Goal: Task Accomplishment & Management: Complete application form

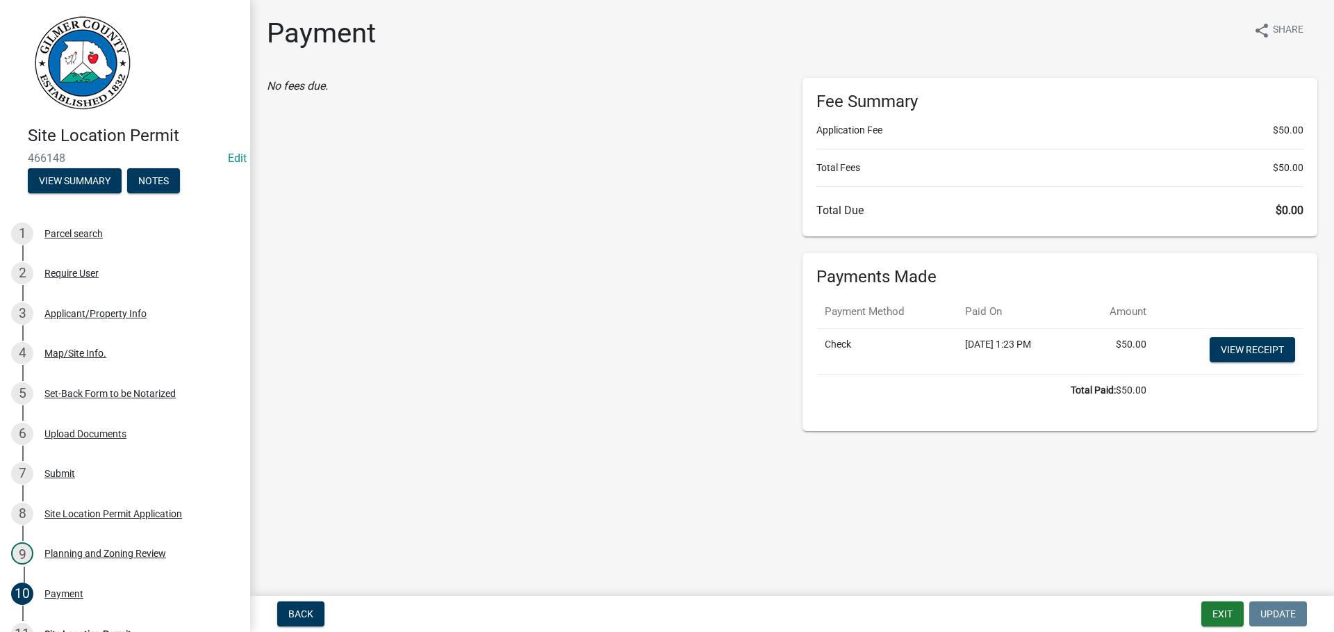
scroll to position [190, 0]
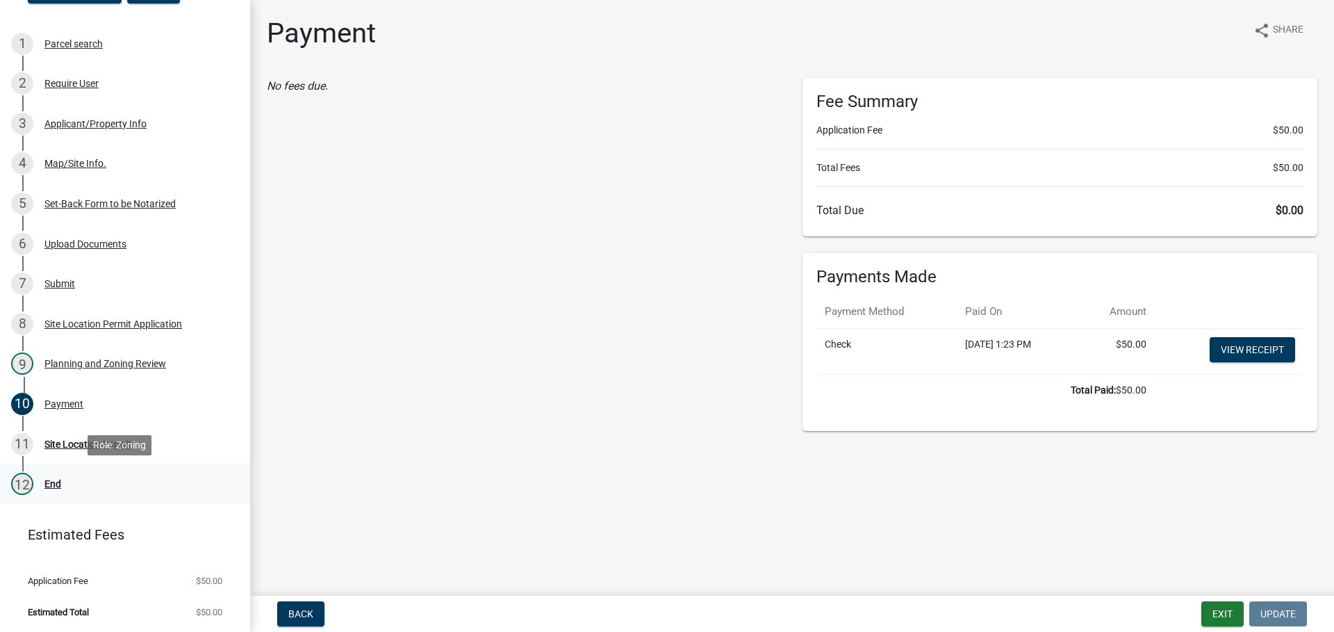
click at [54, 479] on div "End" at bounding box center [52, 484] width 17 height 10
click at [85, 443] on div "Site Location Permit" at bounding box center [87, 444] width 87 height 10
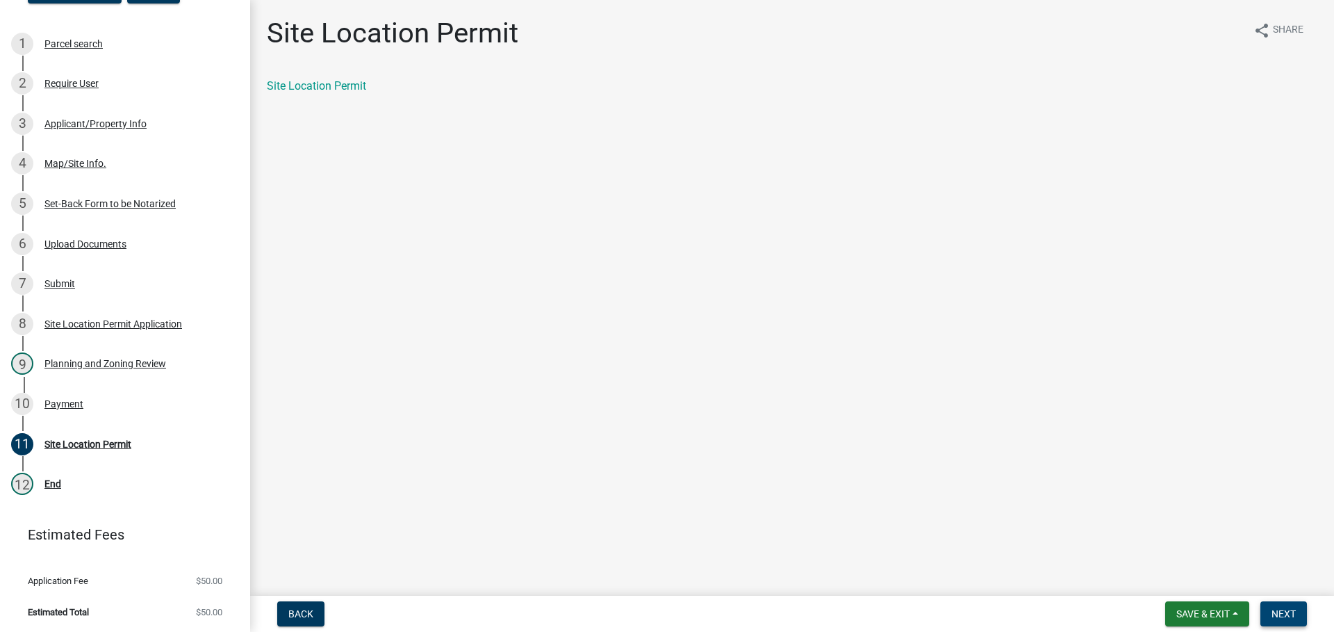
click at [1295, 613] on span "Next" at bounding box center [1284, 613] width 24 height 11
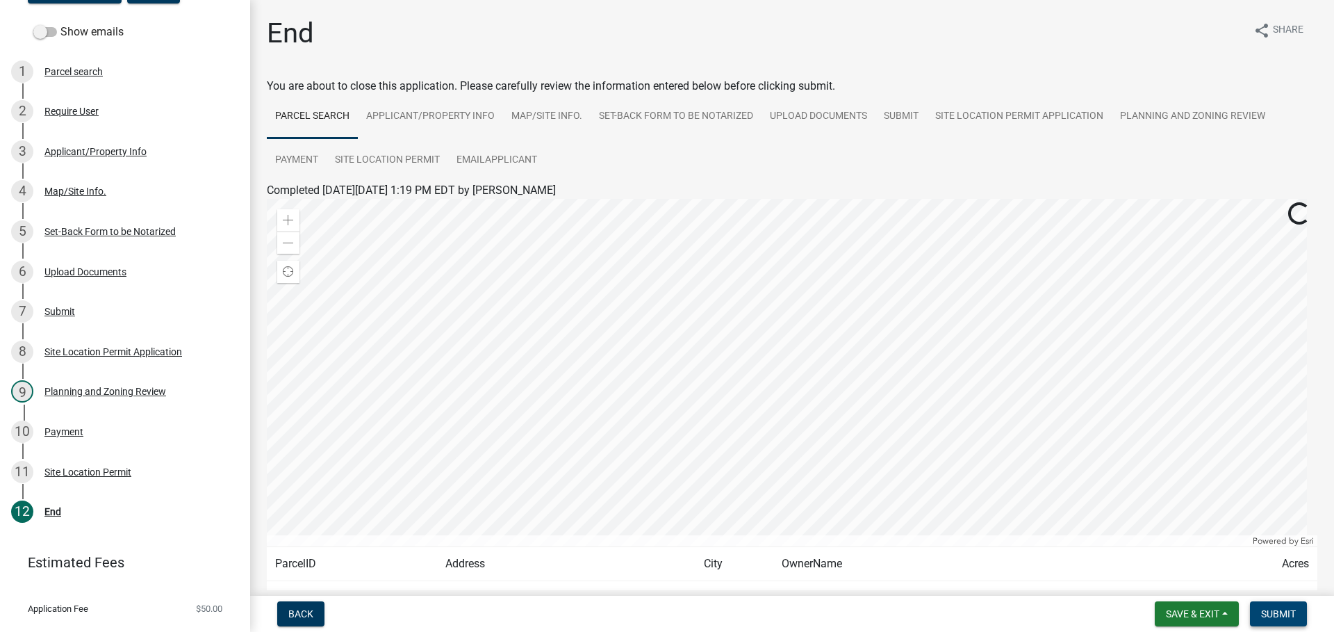
click at [1267, 608] on span "Submit" at bounding box center [1278, 613] width 35 height 11
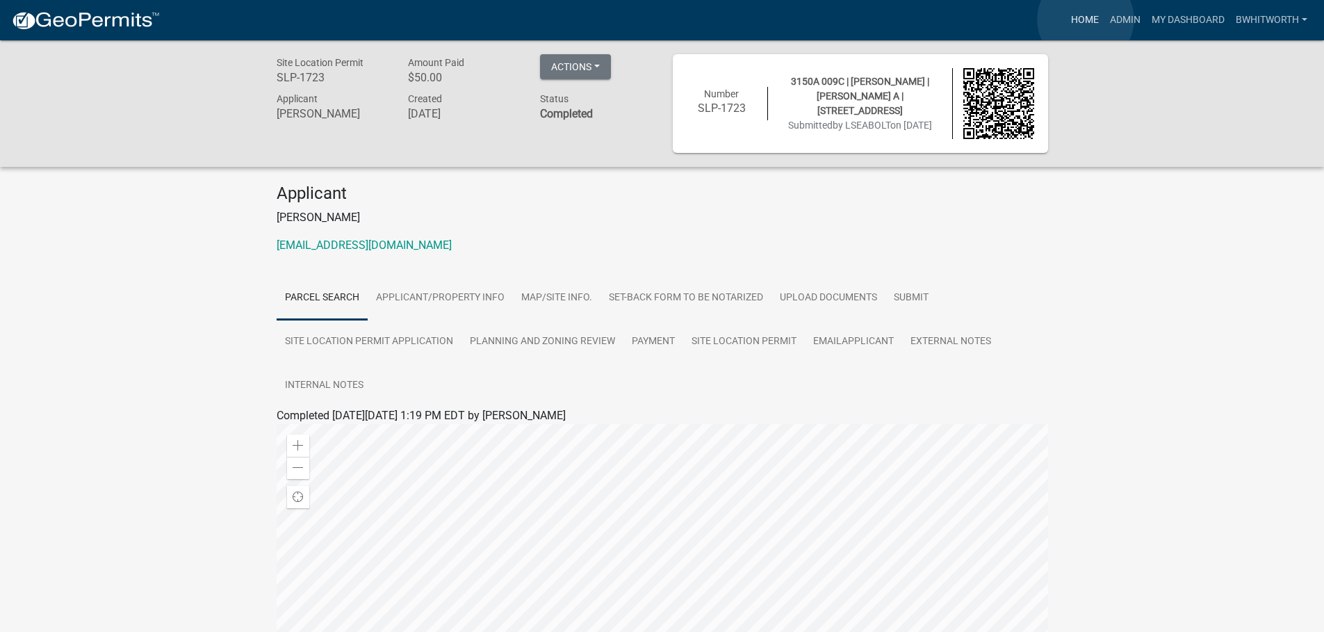
click at [1085, 19] on link "Home" at bounding box center [1084, 20] width 39 height 26
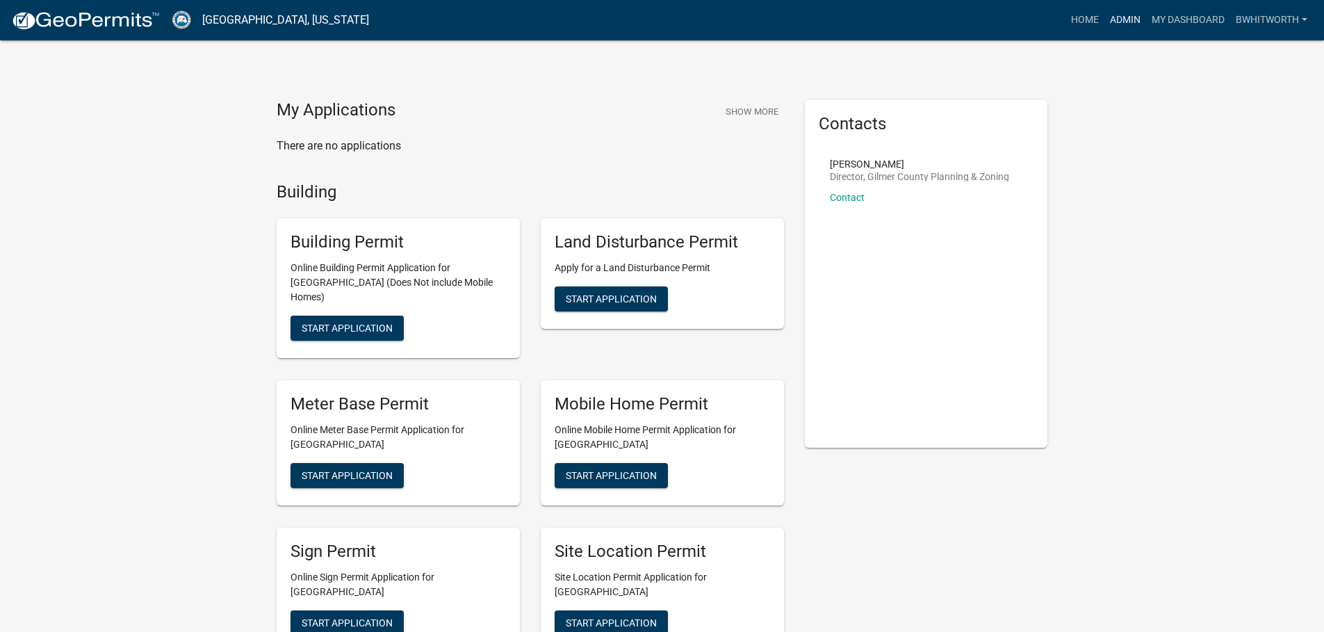
click at [1122, 15] on link "Admin" at bounding box center [1125, 20] width 42 height 26
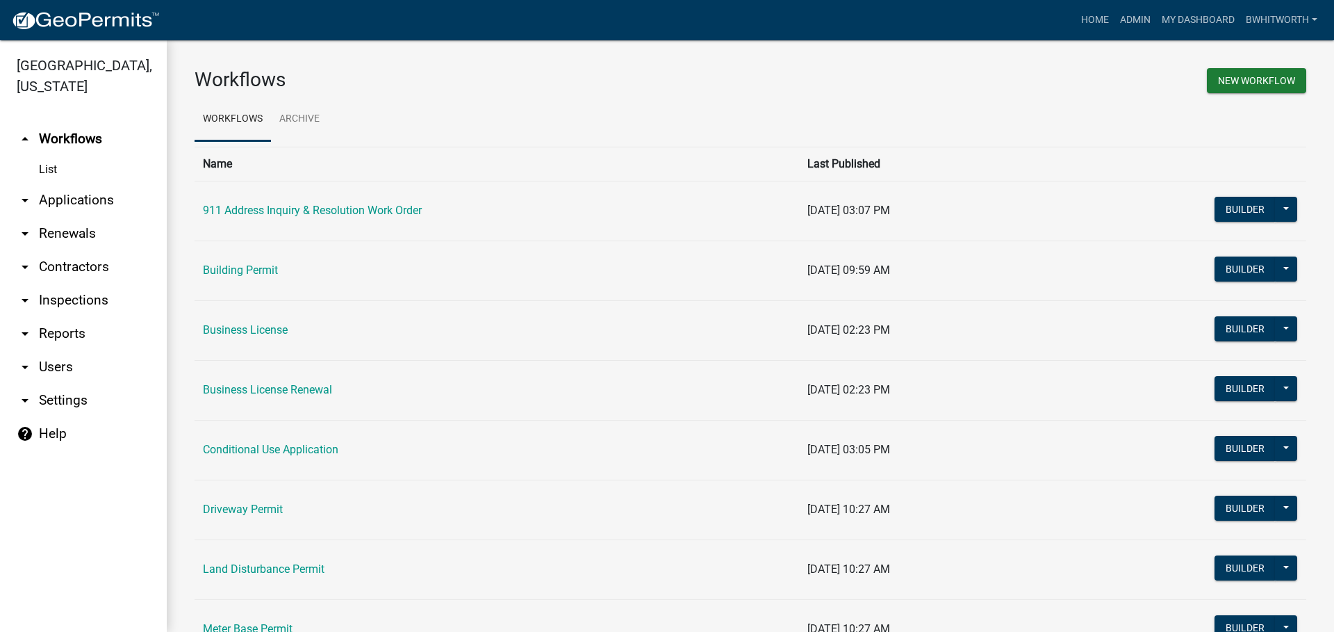
click at [53, 199] on link "arrow_drop_down Applications" at bounding box center [83, 199] width 167 height 33
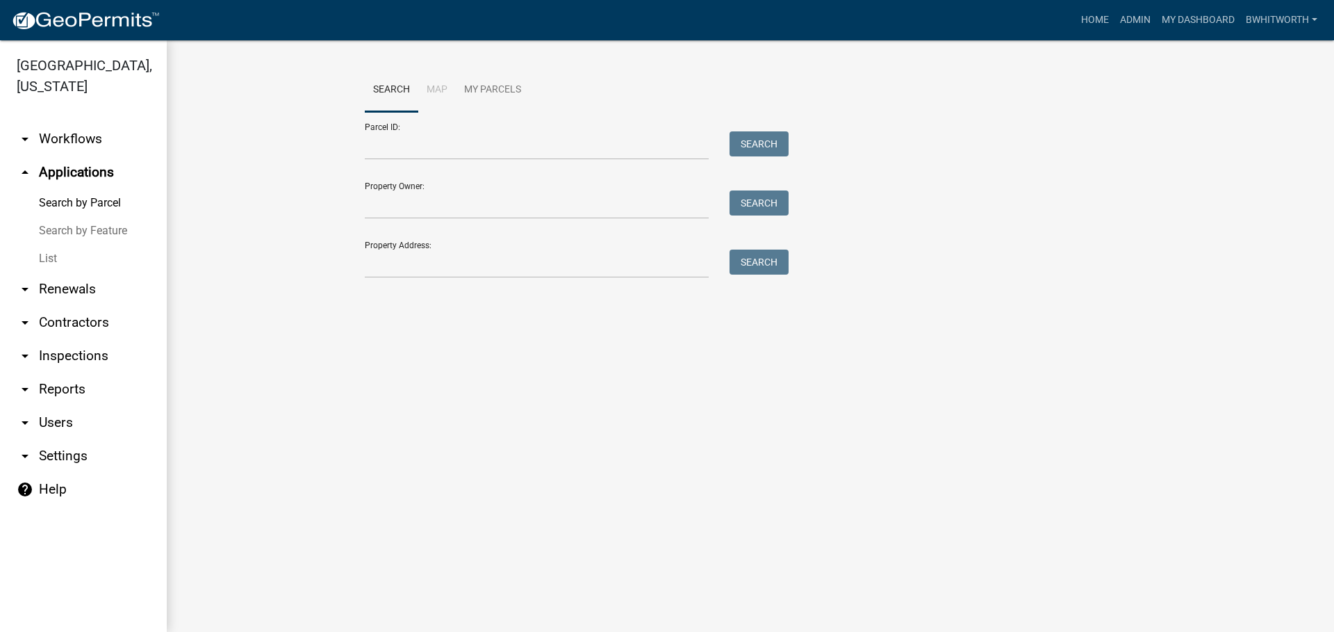
click at [50, 250] on link "List" at bounding box center [83, 259] width 167 height 28
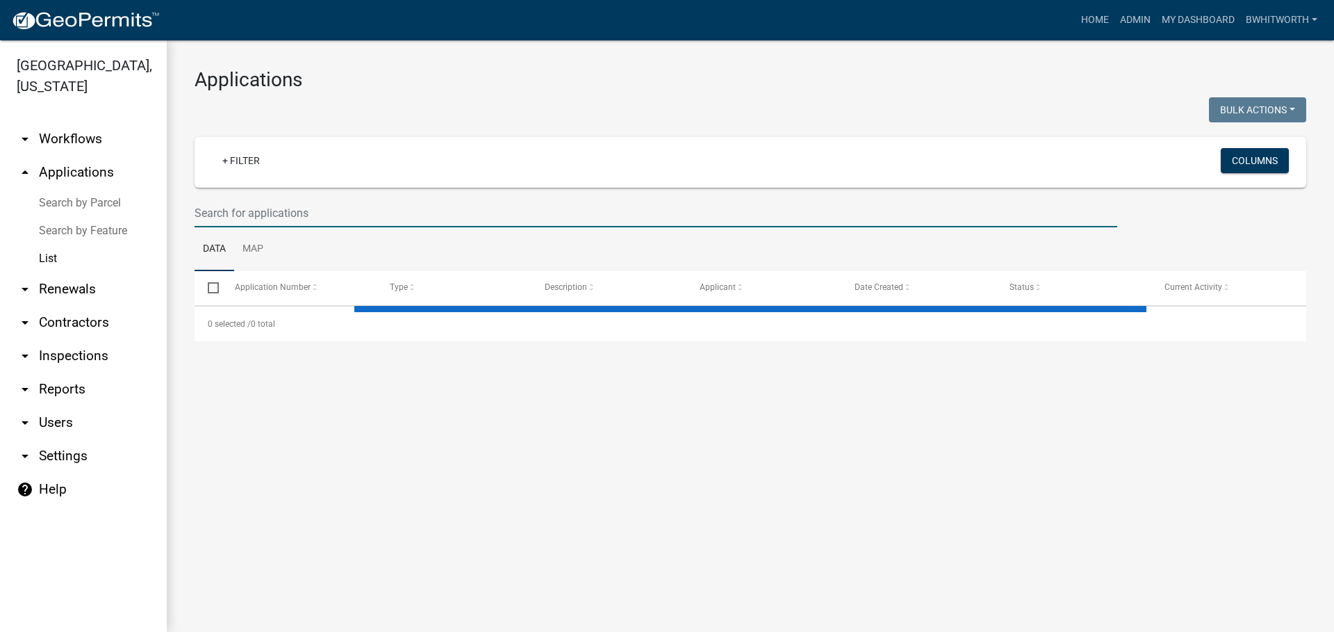
click at [354, 215] on input "text" at bounding box center [656, 213] width 923 height 28
select select "3: 100"
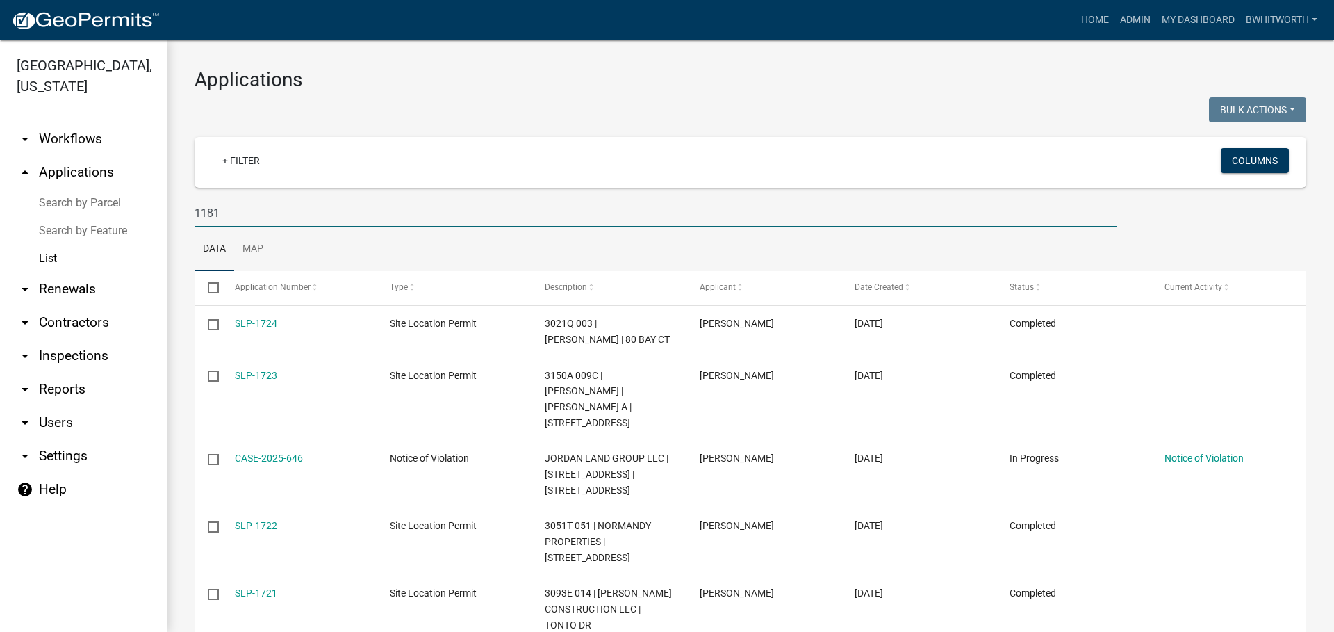
type input "1181"
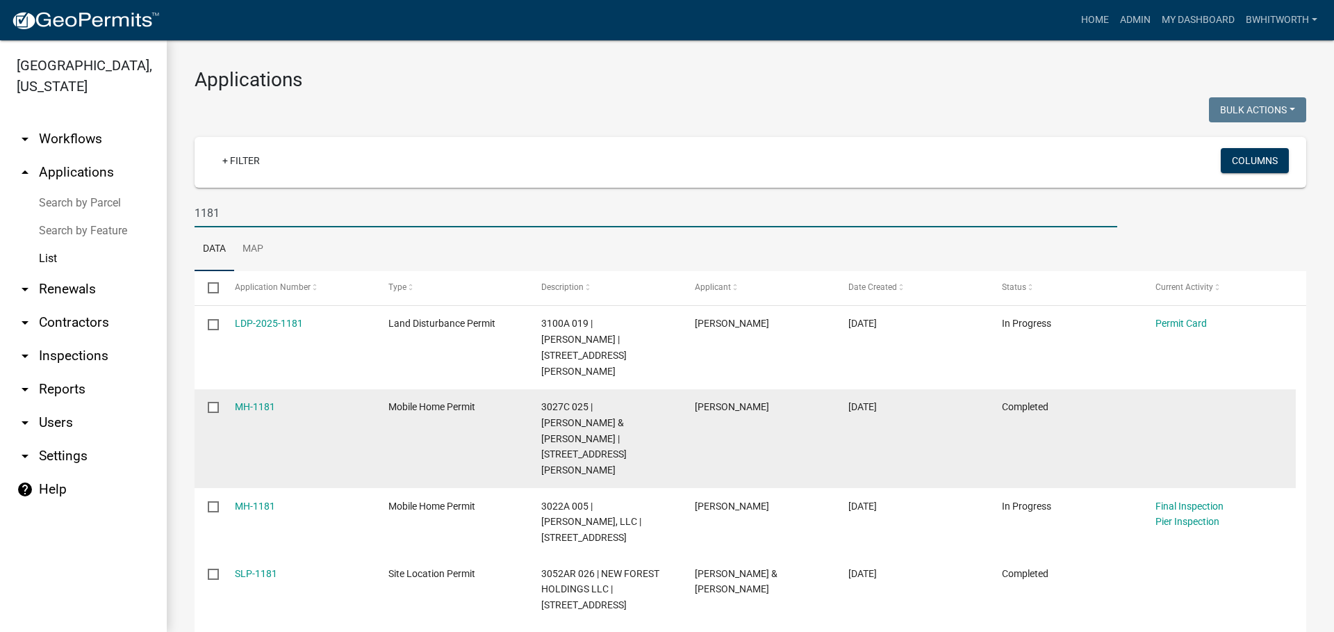
click at [280, 399] on div "MH-1181" at bounding box center [298, 407] width 127 height 16
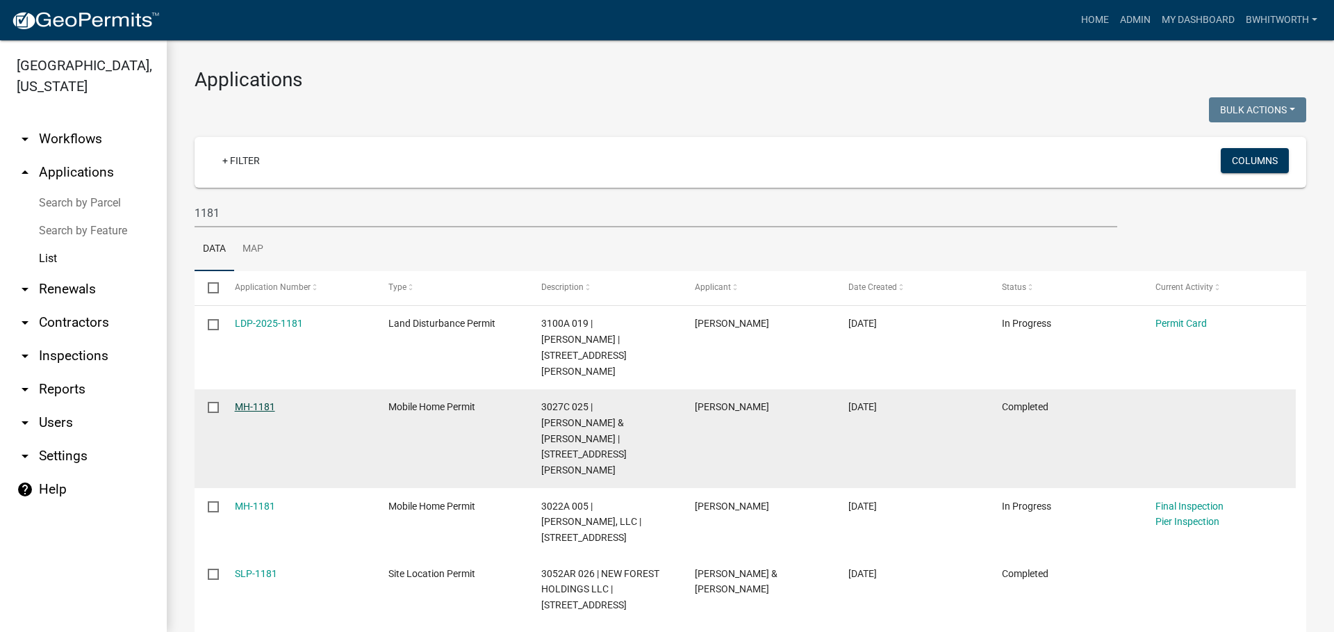
click at [243, 401] on link "MH-1181" at bounding box center [255, 406] width 40 height 11
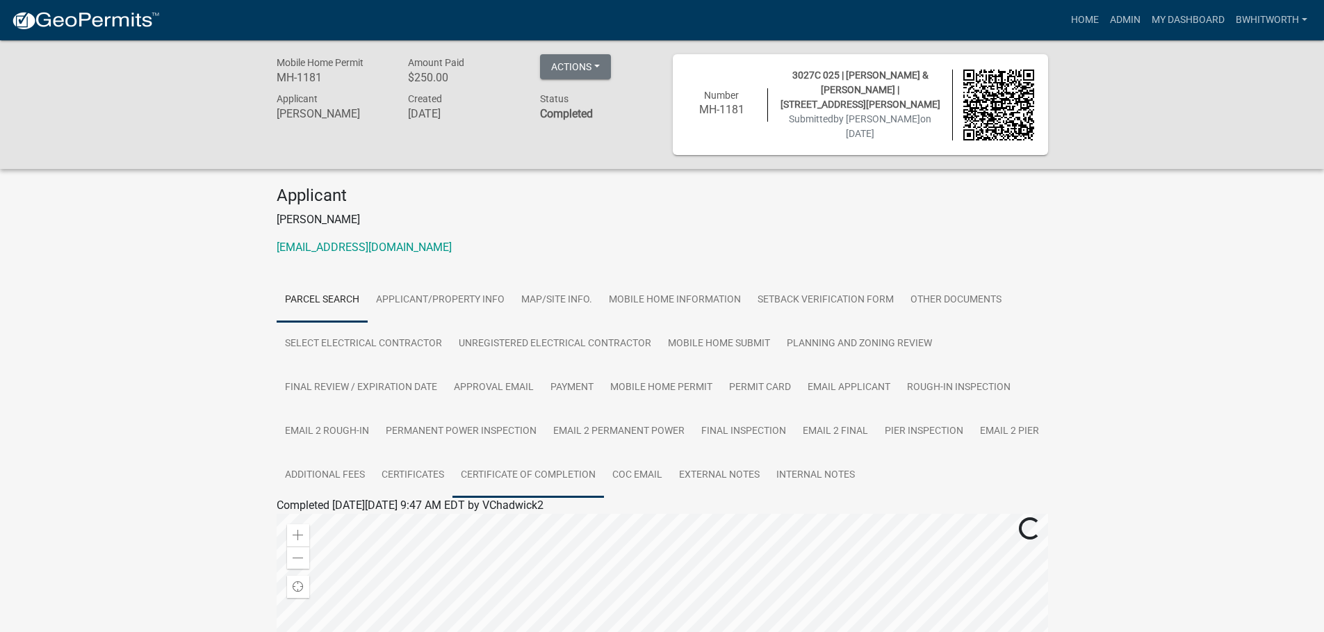
click at [552, 463] on link "Certificate of Completion" at bounding box center [527, 475] width 151 height 44
click at [1104, 511] on div "Mobile Home Permit MH-1181 Amount Paid $250.00 Actions View receipt Printer Fri…" at bounding box center [662, 306] width 1324 height 532
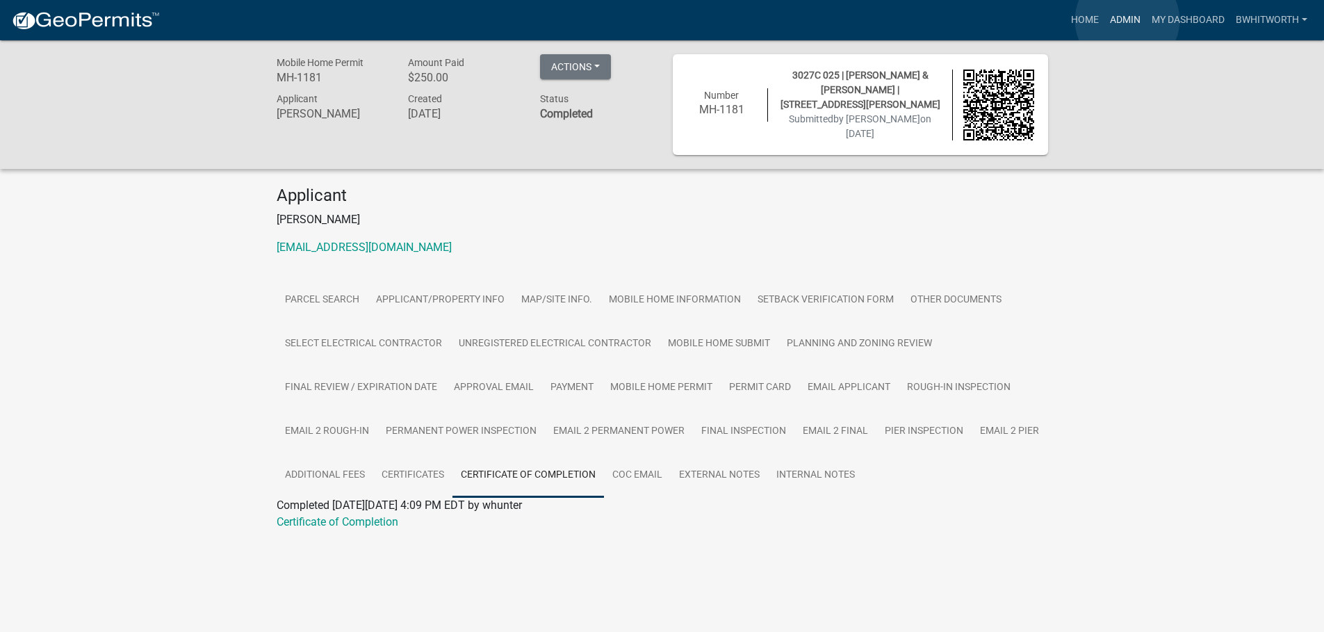
click at [1127, 20] on link "Admin" at bounding box center [1125, 20] width 42 height 26
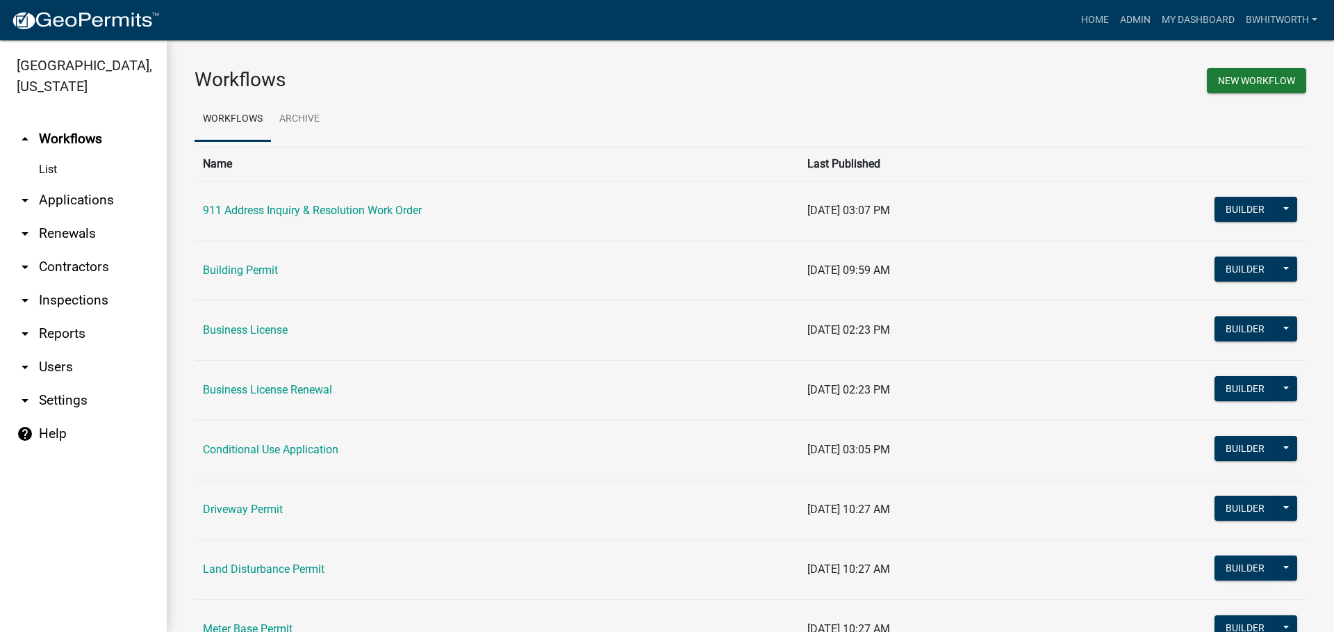
click at [72, 198] on link "arrow_drop_down Applications" at bounding box center [83, 199] width 167 height 33
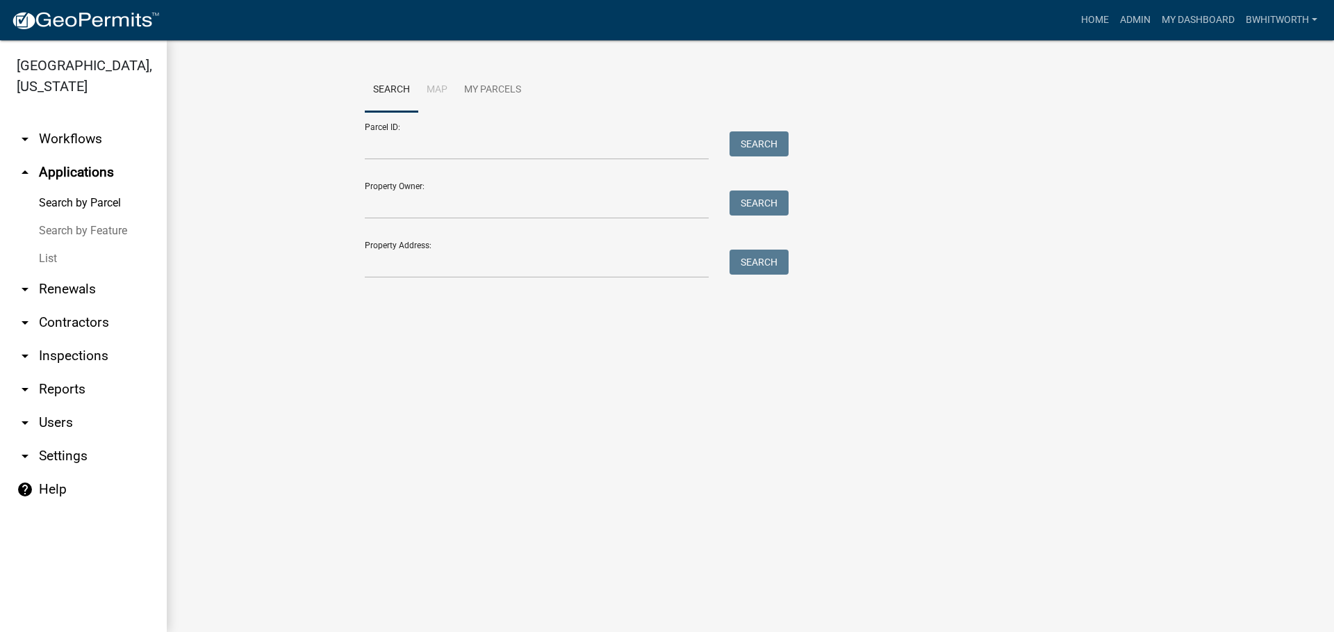
click at [46, 254] on link "List" at bounding box center [83, 259] width 167 height 28
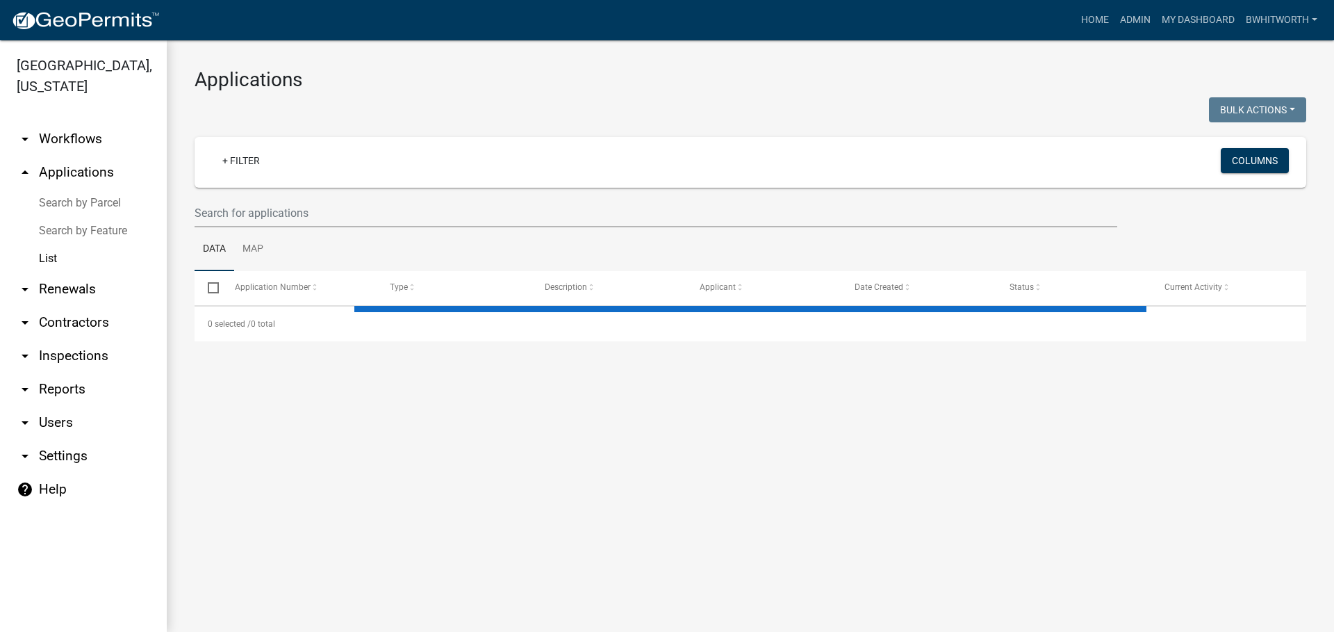
click at [257, 197] on wm-filter-builder "+ Filter Columns" at bounding box center [751, 182] width 1112 height 90
select select "3: 100"
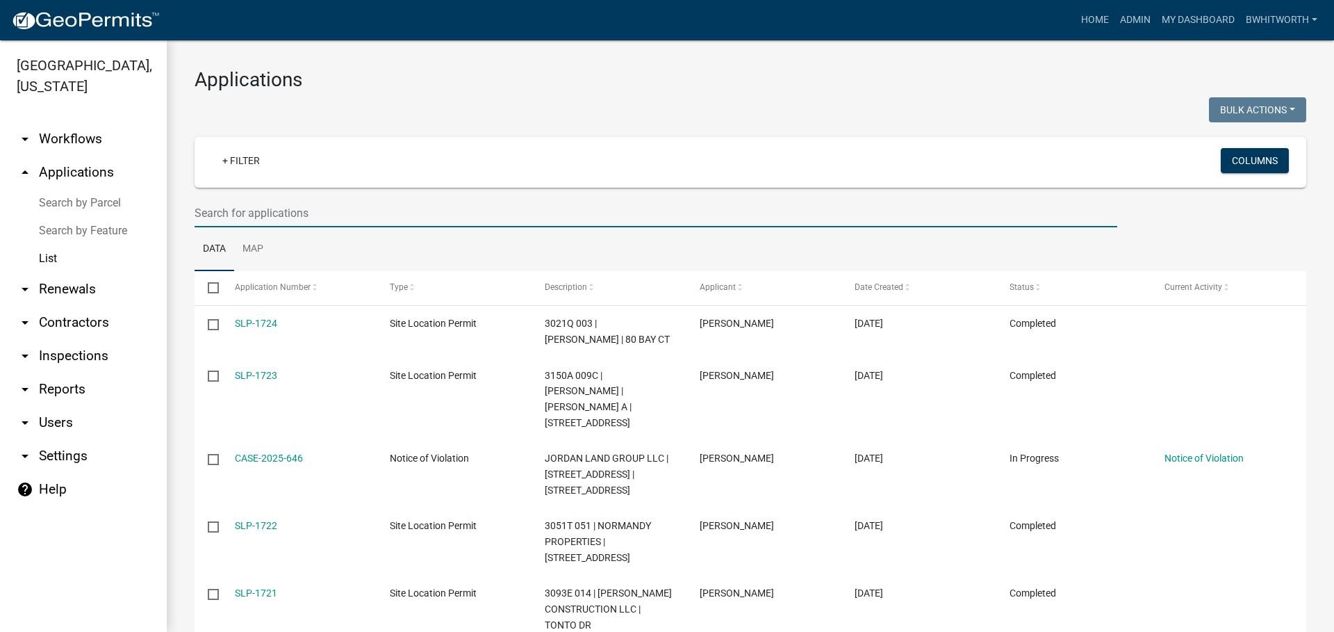
click at [250, 219] on input "text" at bounding box center [656, 213] width 923 height 28
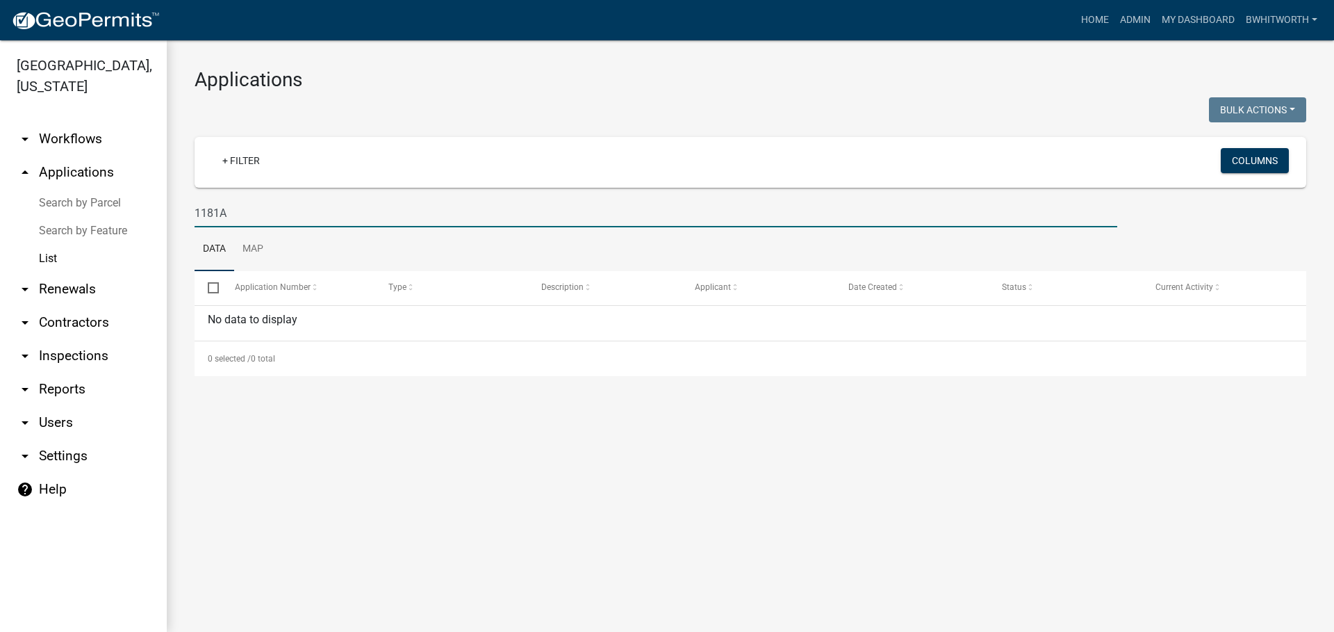
type input "1181"
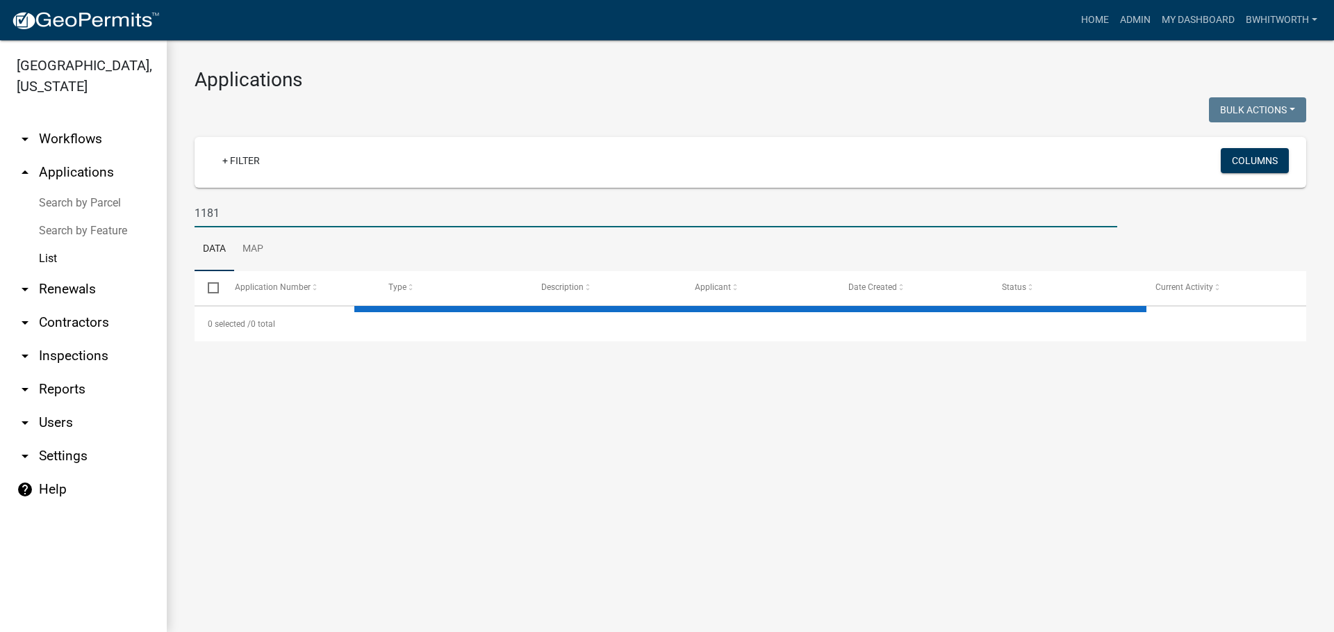
select select "3: 100"
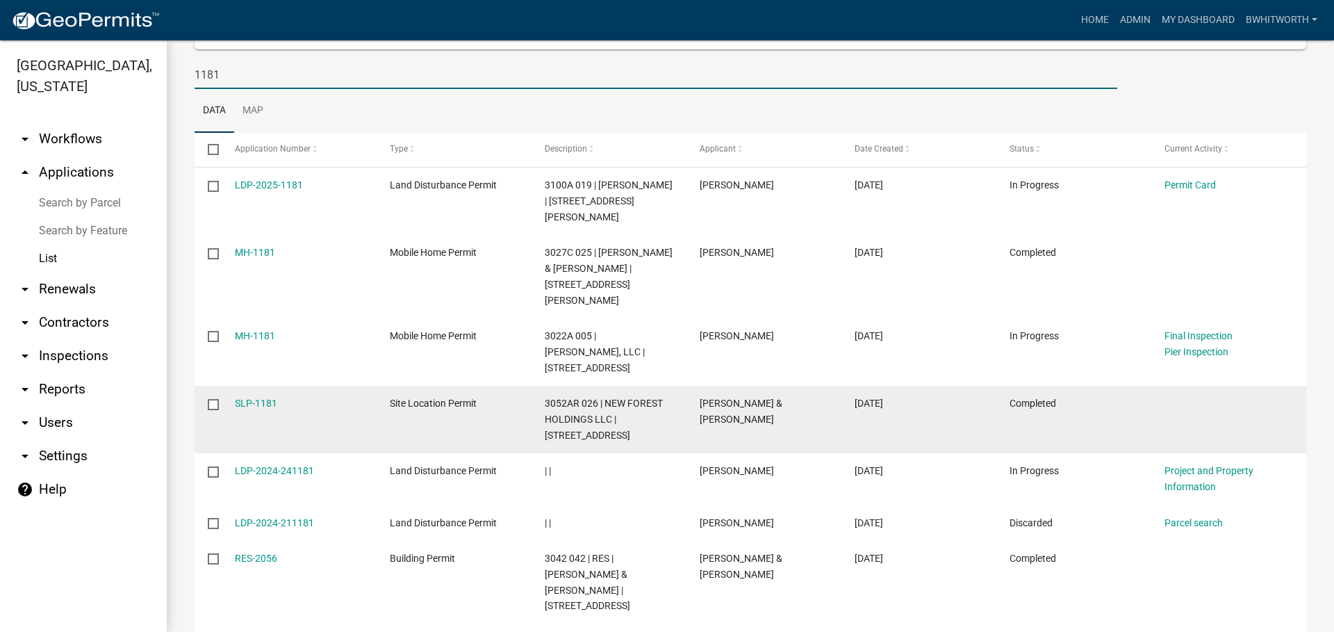
scroll to position [139, 0]
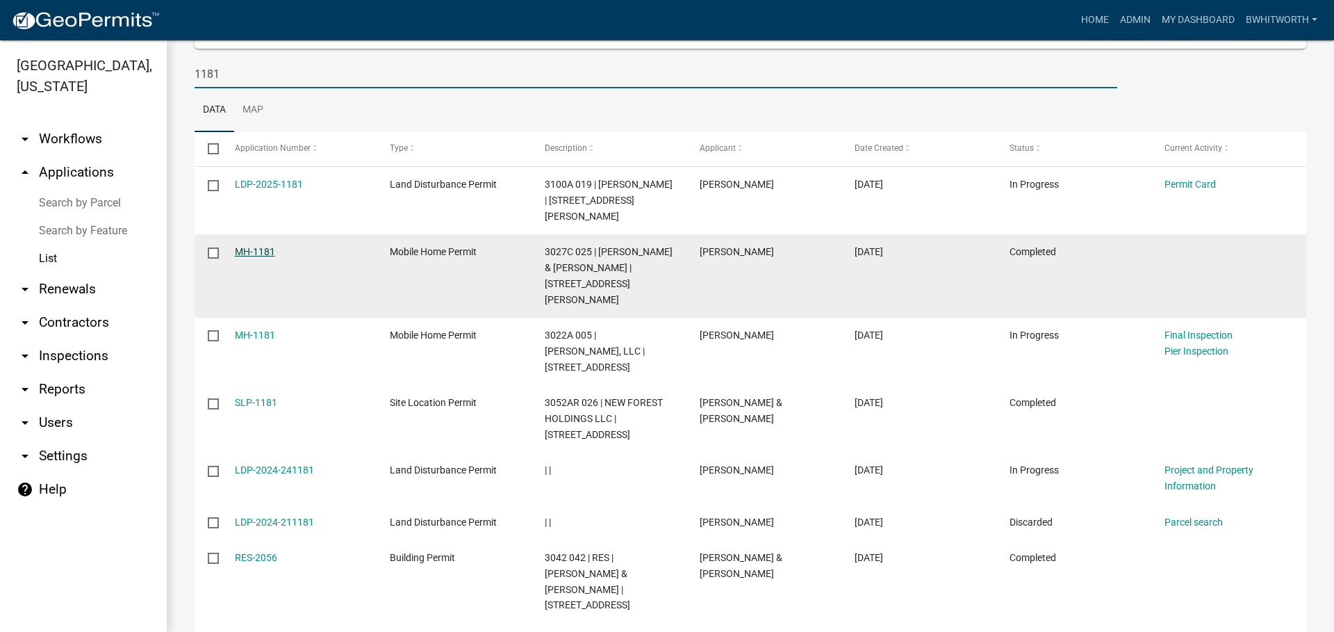
click at [258, 246] on link "MH-1181" at bounding box center [255, 251] width 40 height 11
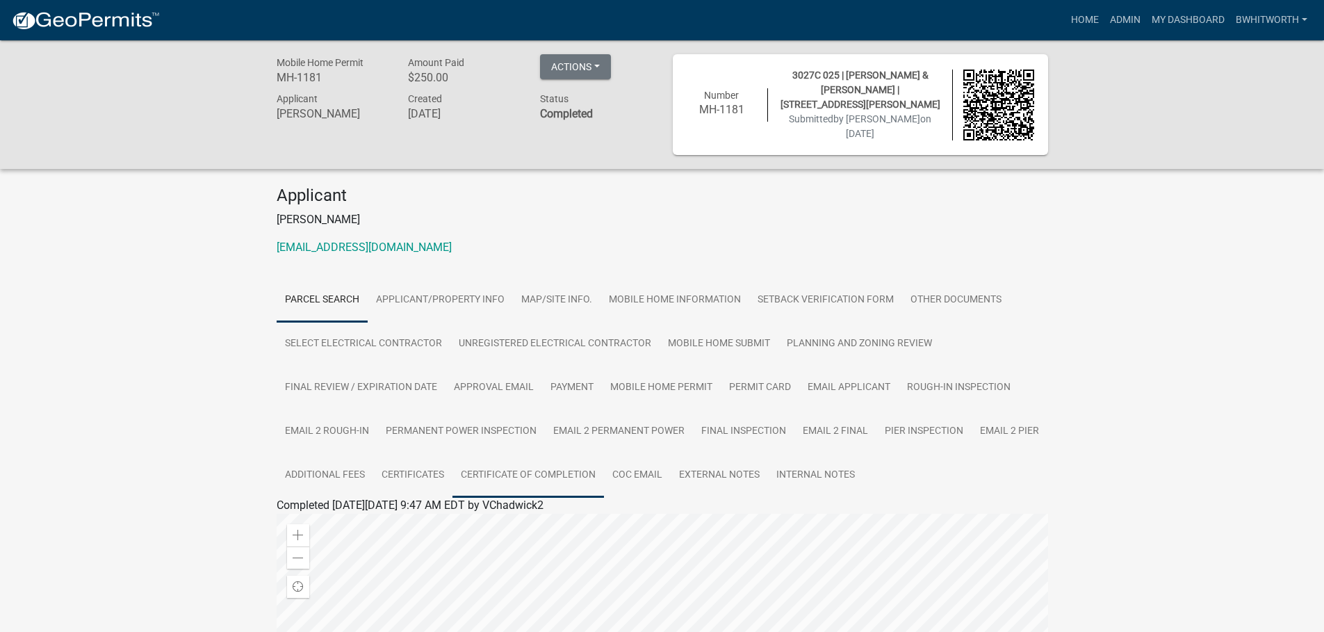
click at [487, 473] on link "Certificate of Completion" at bounding box center [527, 475] width 151 height 44
click at [343, 516] on link "Certificate of Completion" at bounding box center [338, 521] width 122 height 13
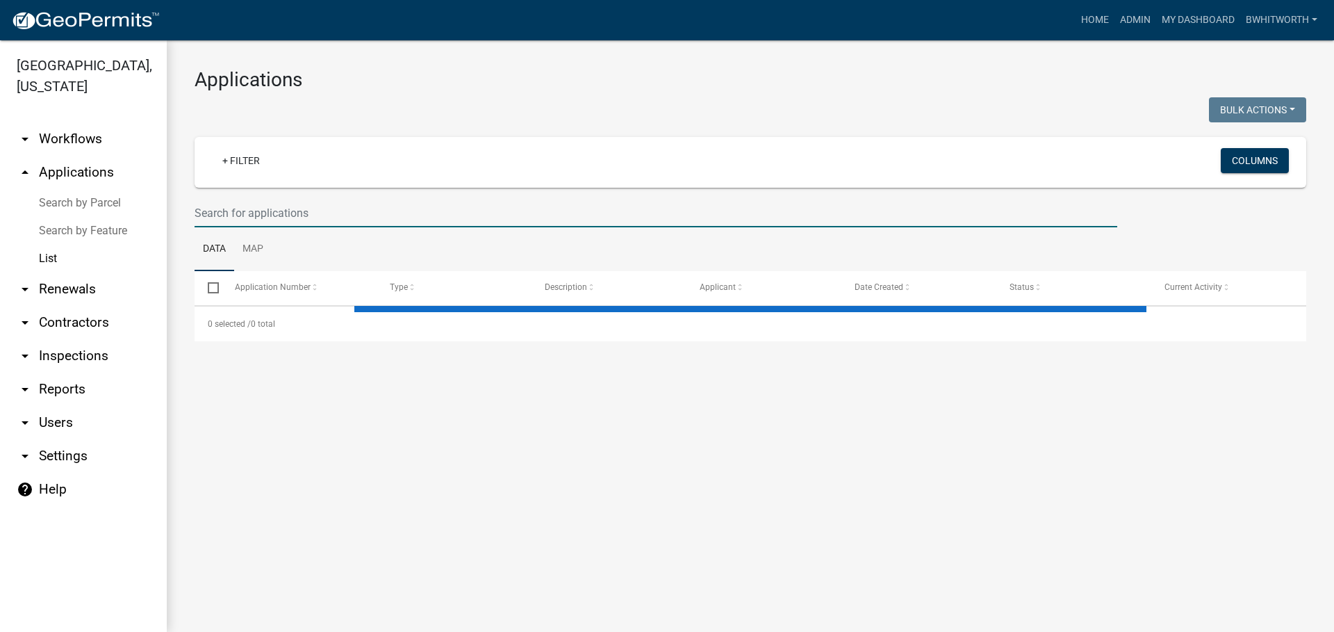
click at [240, 218] on input "text" at bounding box center [656, 213] width 923 height 28
select select "3: 100"
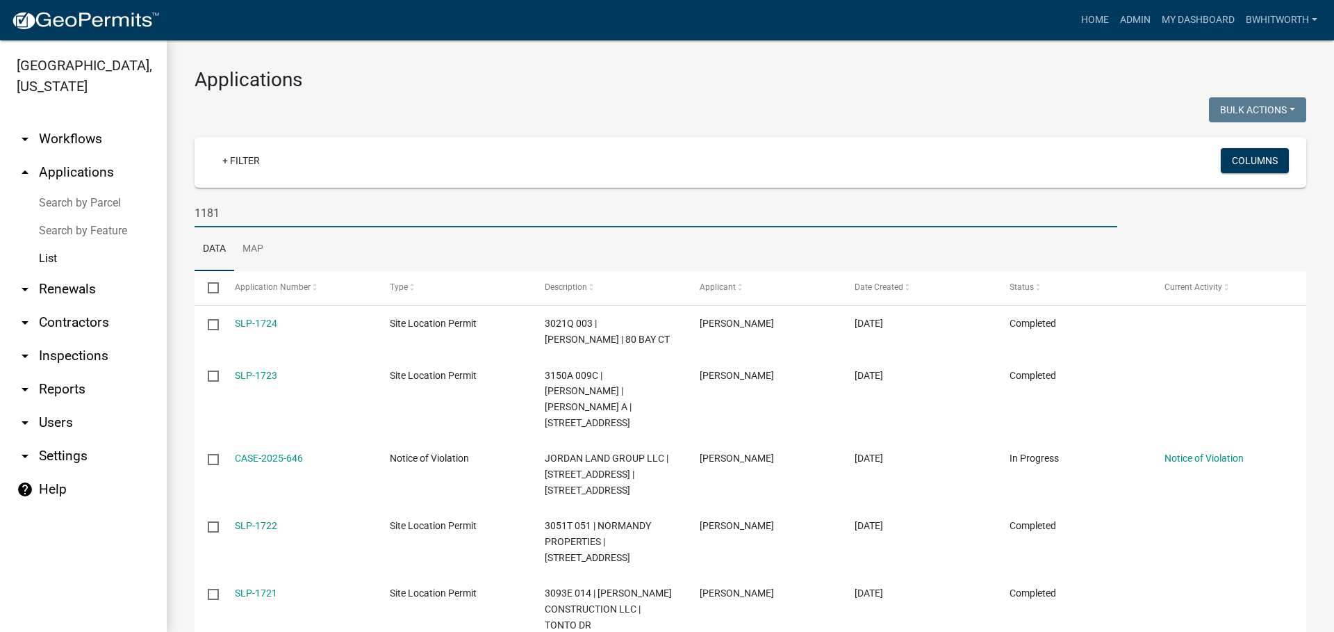
type input "1181"
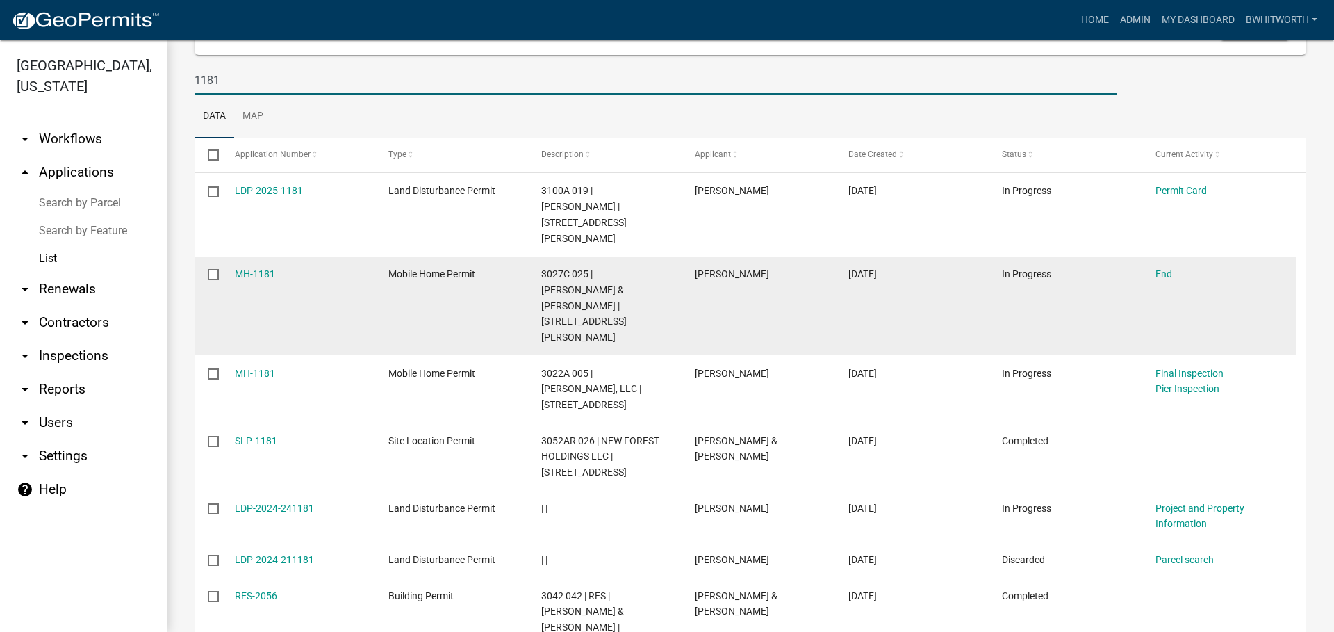
scroll to position [139, 0]
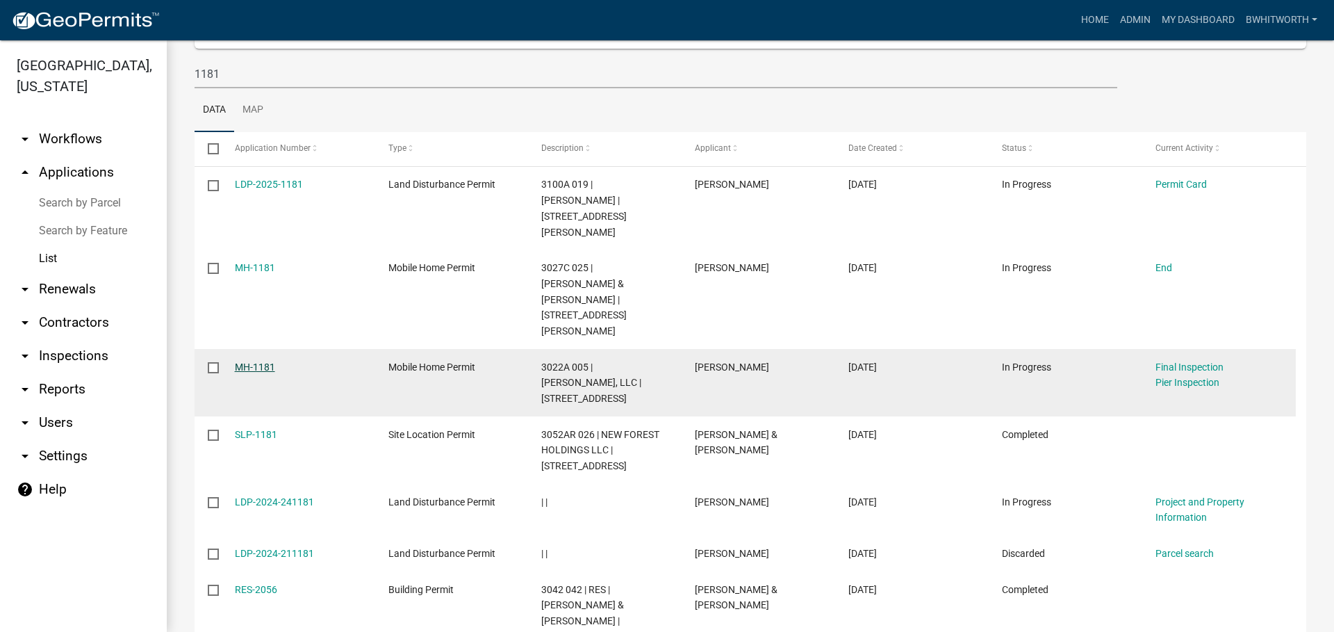
click at [258, 361] on link "MH-1181" at bounding box center [255, 366] width 40 height 11
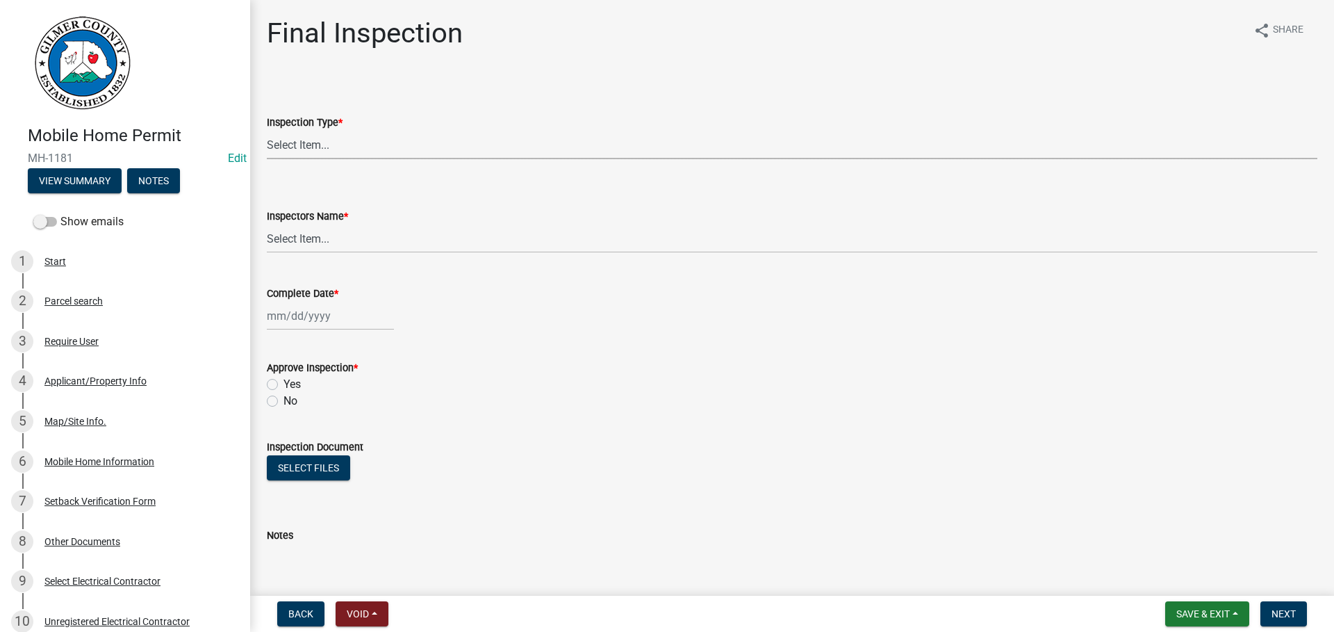
click at [343, 145] on select "Select Item... Final" at bounding box center [792, 145] width 1051 height 28
click at [267, 131] on select "Select Item... Final" at bounding box center [792, 145] width 1051 height 28
select select "68ea9506-92d8-4c77-854c-a0c5738c2580"
click at [339, 233] on select "Select Item... khenson (Karen Henson) j.bouhl (Joe Bouhl) Engineer / Electricia…" at bounding box center [792, 238] width 1051 height 28
select select "8dfc8809-68b2-4bc3-a0d1-6f7e000e7487"
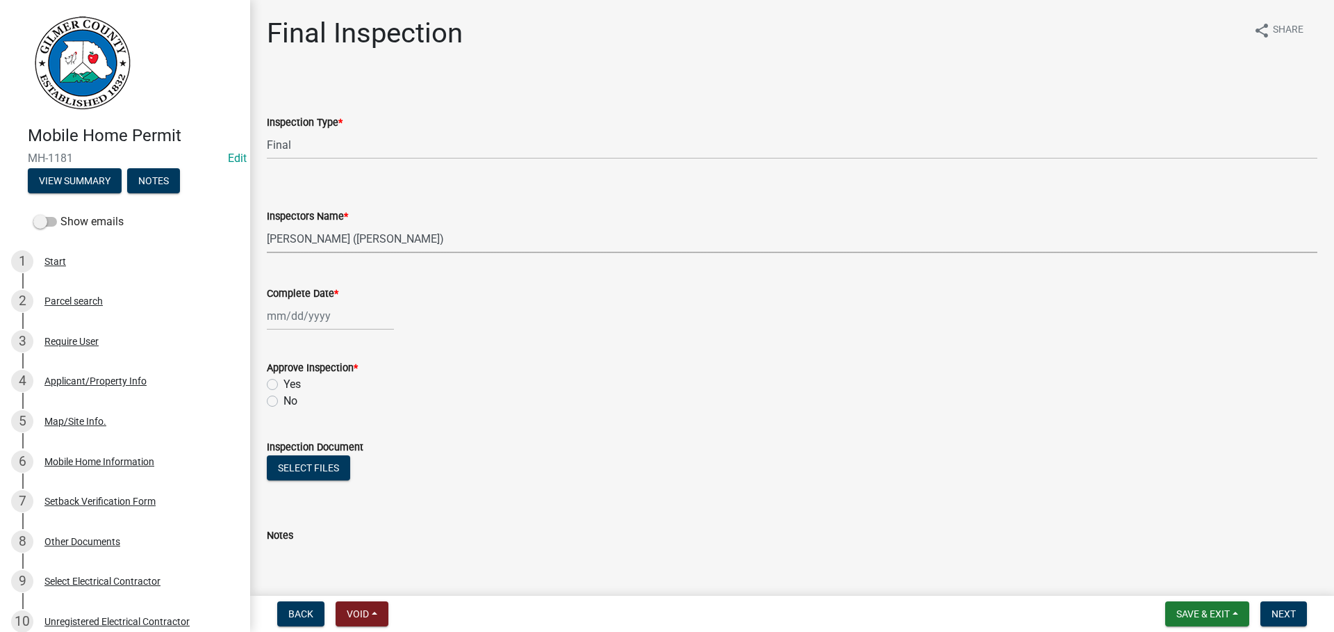
click at [267, 224] on select "Select Item... khenson (Karen Henson) j.bouhl (Joe Bouhl) Engineer / Electricia…" at bounding box center [792, 238] width 1051 height 28
click at [313, 320] on div at bounding box center [330, 316] width 127 height 28
select select "8"
select select "2025"
click at [279, 343] on span "Previous month" at bounding box center [281, 345] width 10 height 10
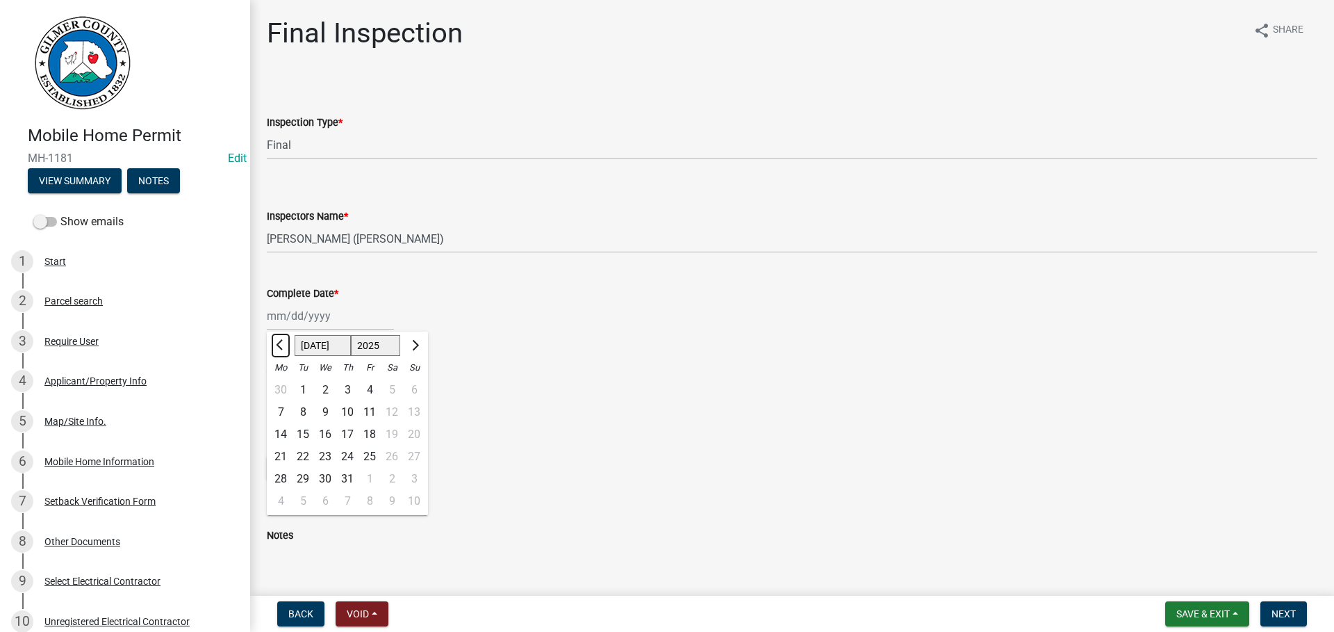
click at [279, 343] on span "Previous month" at bounding box center [281, 345] width 10 height 10
select select "6"
click at [372, 432] on div "13" at bounding box center [370, 434] width 22 height 22
type input "06/13/2025"
click at [284, 381] on label "Yes" at bounding box center [292, 384] width 17 height 17
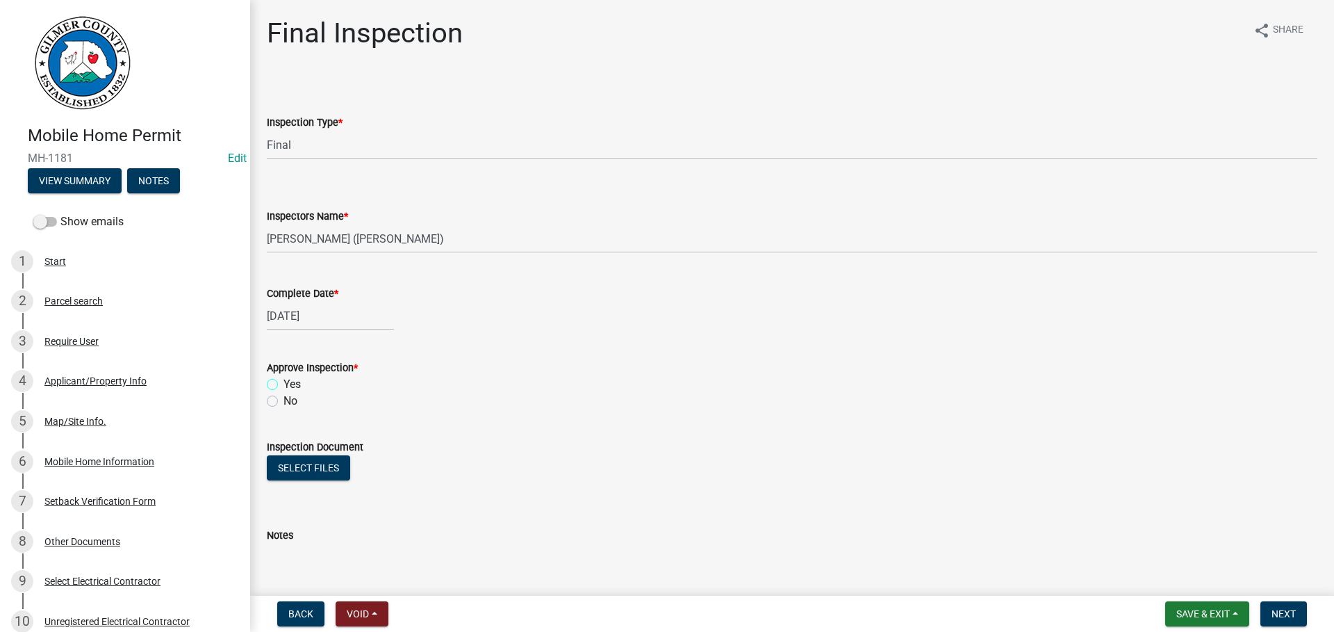
click at [284, 381] on input "Yes" at bounding box center [288, 380] width 9 height 9
radio input "true"
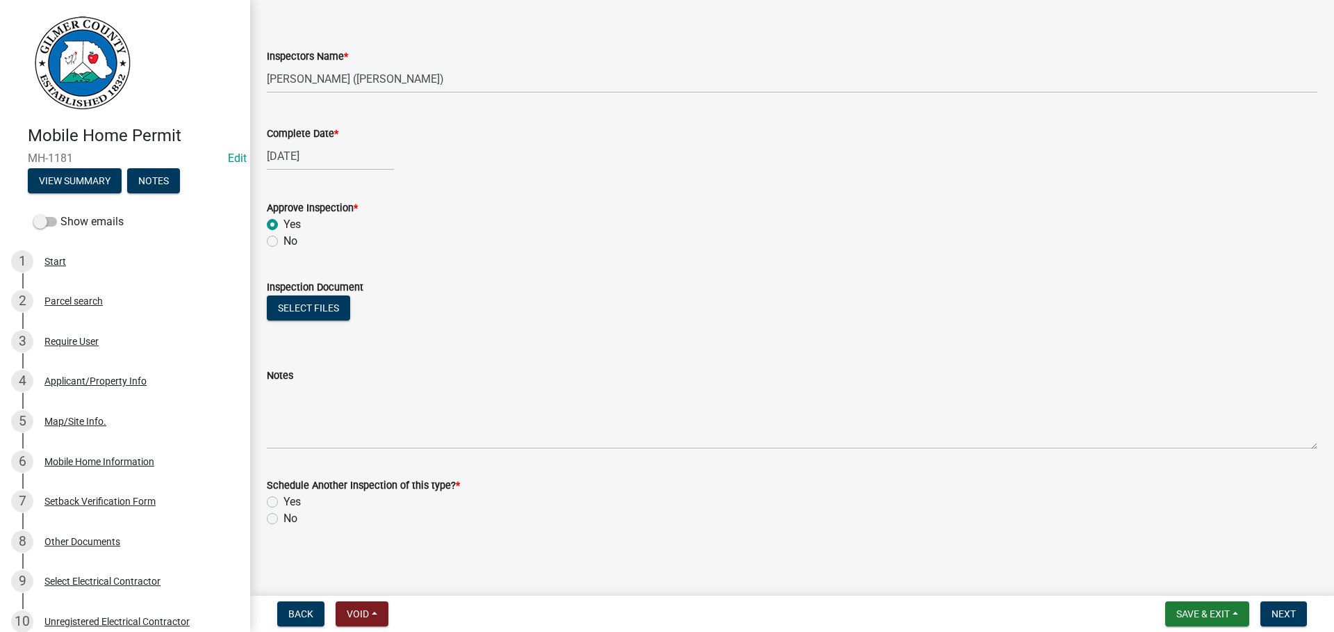
scroll to position [163, 0]
click at [284, 515] on label "No" at bounding box center [291, 515] width 14 height 17
click at [284, 515] on input "No" at bounding box center [288, 511] width 9 height 9
radio input "true"
click at [1280, 611] on span "Next" at bounding box center [1284, 613] width 24 height 11
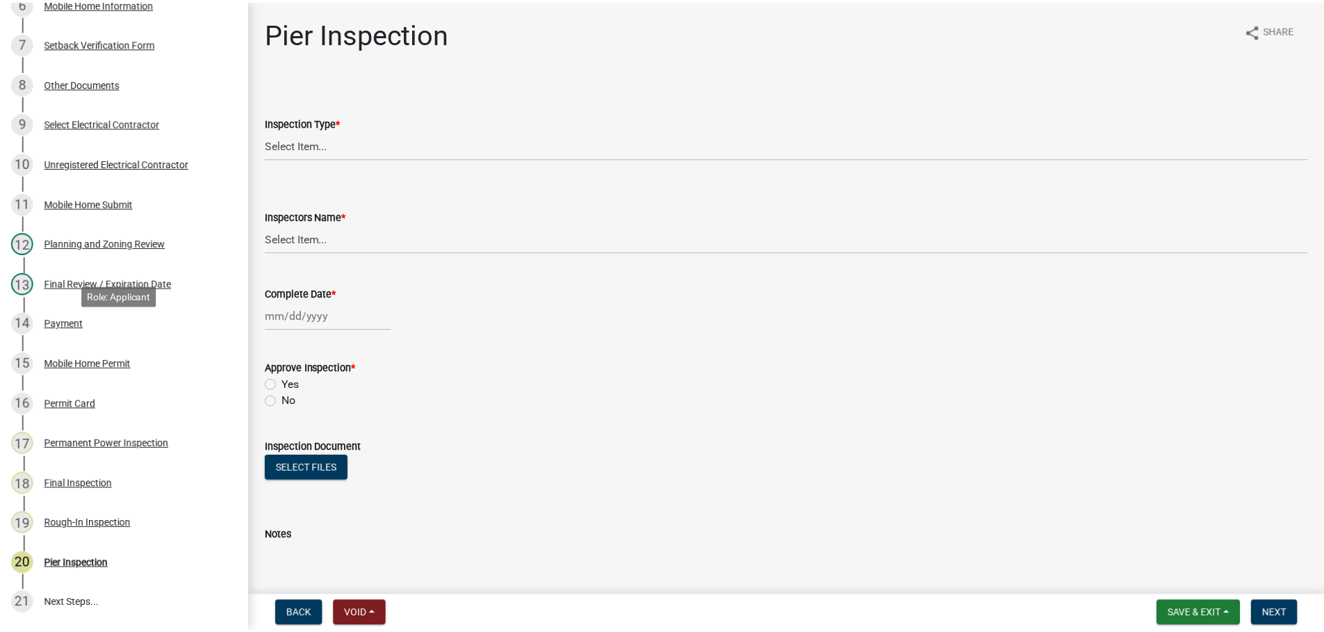
scroll to position [486, 0]
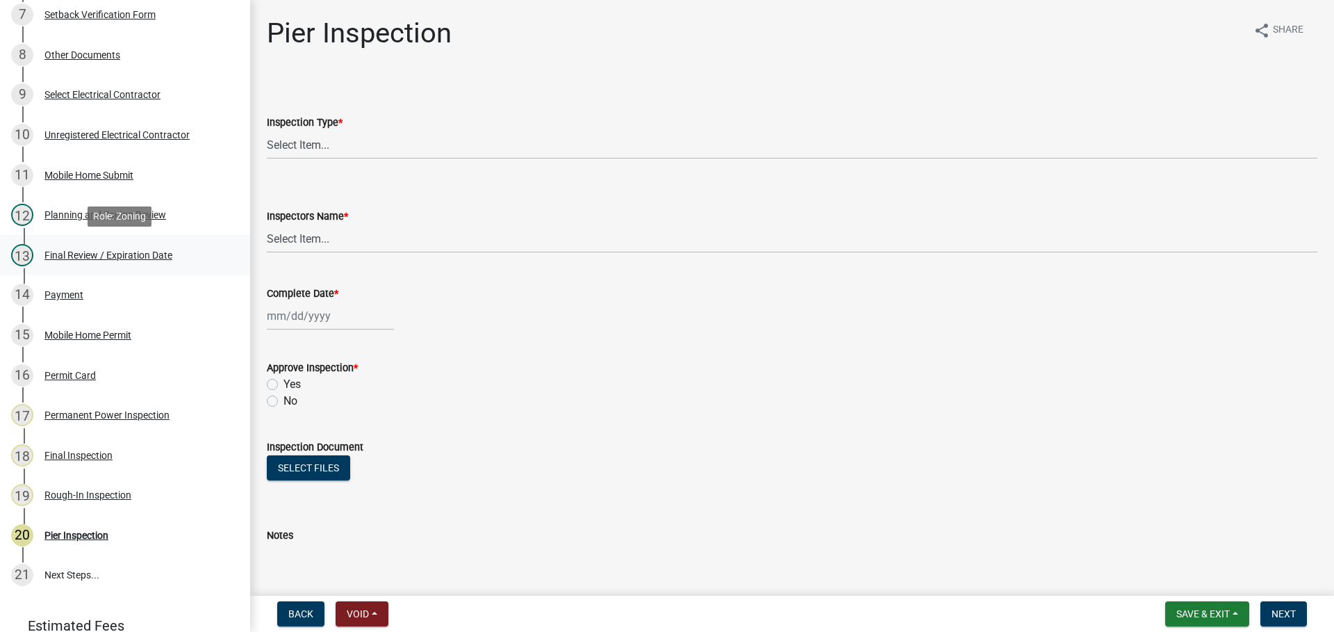
click at [64, 252] on div "Final Review / Expiration Date" at bounding box center [108, 255] width 128 height 10
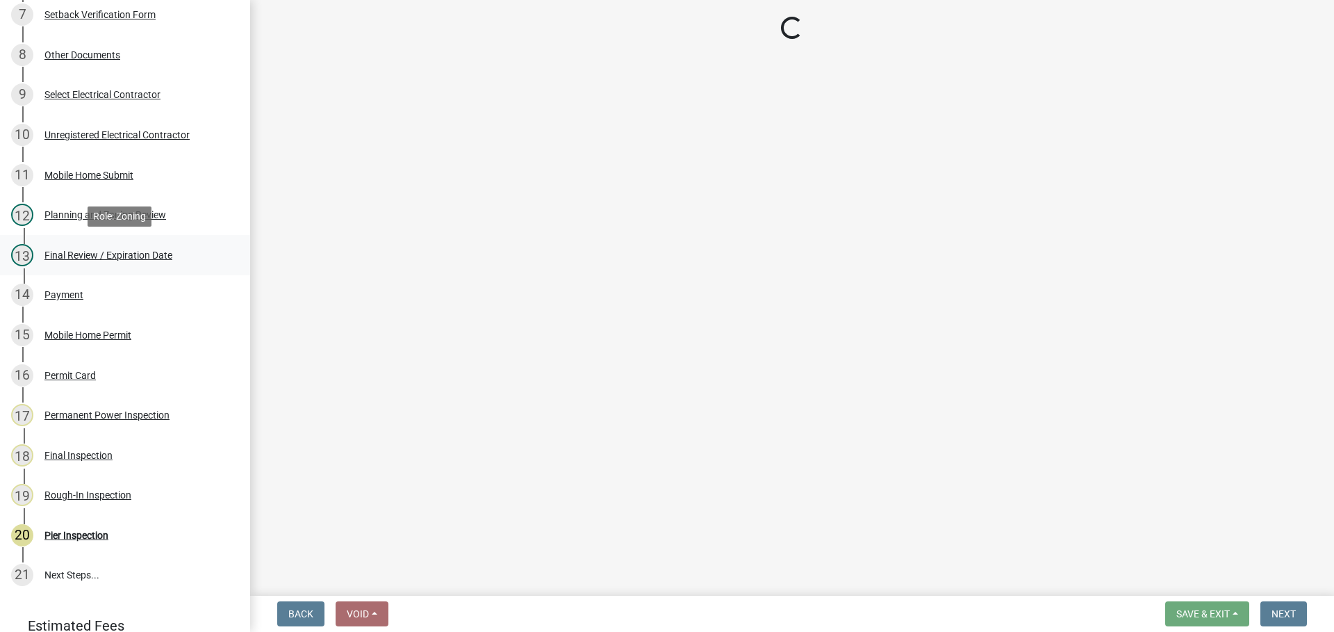
select select "b44f7338-8171-40f4-83dd-b8ba3065c966"
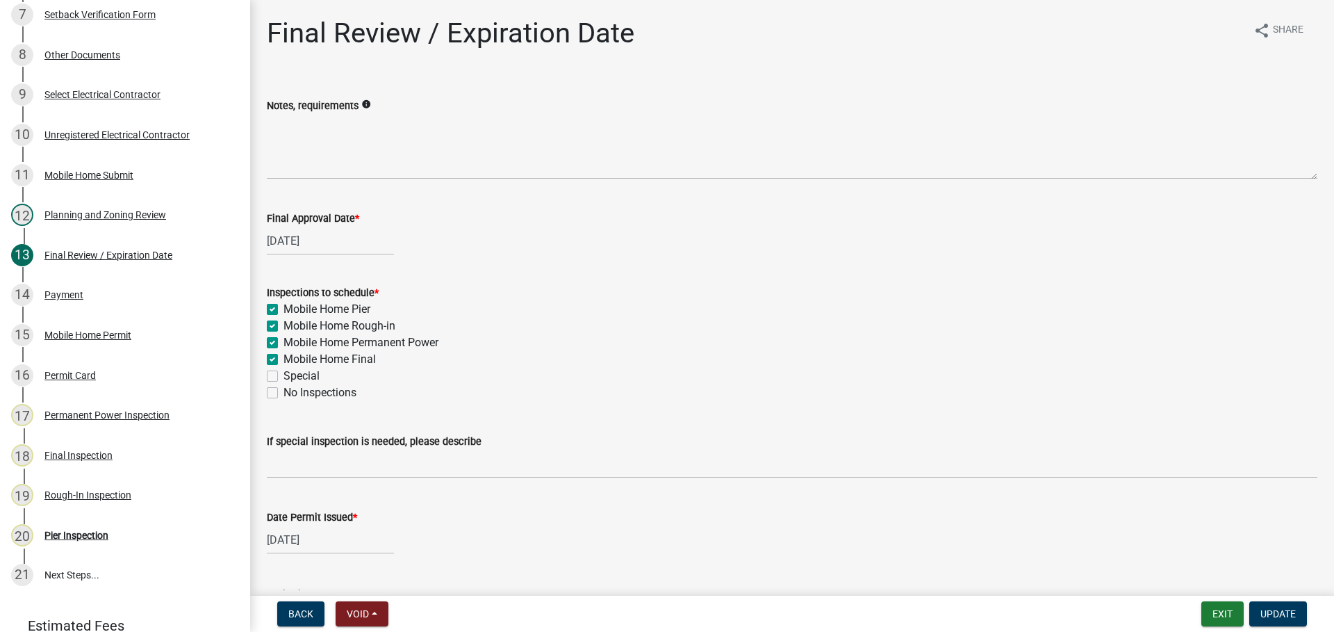
click at [284, 306] on label "Mobile Home Pier" at bounding box center [327, 309] width 87 height 17
click at [284, 306] on input "Mobile Home Pier" at bounding box center [288, 305] width 9 height 9
checkbox input "false"
checkbox input "true"
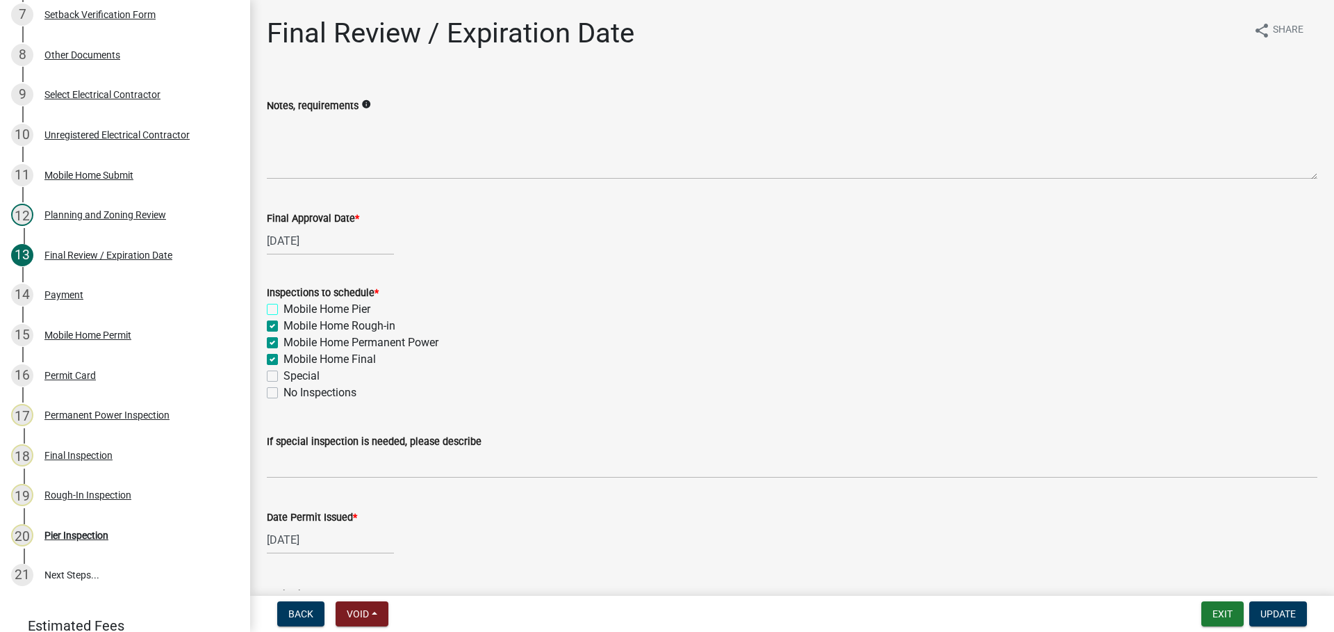
checkbox input "true"
checkbox input "false"
click at [284, 322] on label "Mobile Home Rough-in" at bounding box center [340, 326] width 112 height 17
click at [284, 322] on input "Mobile Home Rough-in" at bounding box center [288, 322] width 9 height 9
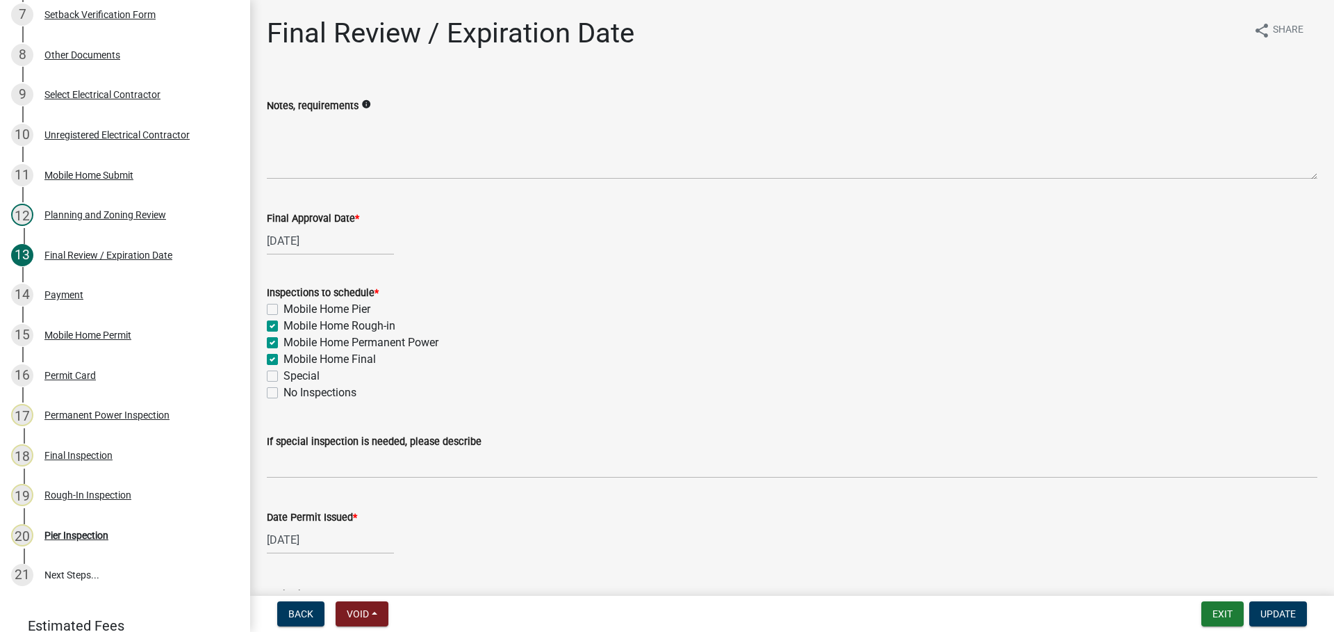
checkbox input "false"
checkbox input "true"
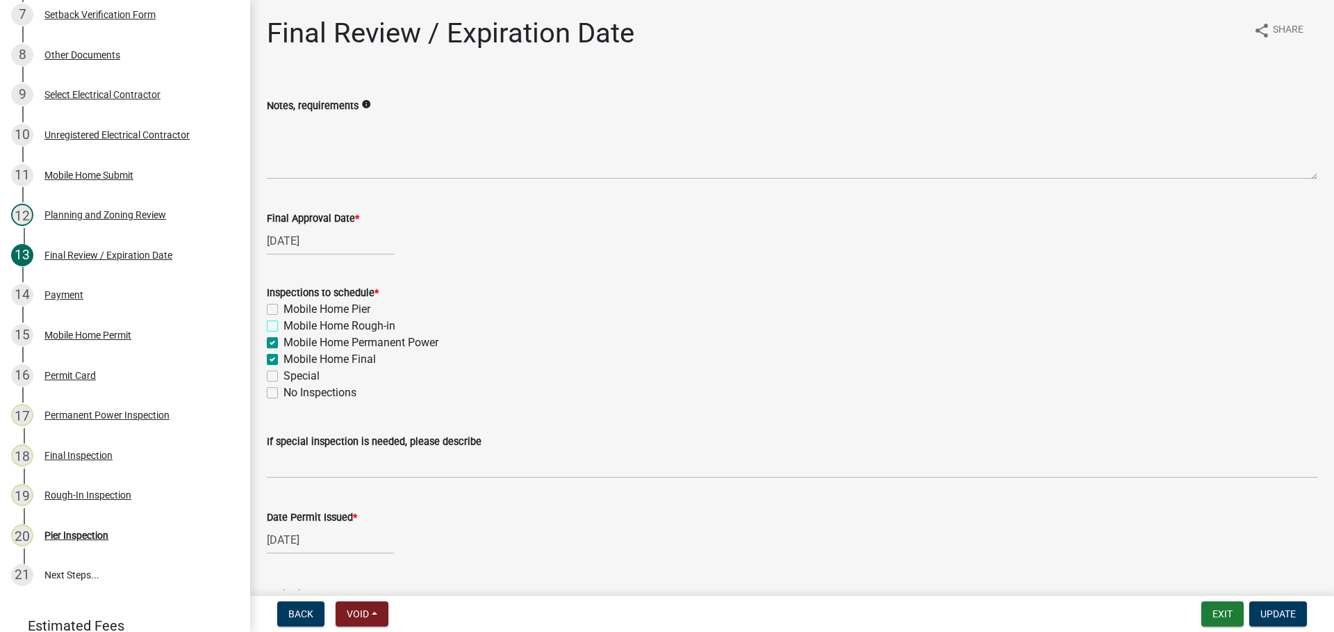
checkbox input "false"
click at [284, 340] on label "Mobile Home Permanent Power" at bounding box center [361, 342] width 155 height 17
click at [284, 340] on input "Mobile Home Permanent Power" at bounding box center [288, 338] width 9 height 9
checkbox input "false"
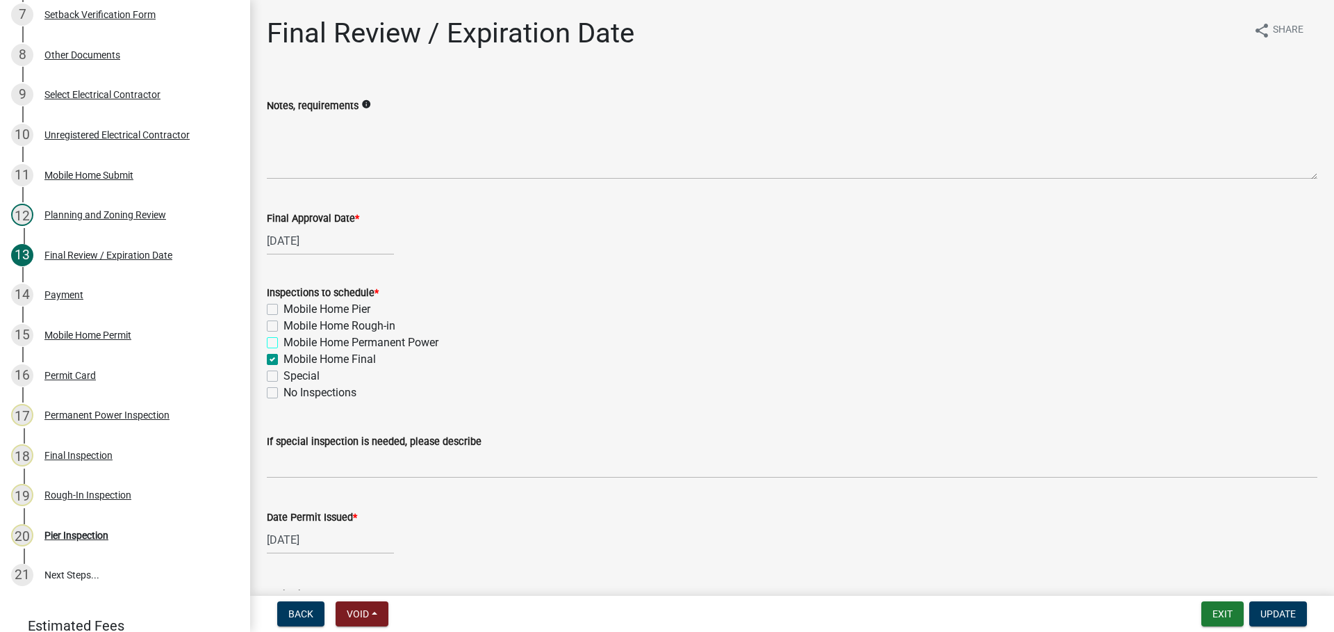
checkbox input "false"
checkbox input "true"
checkbox input "false"
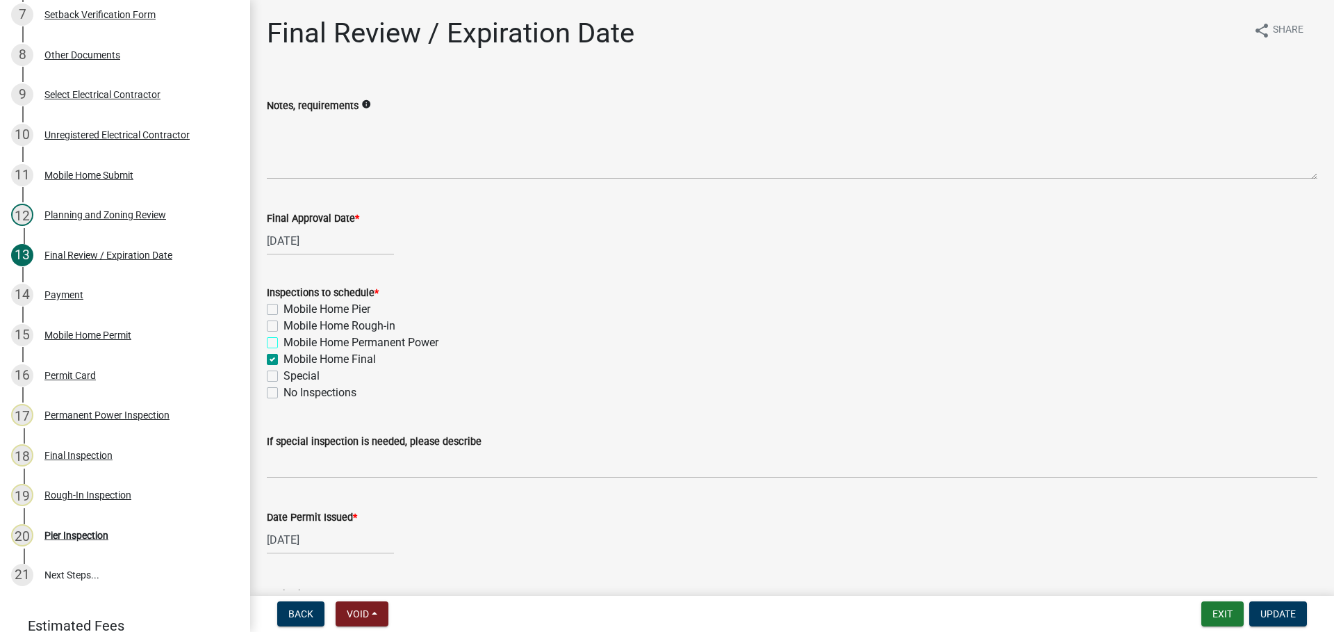
checkbox input "false"
click at [1295, 612] on span "Update" at bounding box center [1278, 613] width 35 height 11
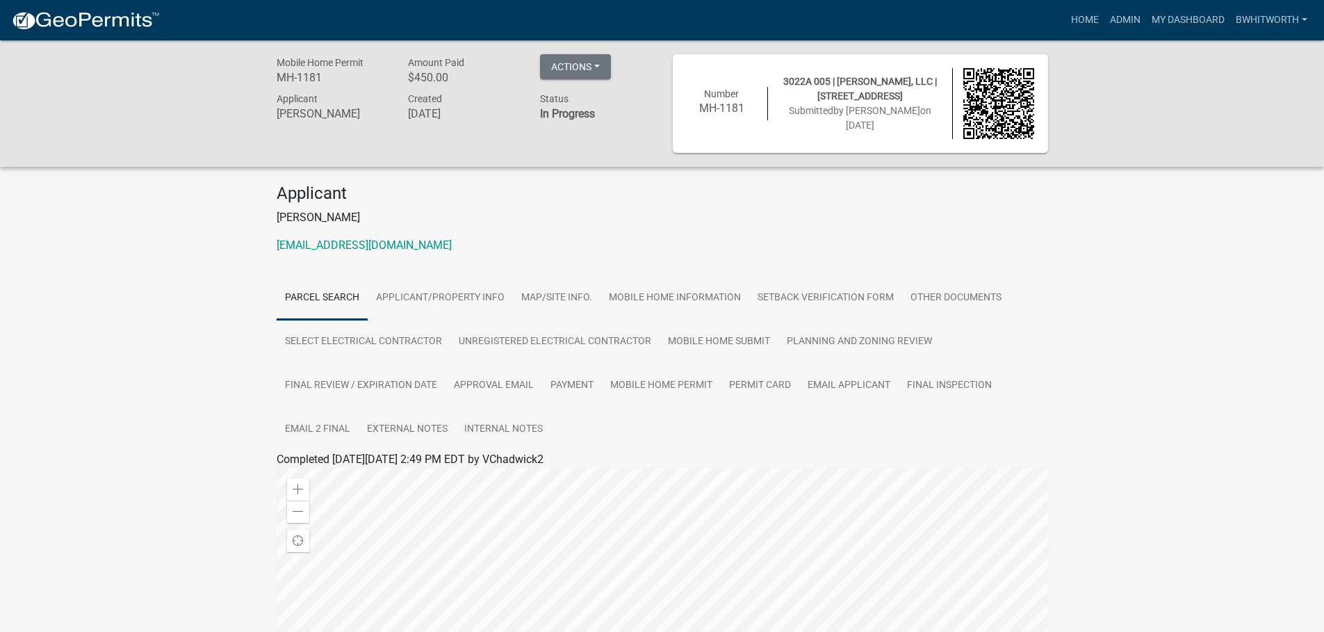
click at [188, 336] on div "Mobile Home Permit MH-1181 Amount Paid $450.00 Actions View receipt Printer Fri…" at bounding box center [662, 487] width 1324 height 895
click at [861, 336] on link "Planning and Zoning Review" at bounding box center [859, 342] width 162 height 44
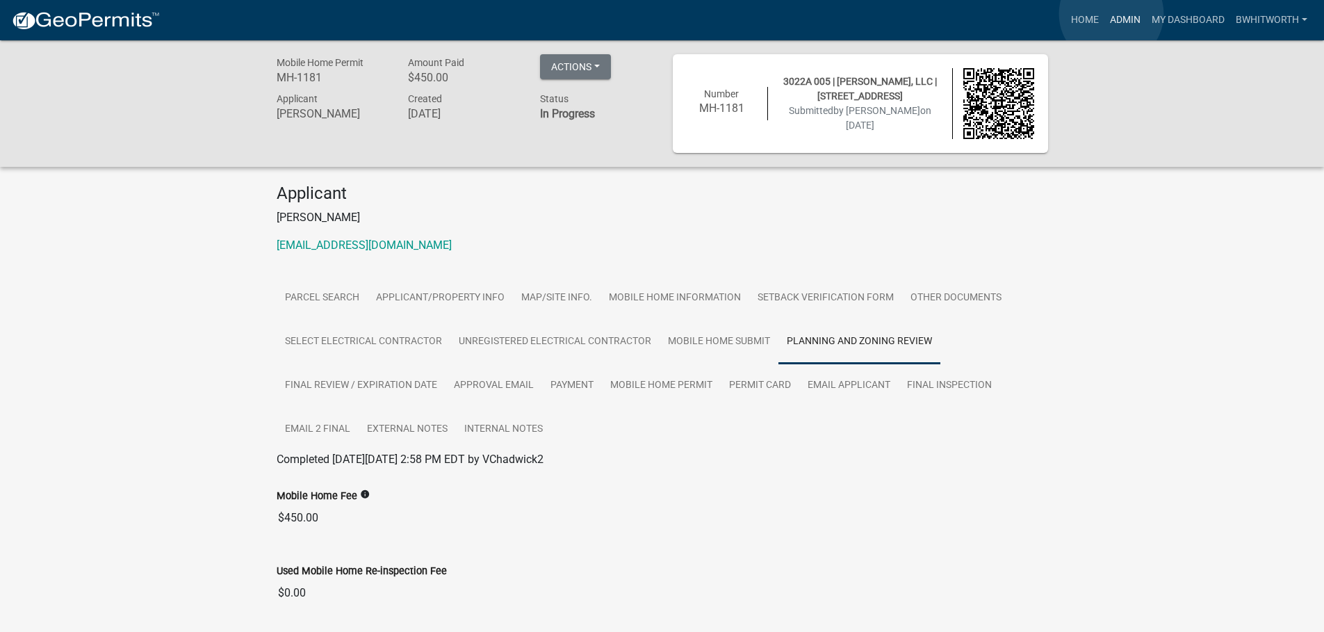
click at [1111, 14] on link "Admin" at bounding box center [1125, 20] width 42 height 26
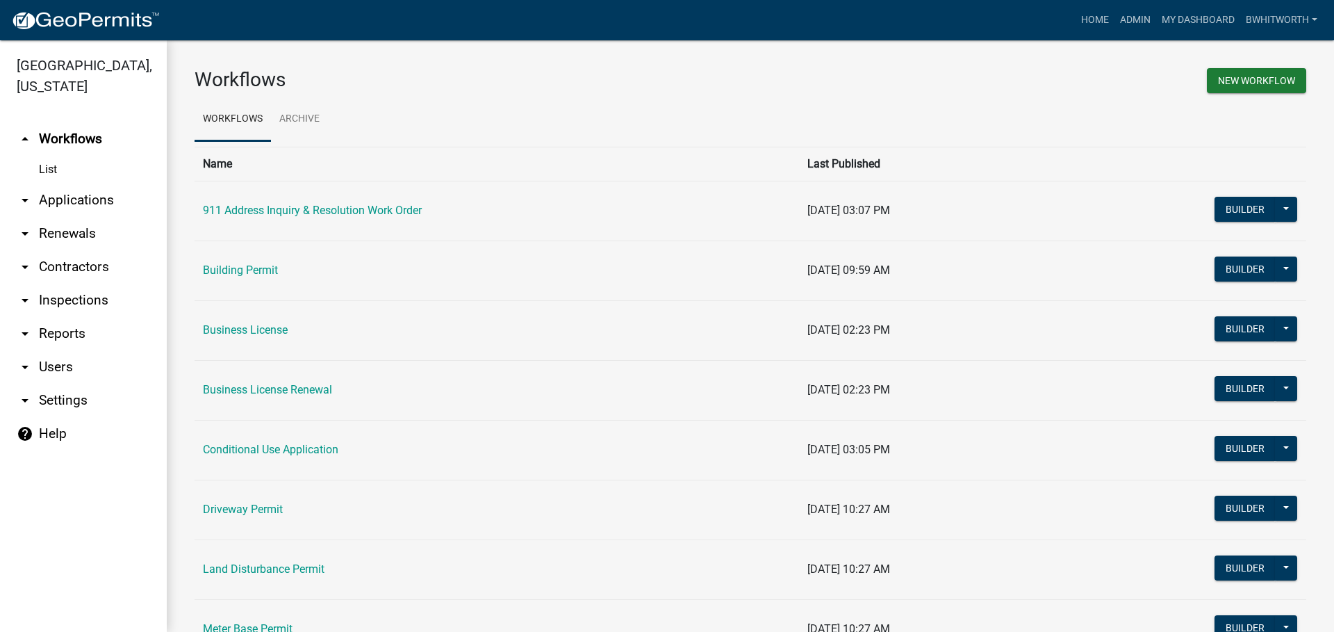
click at [76, 198] on link "arrow_drop_down Applications" at bounding box center [83, 199] width 167 height 33
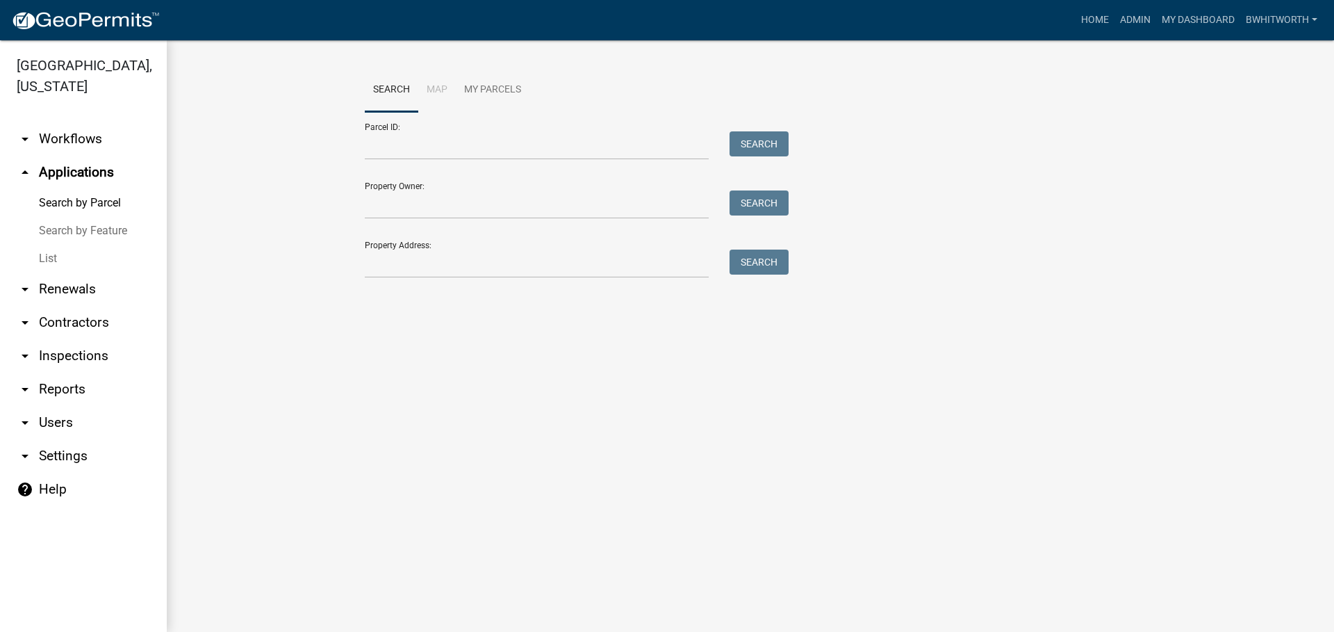
click at [35, 263] on link "List" at bounding box center [83, 259] width 167 height 28
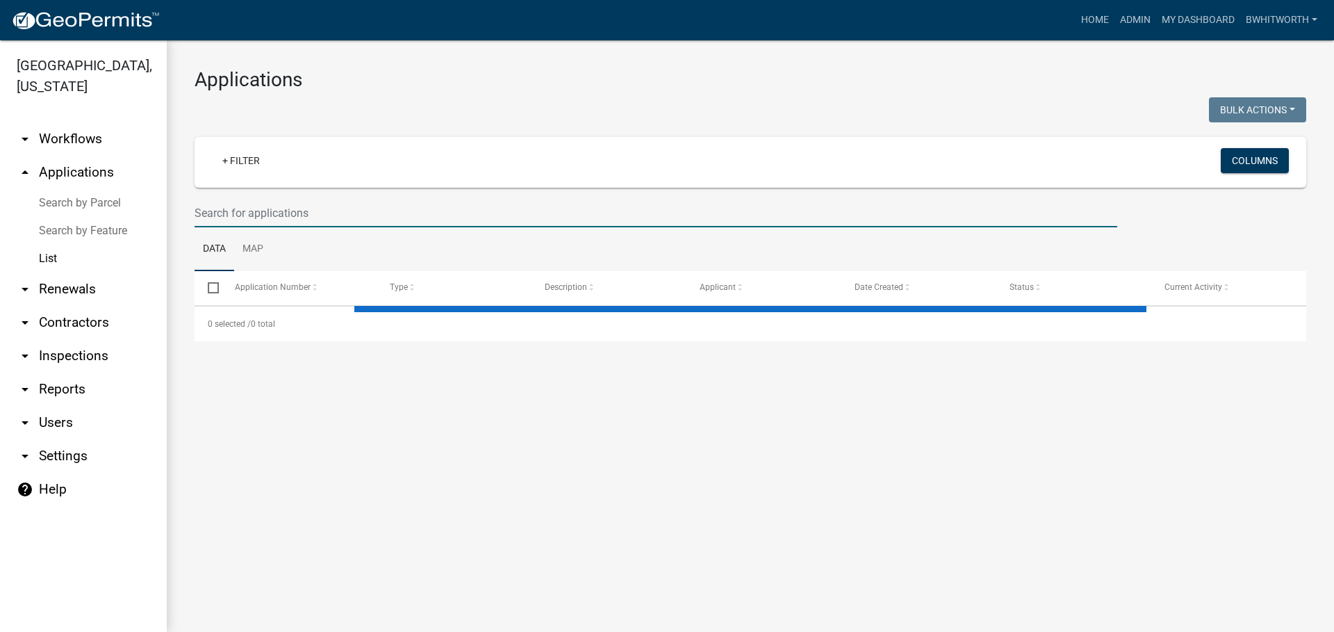
click at [222, 215] on input "text" at bounding box center [656, 213] width 923 height 28
select select "3: 100"
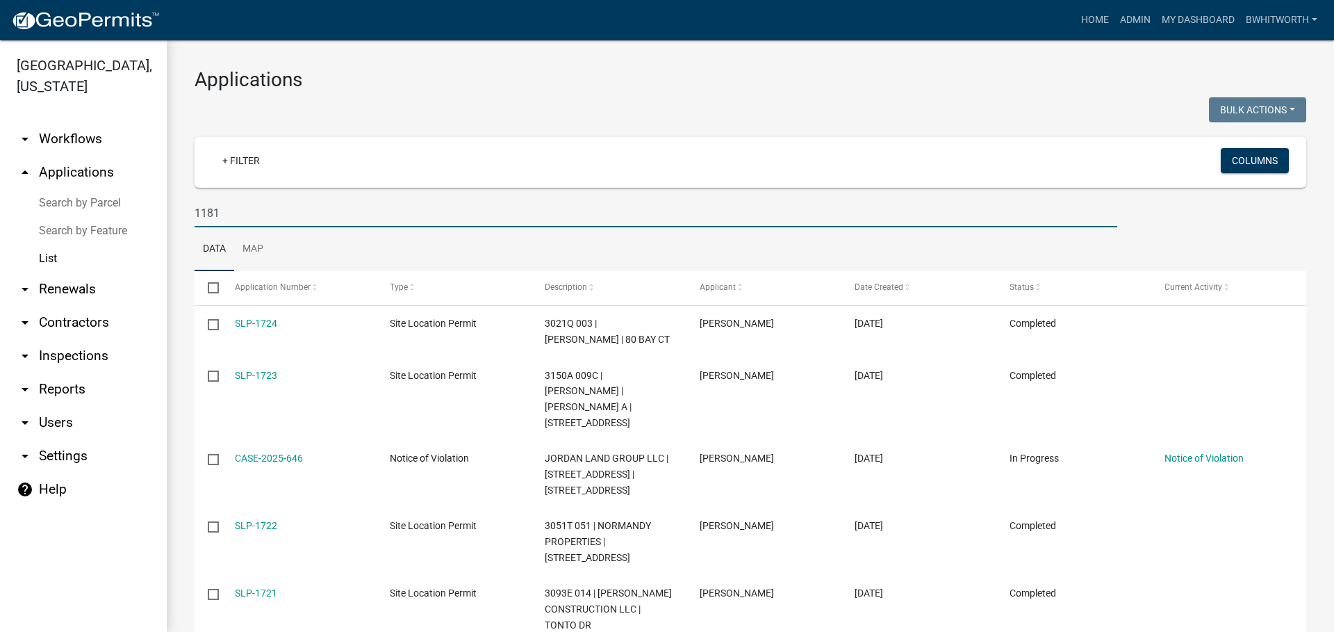
type input "1181"
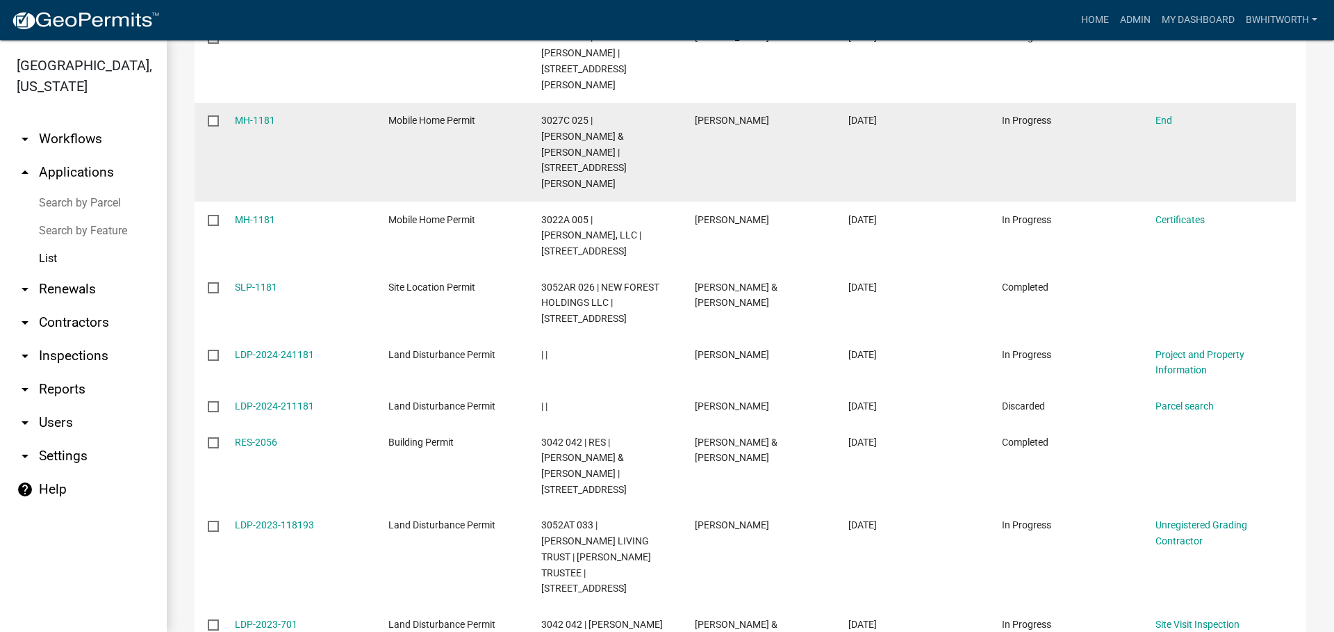
scroll to position [269, 0]
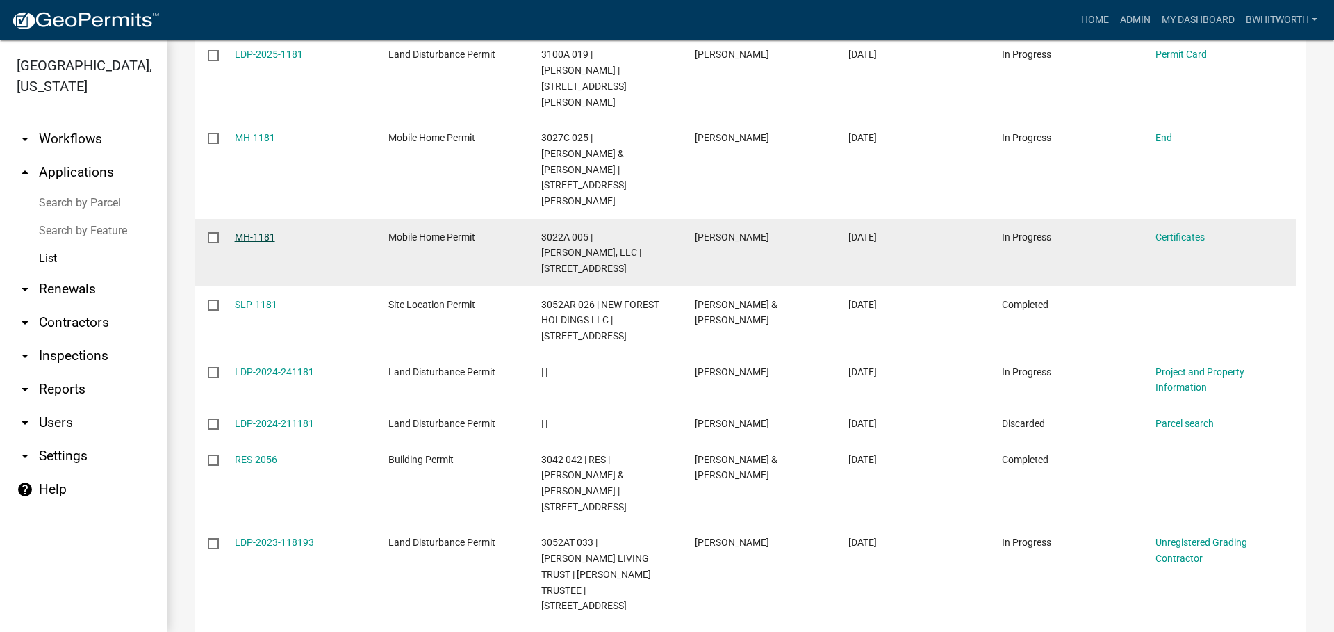
click at [246, 231] on link "MH-1181" at bounding box center [255, 236] width 40 height 11
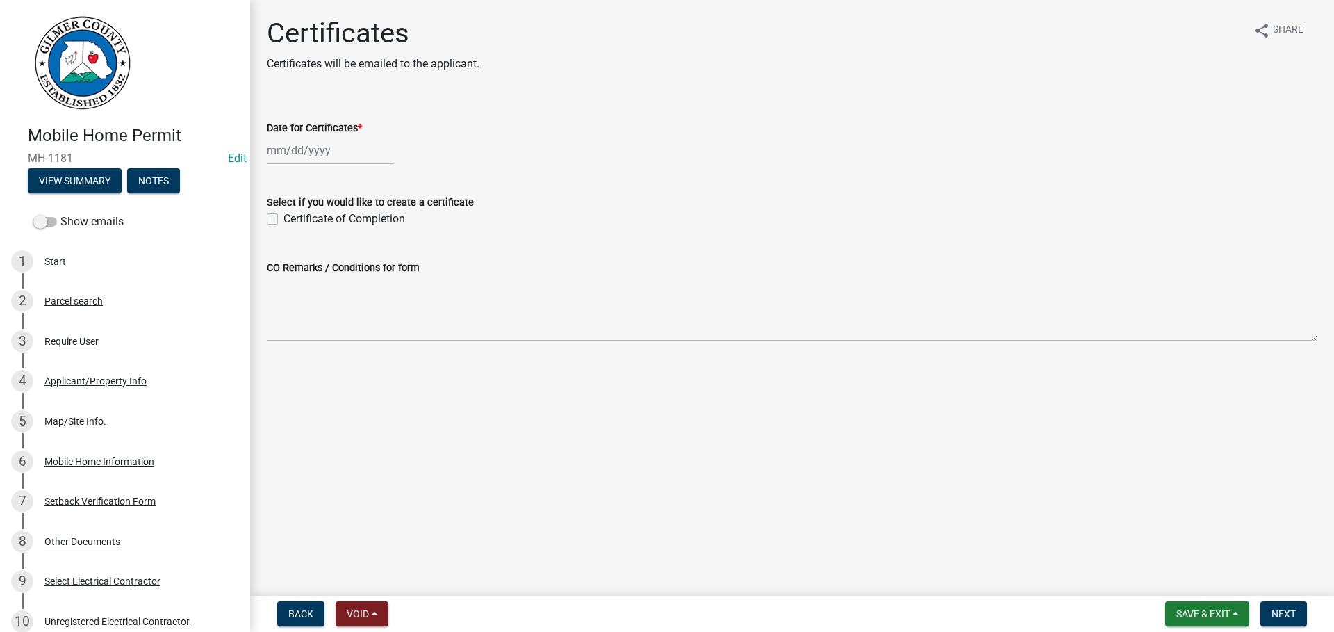
select select "8"
select select "2025"
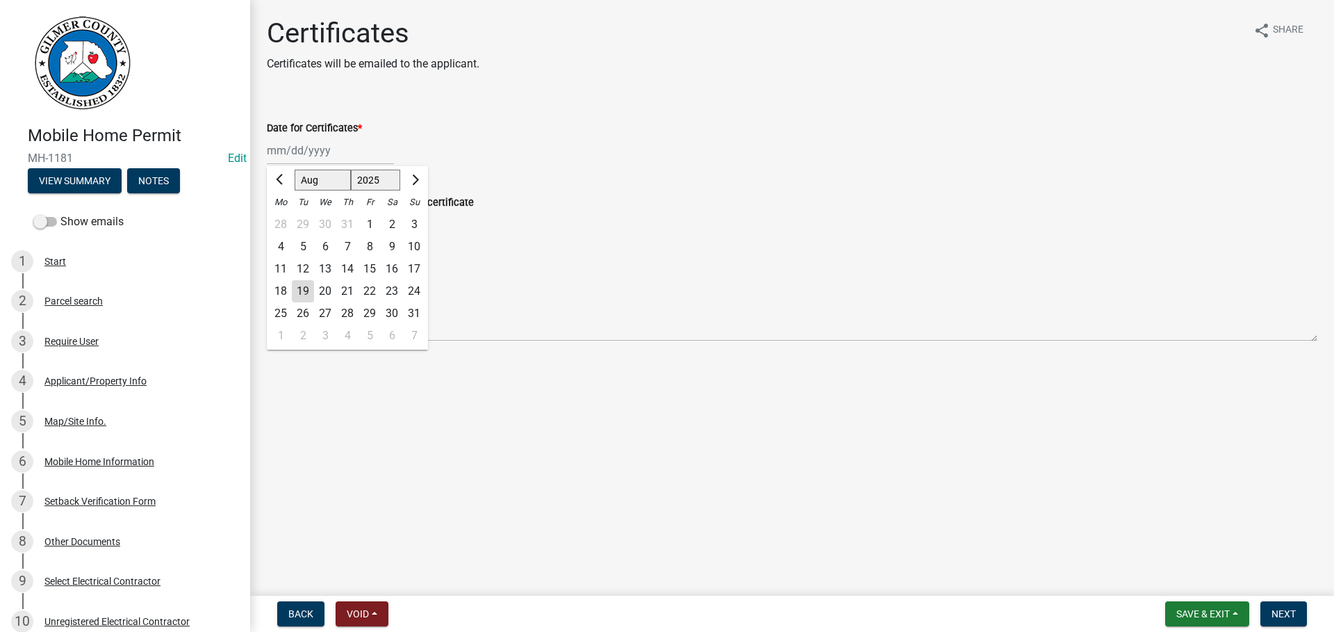
click at [284, 152] on div "Jan Feb Mar Apr May Jun Jul Aug Sep Oct Nov Dec 1525 1526 1527 1528 1529 1530 1…" at bounding box center [330, 150] width 127 height 28
click at [278, 179] on span "Previous month" at bounding box center [281, 179] width 10 height 10
click at [279, 179] on span "Previous month" at bounding box center [281, 179] width 10 height 10
select select "6"
click at [368, 261] on div "13" at bounding box center [370, 269] width 22 height 22
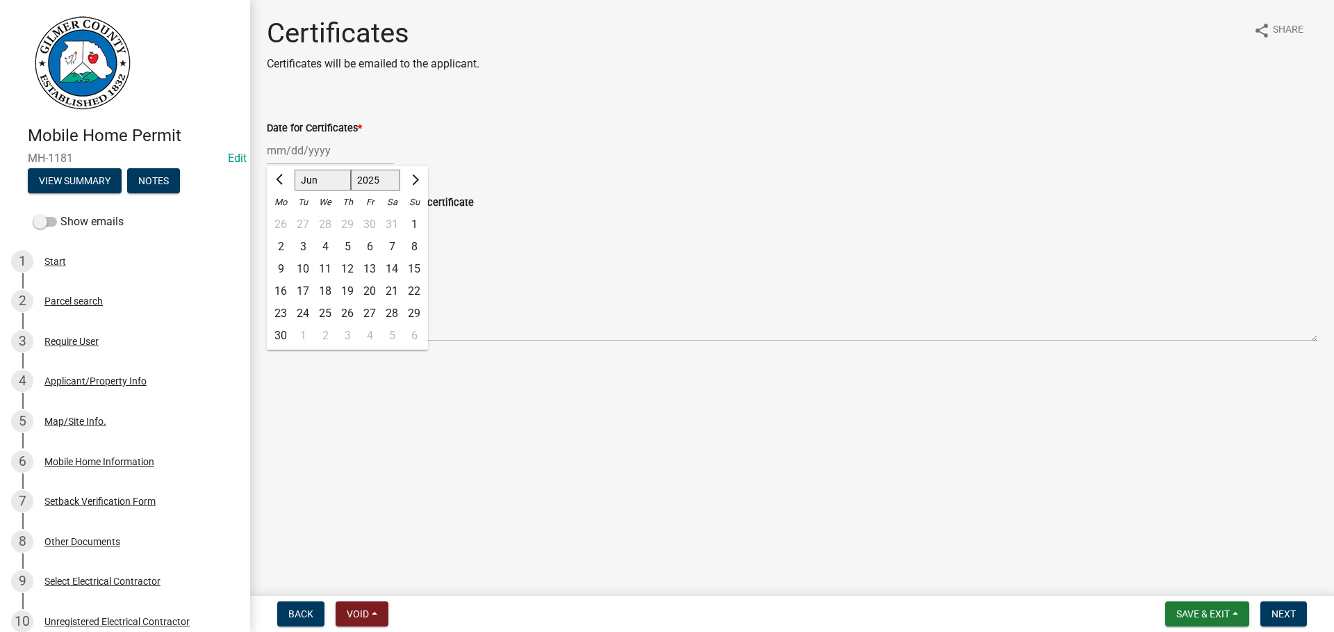
type input "06/13/2025"
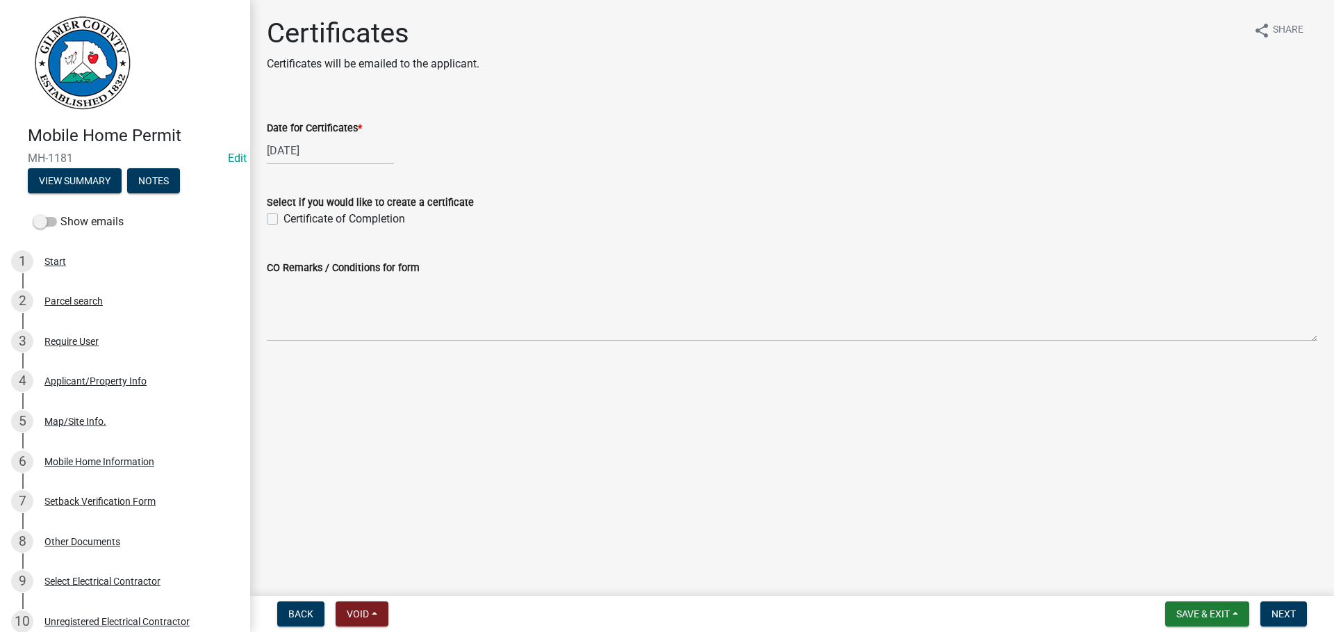
click at [284, 214] on label "Certificate of Completion" at bounding box center [345, 219] width 122 height 17
click at [284, 214] on input "Certificate of Completion" at bounding box center [288, 215] width 9 height 9
checkbox input "true"
click at [547, 444] on main "Certificates Certificates will be emailed to the applicant. share Share Date fo…" at bounding box center [792, 295] width 1084 height 590
click at [1277, 609] on span "Next" at bounding box center [1284, 613] width 24 height 11
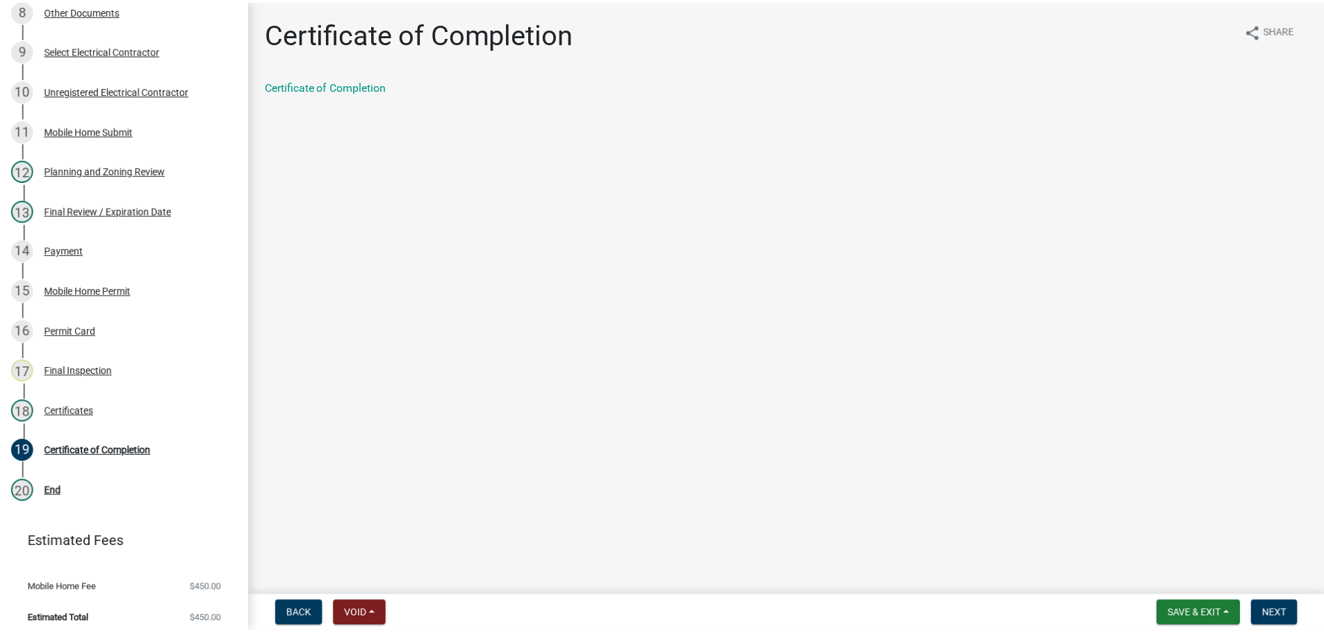
scroll to position [535, 0]
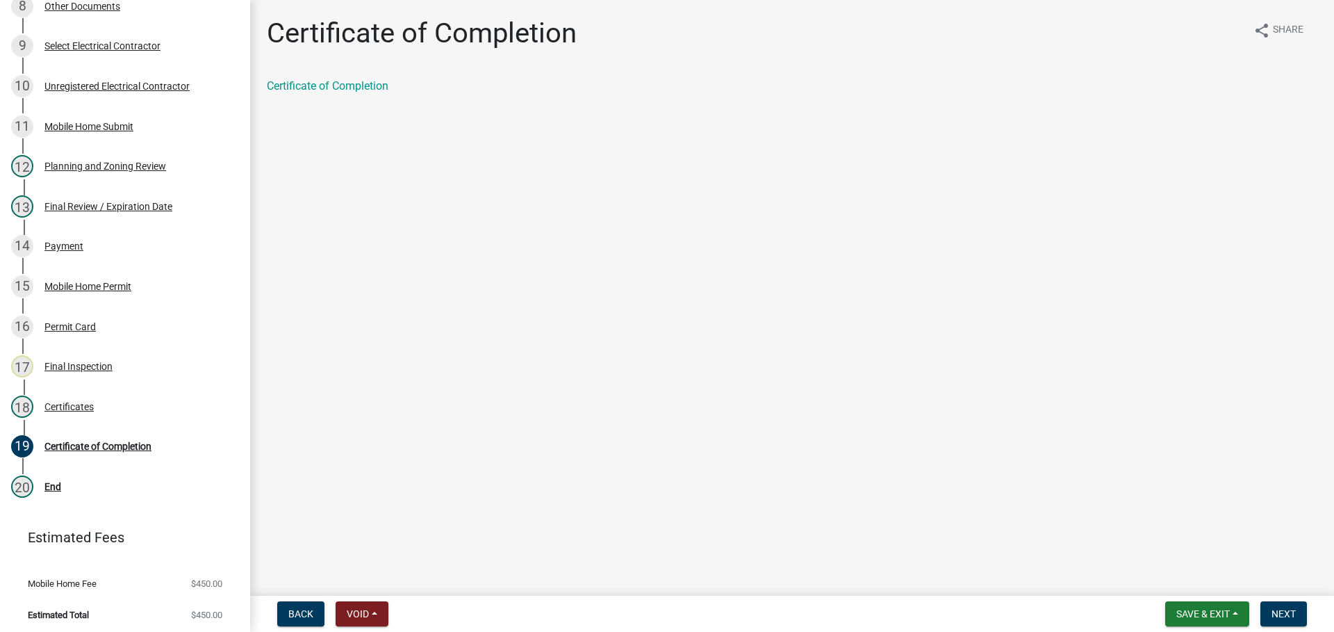
drag, startPoint x: 564, startPoint y: 500, endPoint x: 1111, endPoint y: 559, distance: 550.1
click at [790, 530] on div "Mobile Home Permit MH-1181 Edit View Summary Notes Show emails 1 Start 2 Parcel…" at bounding box center [667, 316] width 1334 height 632
click at [1287, 605] on button "Next" at bounding box center [1284, 613] width 47 height 25
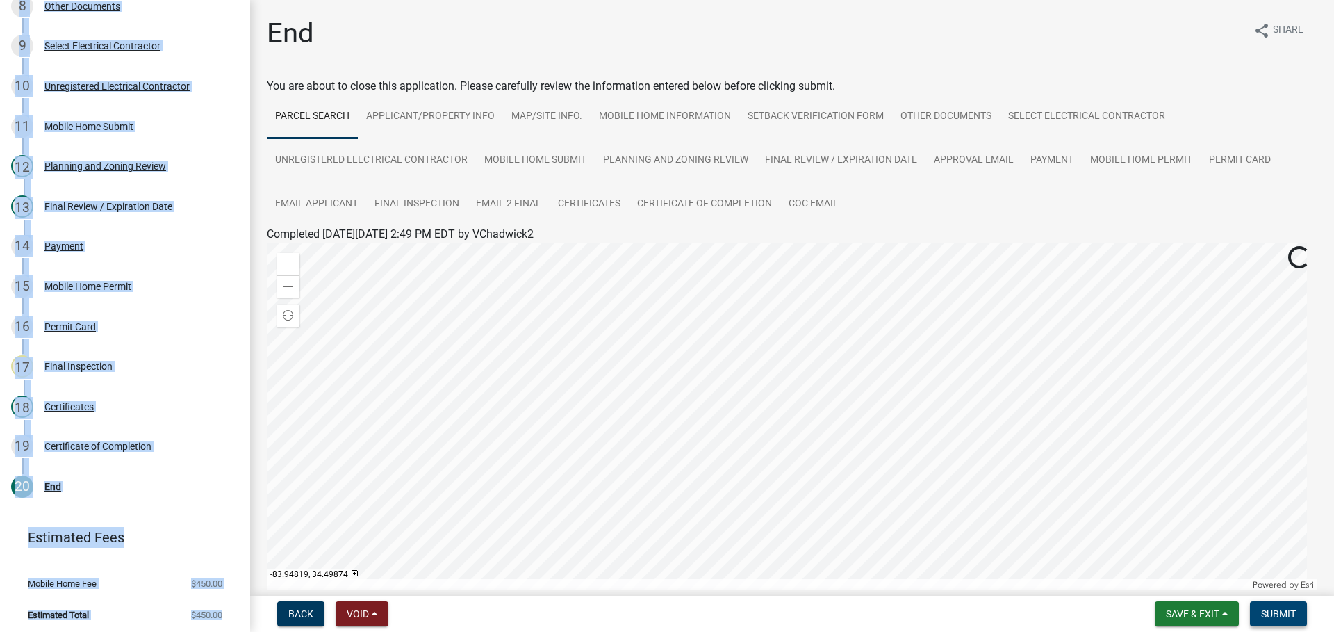
click at [1277, 613] on span "Submit" at bounding box center [1278, 613] width 35 height 11
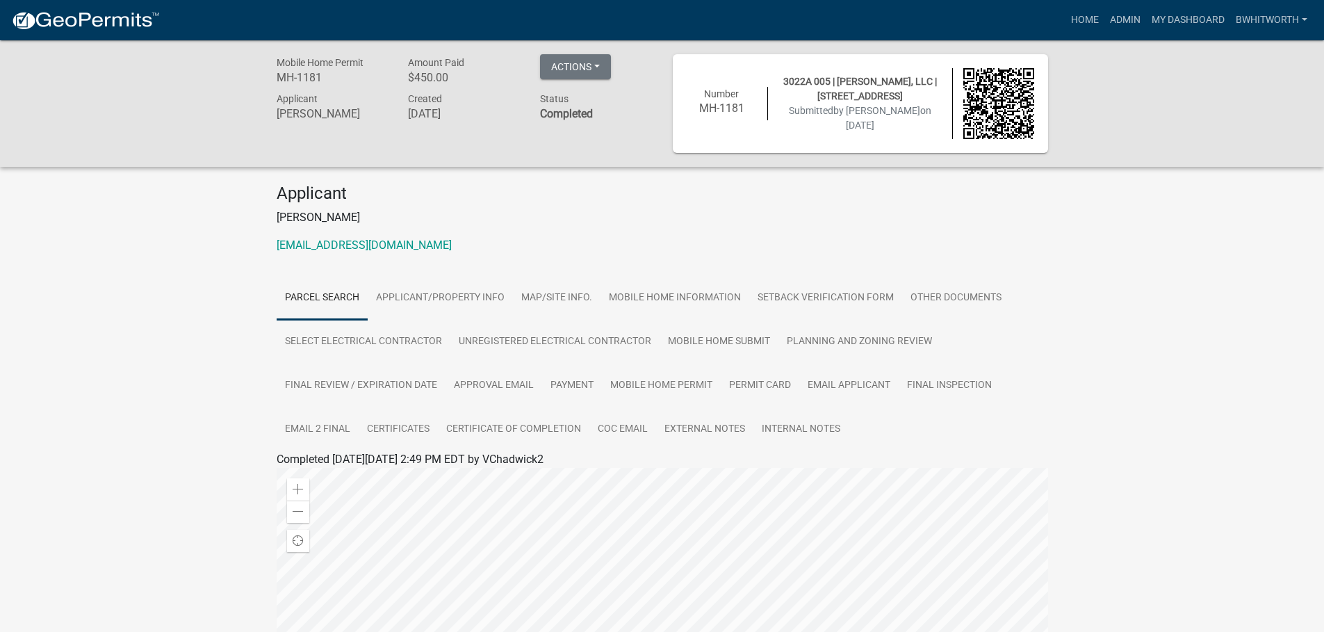
click at [156, 322] on div "Mobile Home Permit MH-1181 Amount Paid $450.00 Actions View receipt Printer Fri…" at bounding box center [662, 487] width 1324 height 895
click at [179, 290] on div "Mobile Home Permit MH-1181 Amount Paid $450.00 Actions View receipt Printer Fri…" at bounding box center [662, 487] width 1324 height 895
click at [1258, 149] on div "Mobile Home Permit MH-1181 Amount Paid $450.00 Actions View receipt Printer Fri…" at bounding box center [662, 103] width 1324 height 126
click at [1258, 142] on div "Mobile Home Permit MH-1181 Amount Paid $450.00 Actions View receipt Printer Fri…" at bounding box center [662, 103] width 1324 height 126
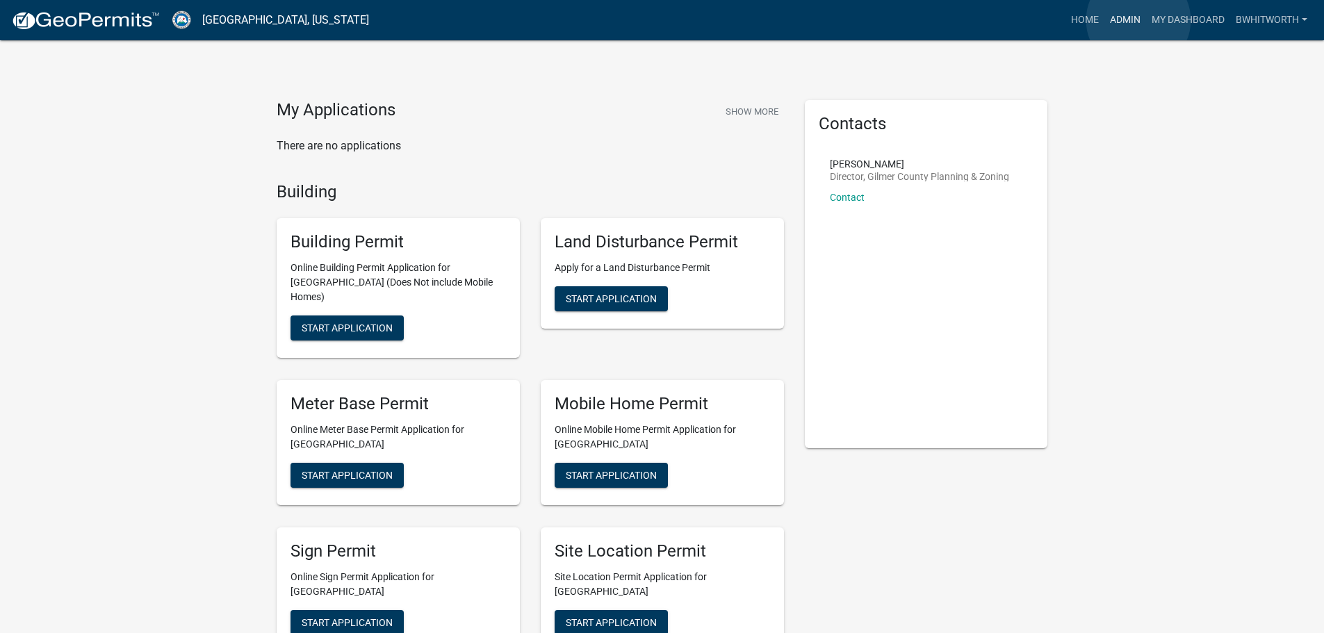
click at [1138, 20] on link "Admin" at bounding box center [1125, 20] width 42 height 26
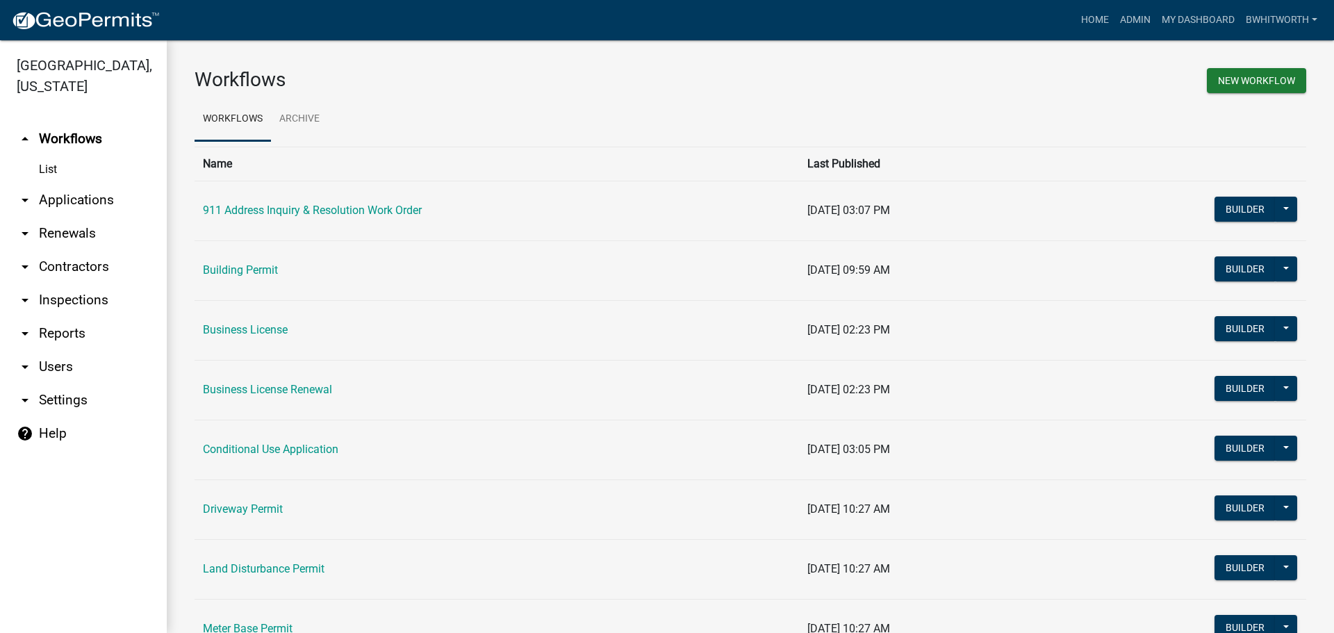
click at [99, 198] on link "arrow_drop_down Applications" at bounding box center [83, 199] width 167 height 33
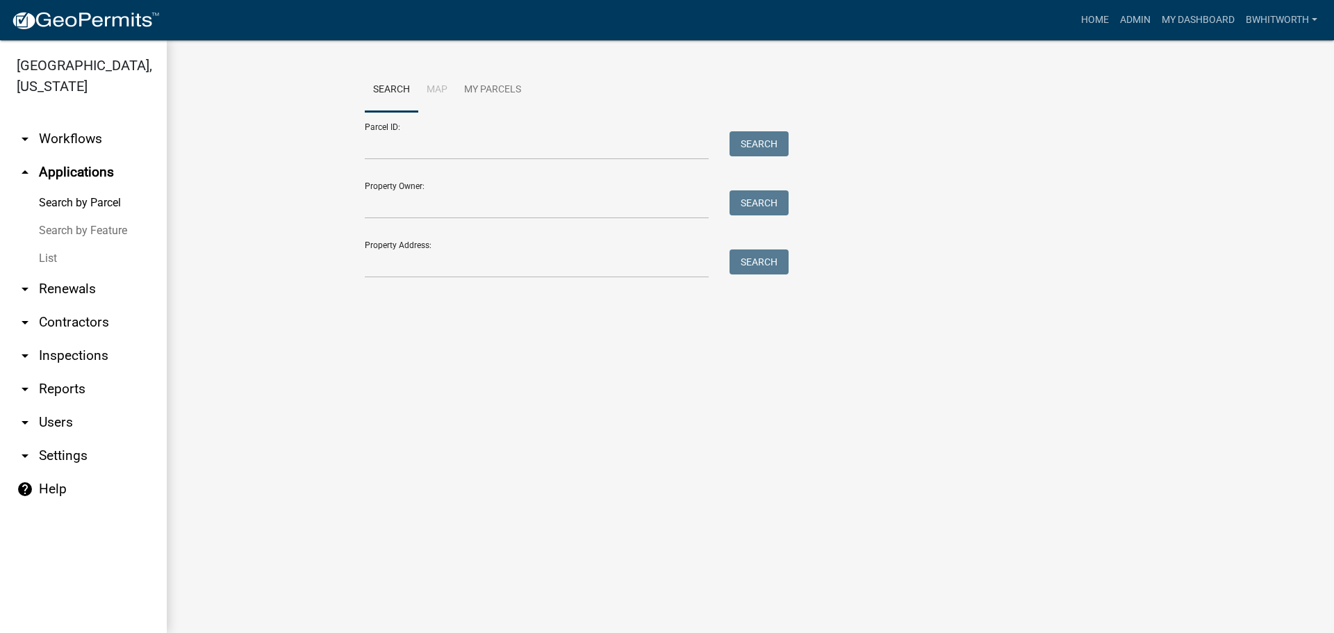
click at [46, 259] on link "List" at bounding box center [83, 259] width 167 height 28
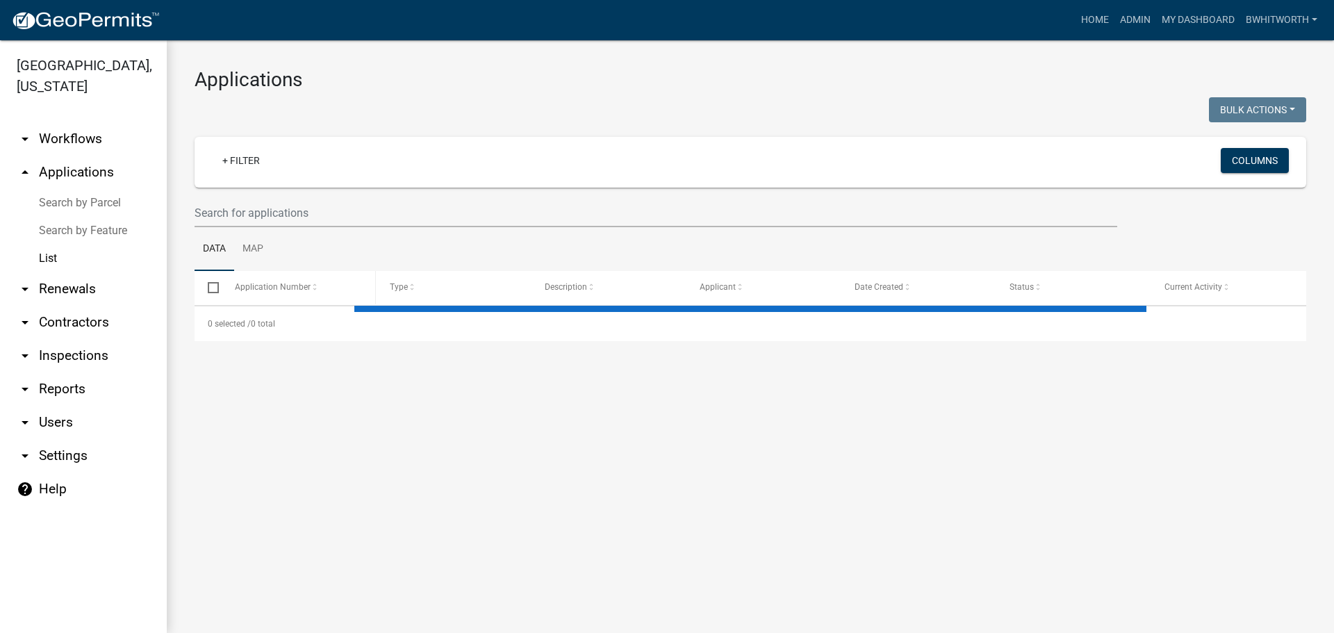
select select "3: 100"
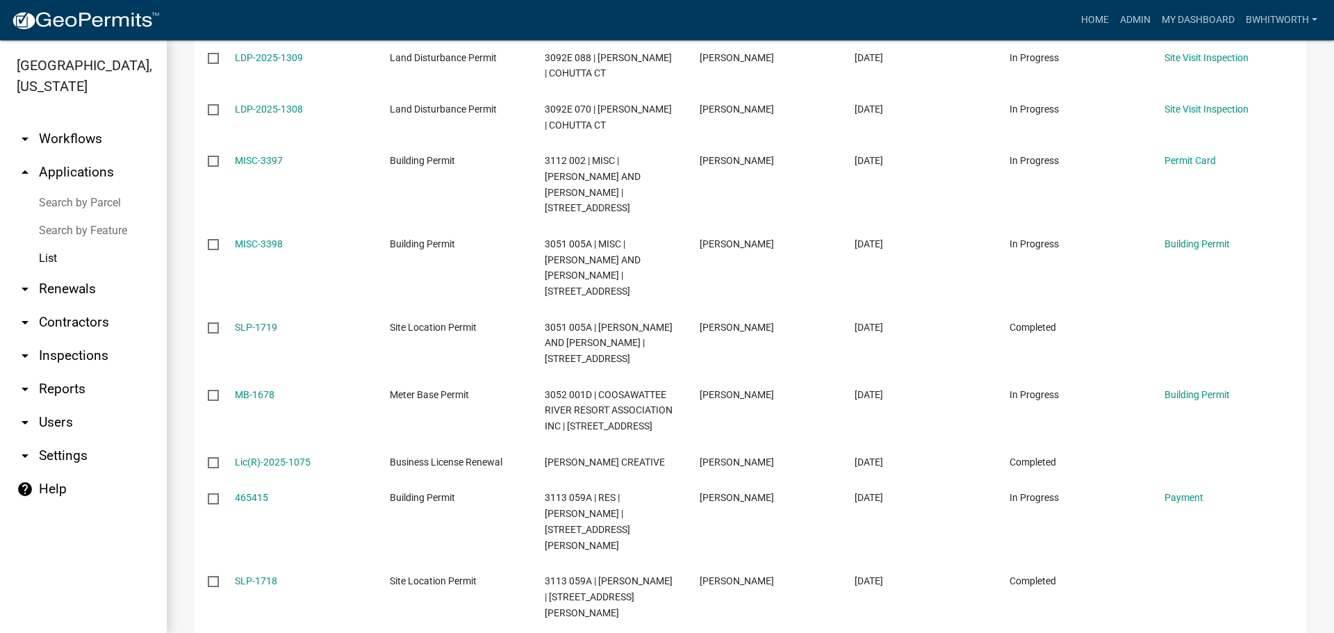
scroll to position [695, 0]
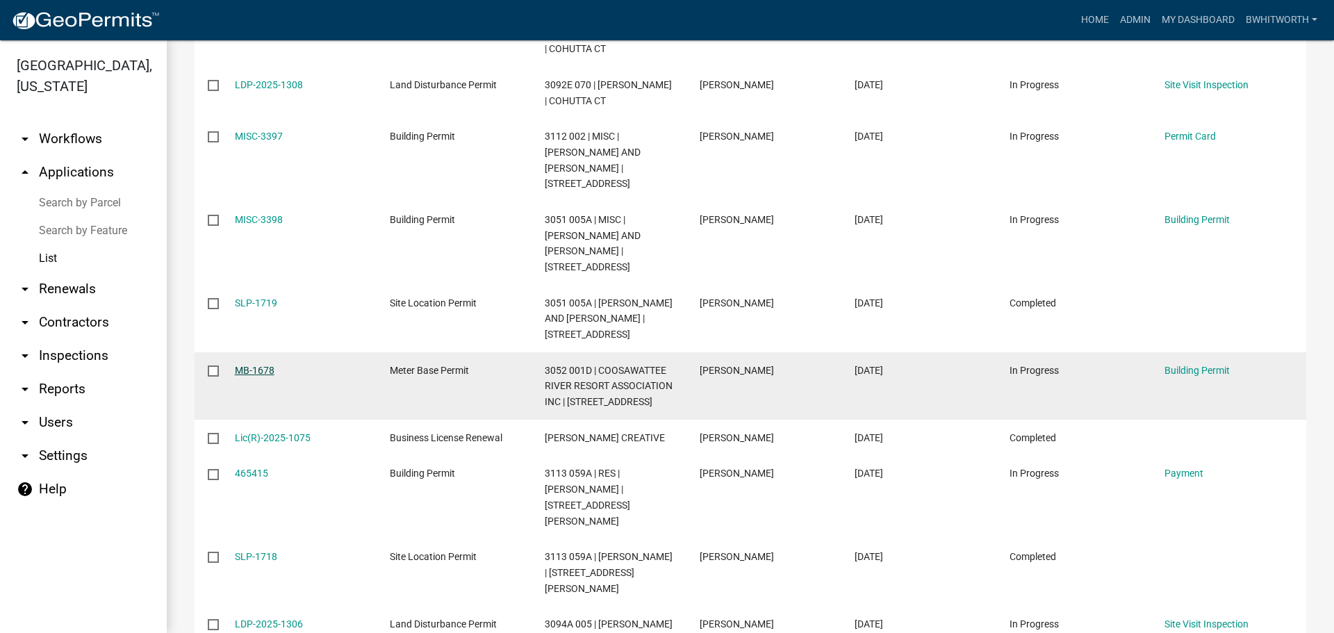
click at [261, 365] on link "MB-1678" at bounding box center [255, 370] width 40 height 11
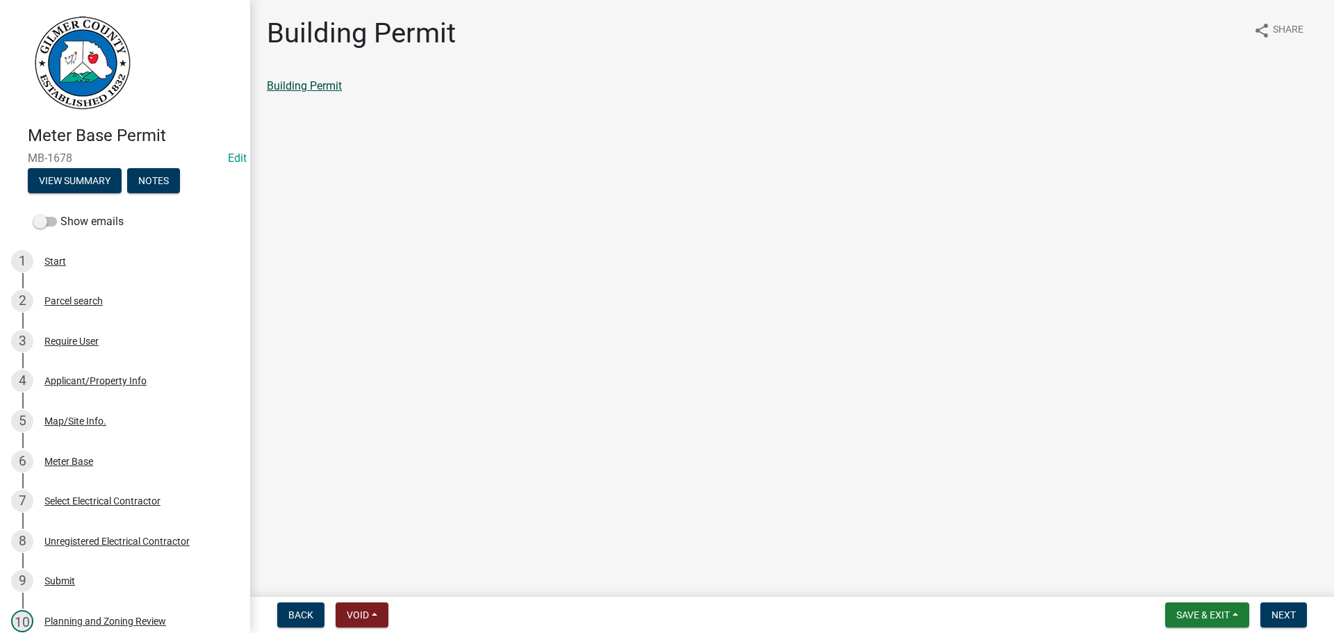
click at [331, 85] on link "Building Permit" at bounding box center [304, 85] width 75 height 13
click at [116, 376] on div "Applicant/Property Info" at bounding box center [95, 381] width 102 height 10
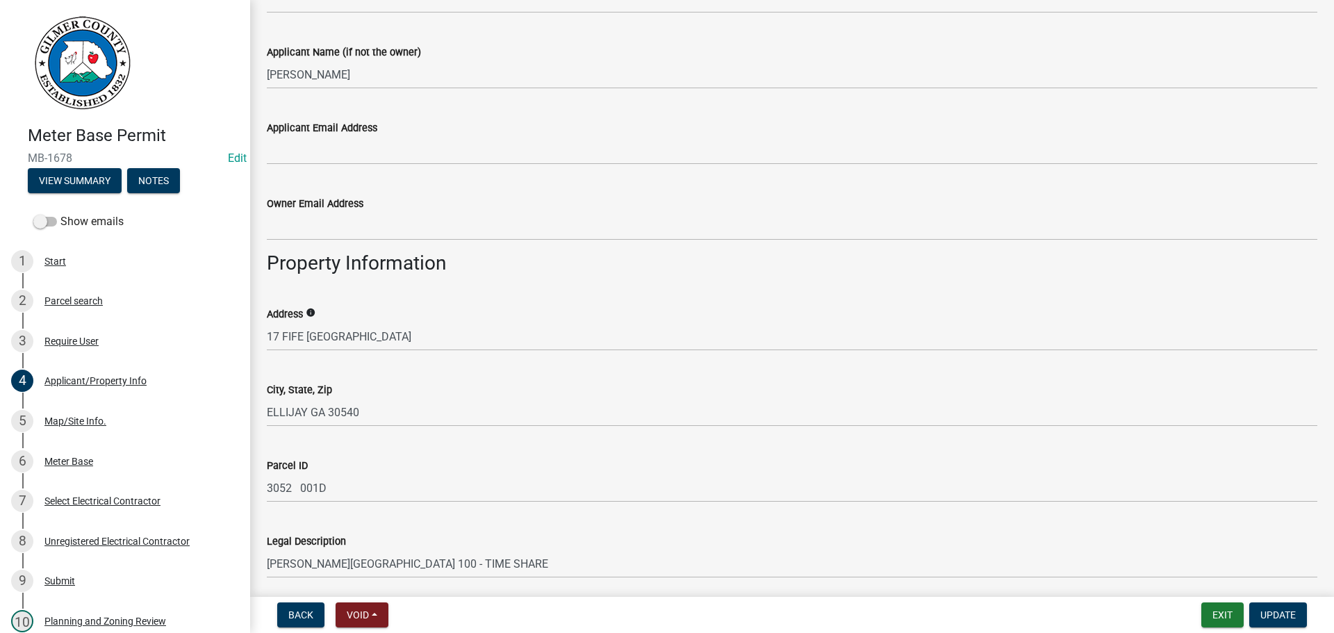
click at [210, 49] on link at bounding box center [119, 63] width 217 height 104
click at [1213, 608] on button "Exit" at bounding box center [1222, 614] width 42 height 25
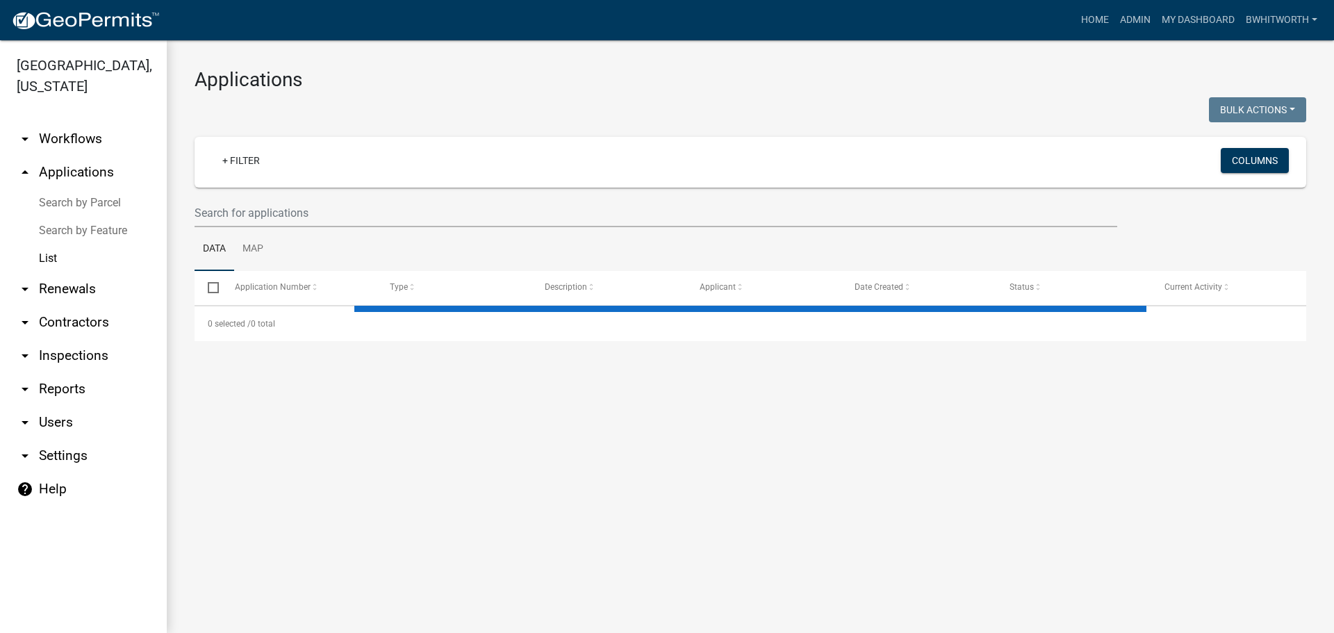
select select "3: 100"
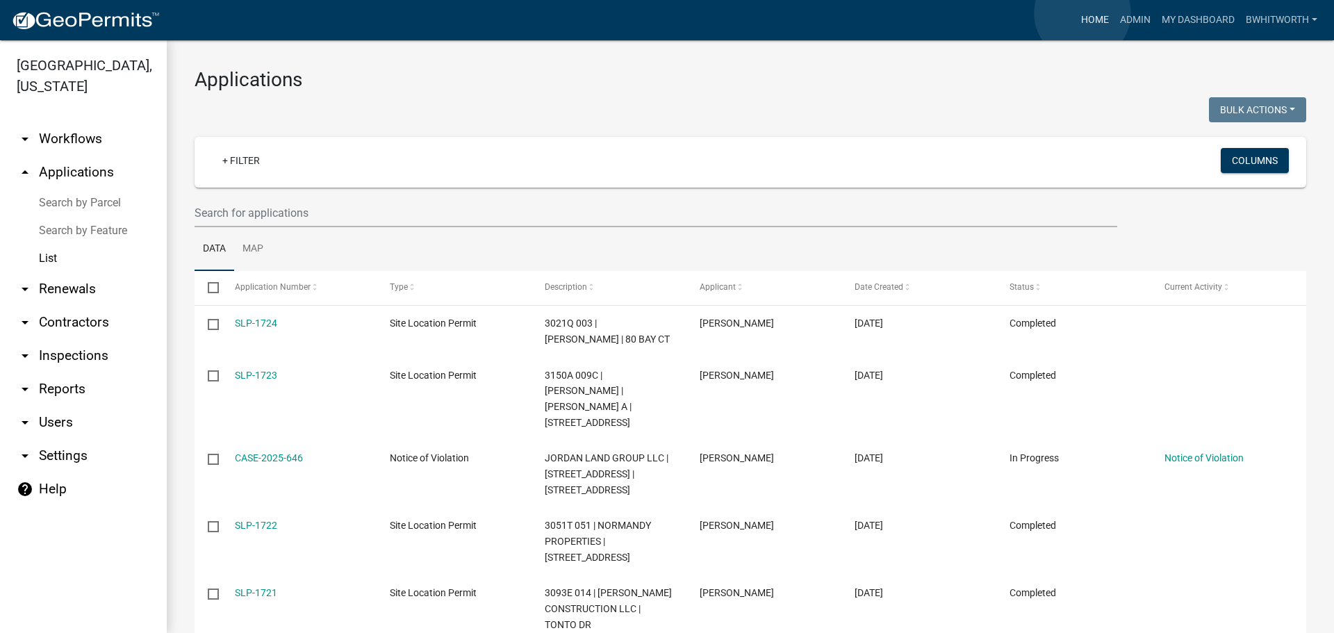
click at [1083, 13] on link "Home" at bounding box center [1095, 20] width 39 height 26
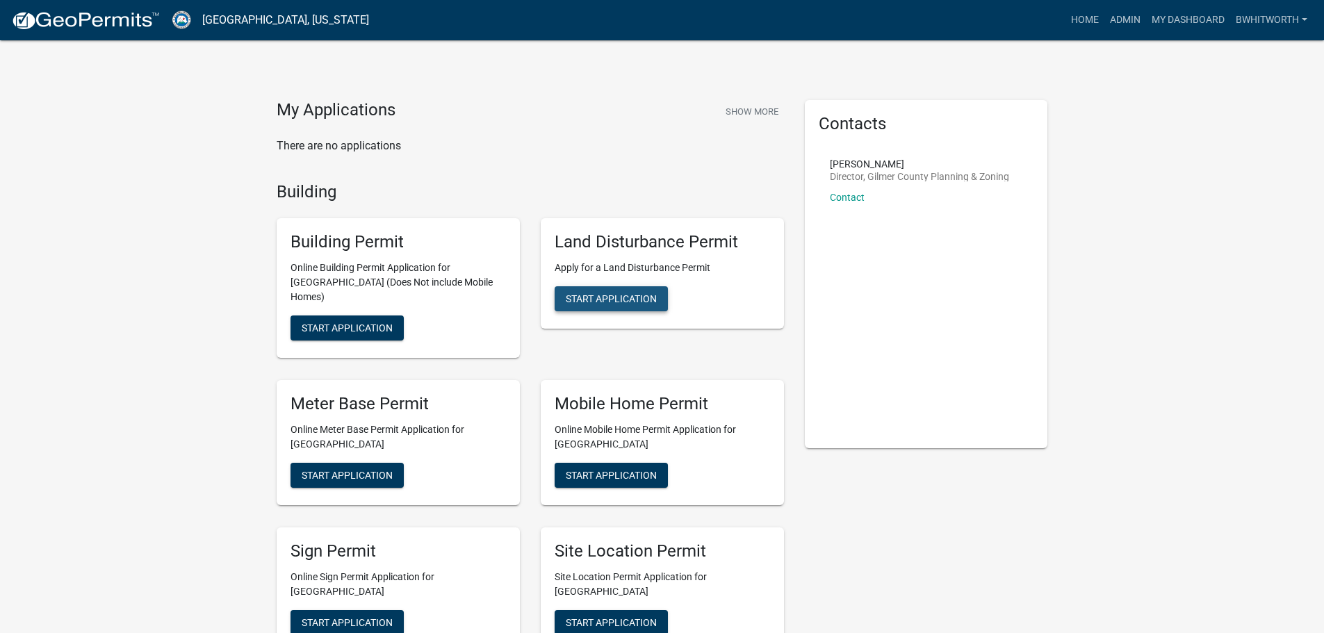
click at [600, 294] on span "Start Application" at bounding box center [611, 298] width 91 height 11
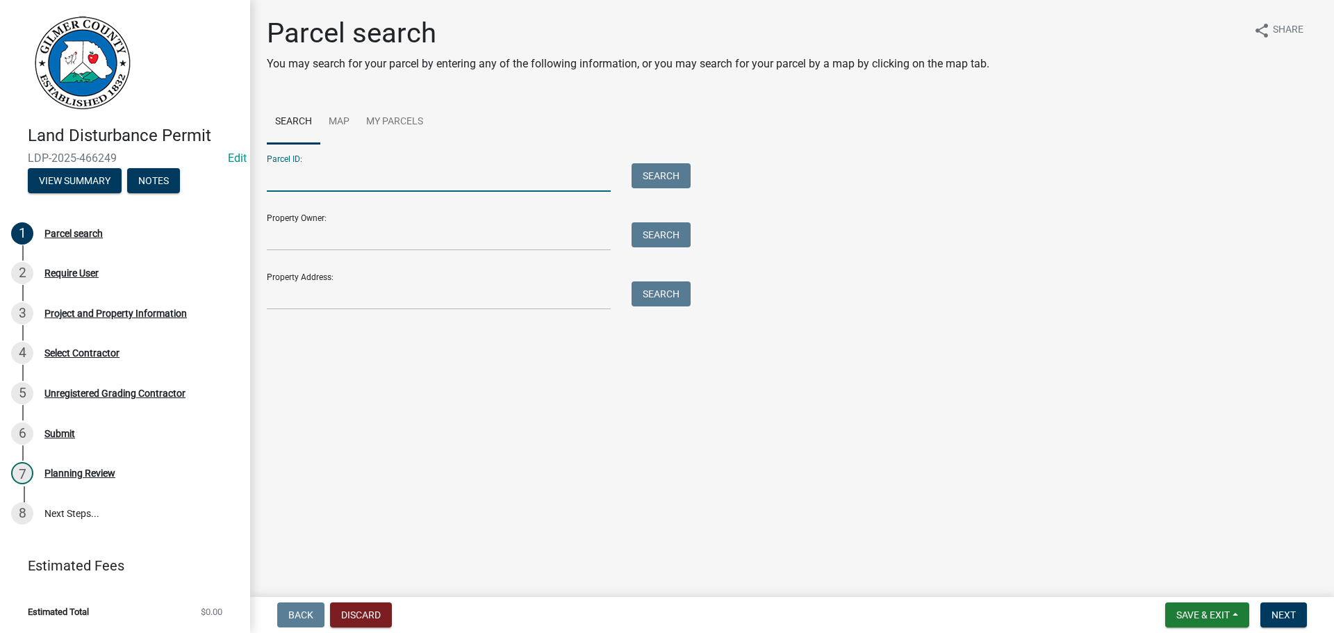
click at [301, 179] on input "Parcel ID:" at bounding box center [439, 177] width 344 height 28
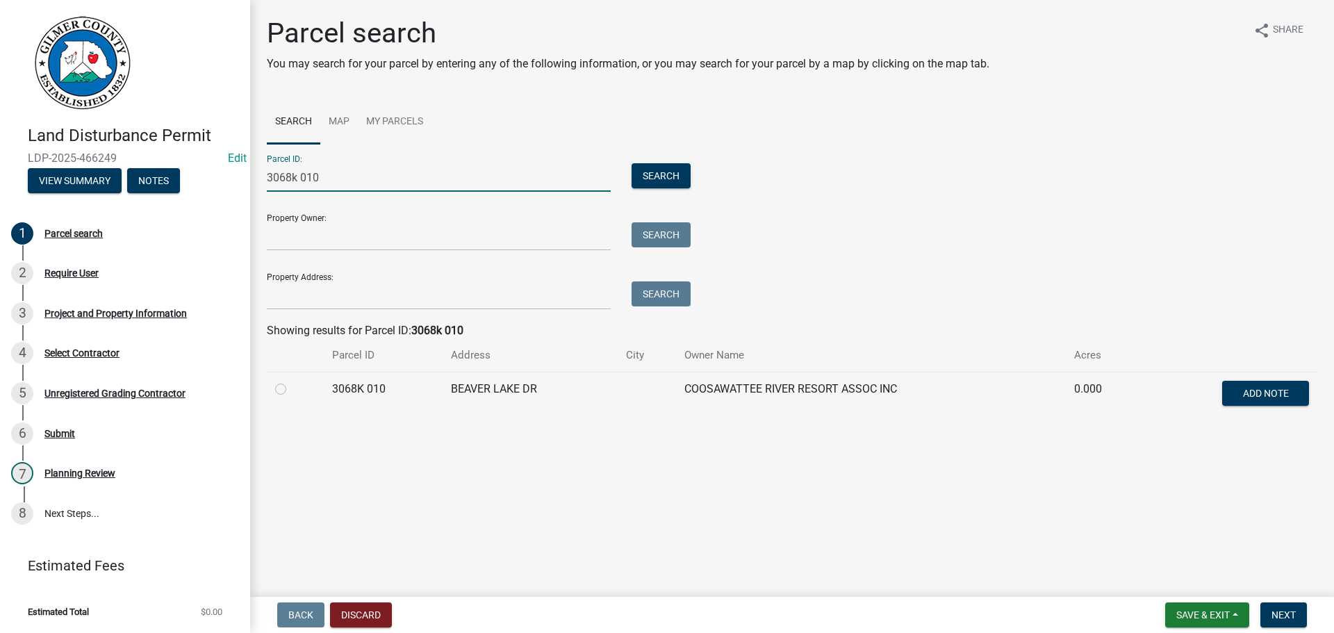
type input "3068k 010"
click at [292, 381] on label at bounding box center [292, 381] width 0 height 0
click at [292, 390] on 010 "radio" at bounding box center [296, 385] width 9 height 9
radio 010 "true"
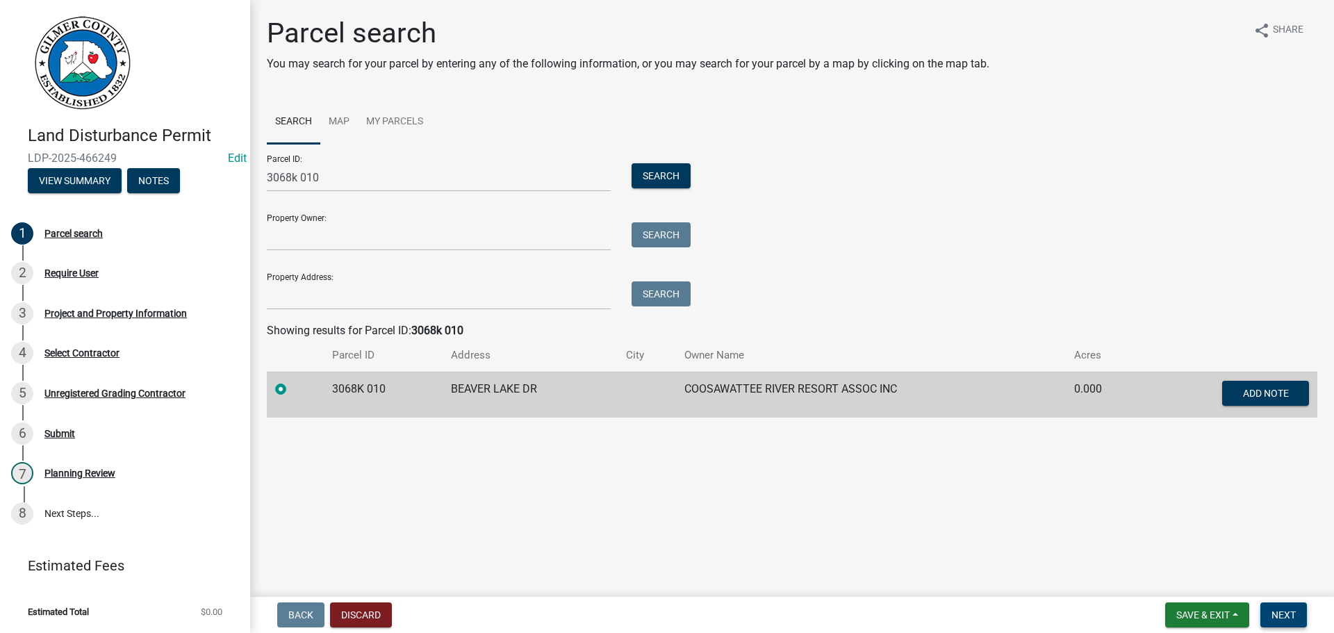
click at [1286, 619] on span "Next" at bounding box center [1284, 614] width 24 height 11
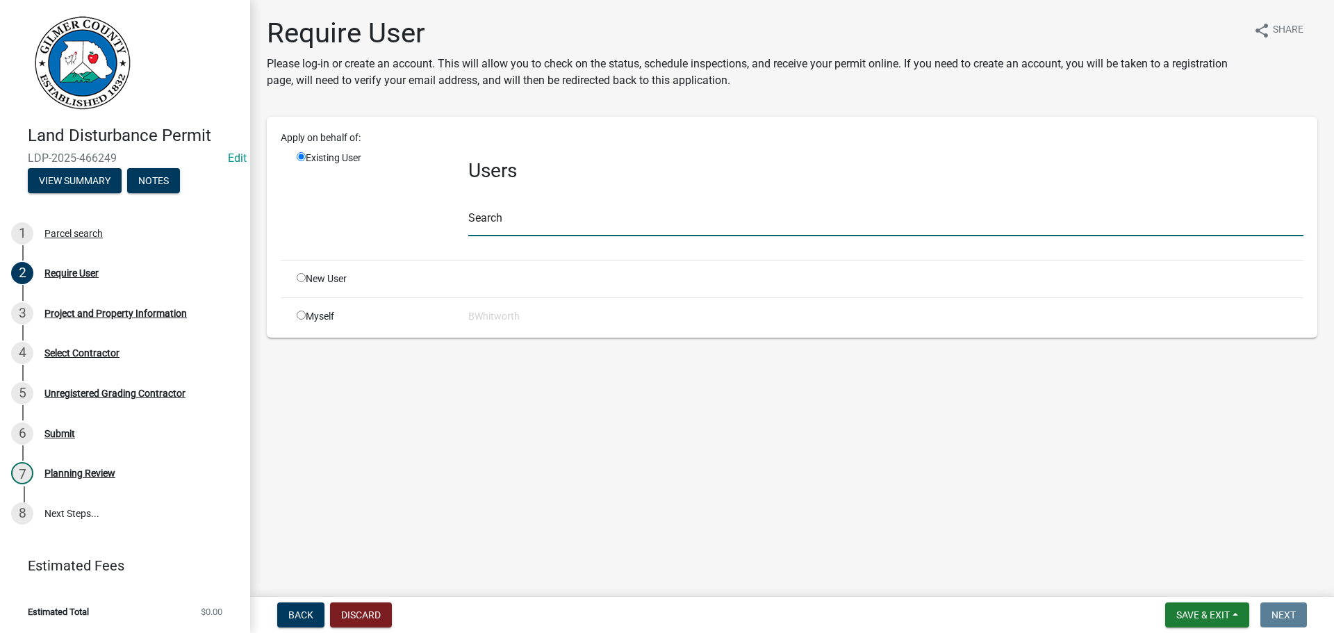
click at [557, 218] on input "text" at bounding box center [885, 222] width 835 height 28
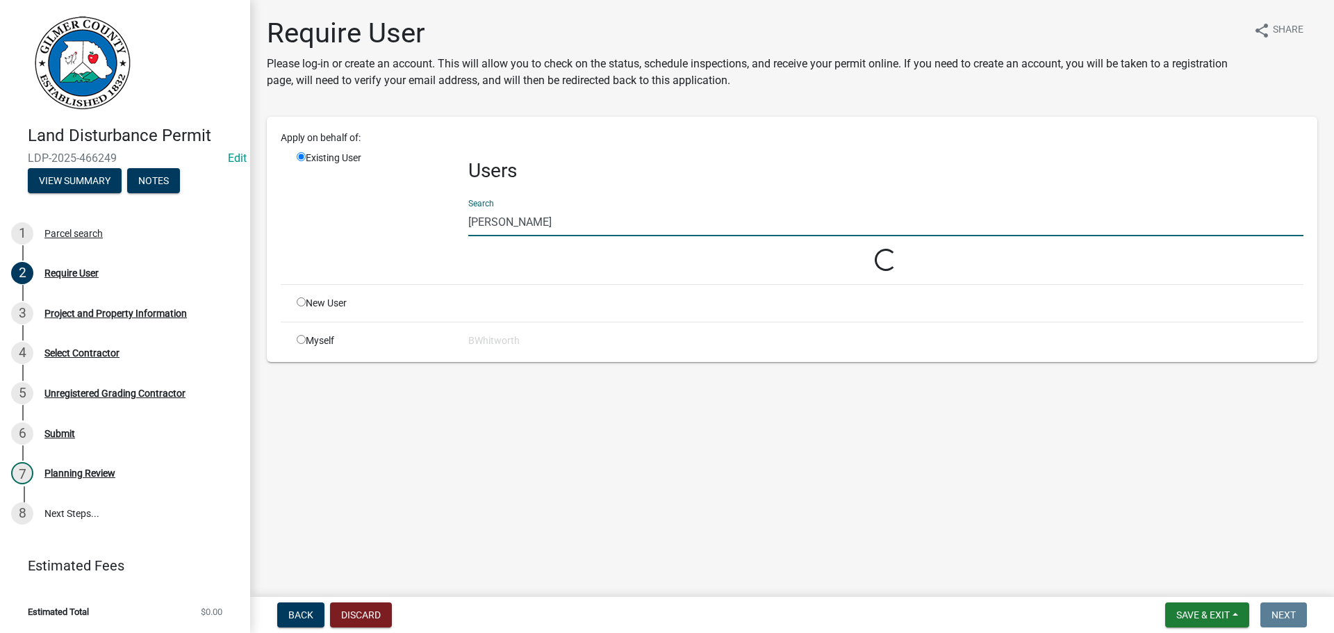
type input "[PERSON_NAME]"
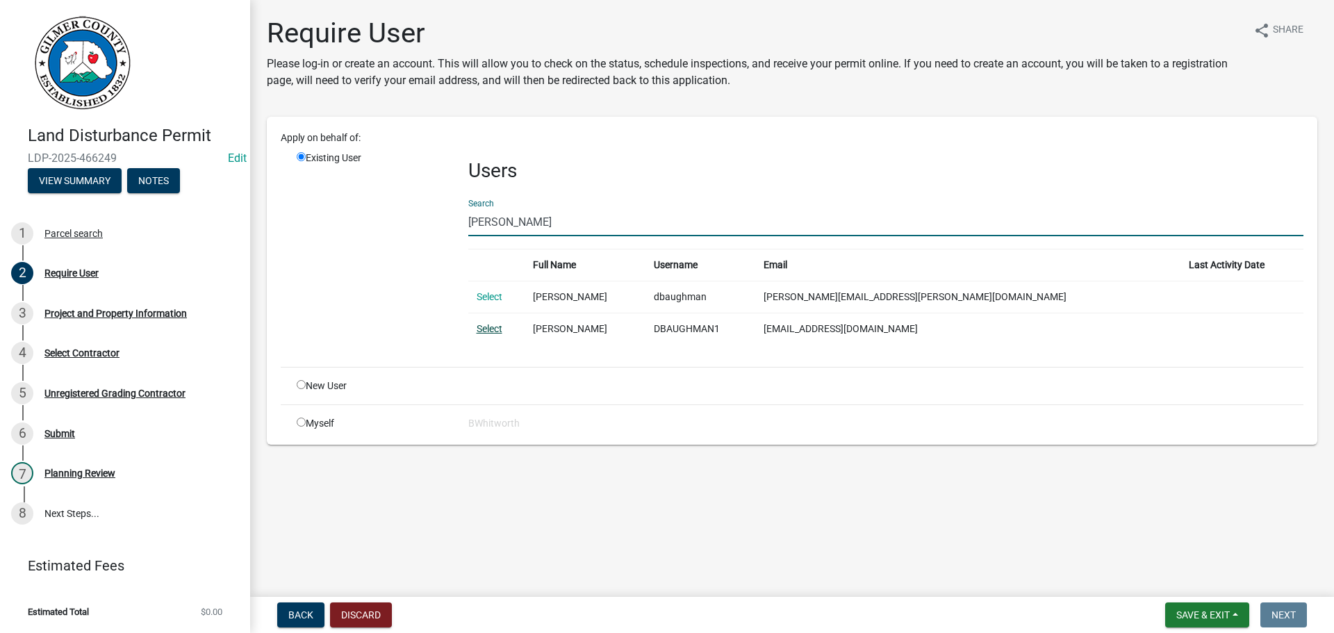
click at [481, 327] on link "Select" at bounding box center [490, 328] width 26 height 11
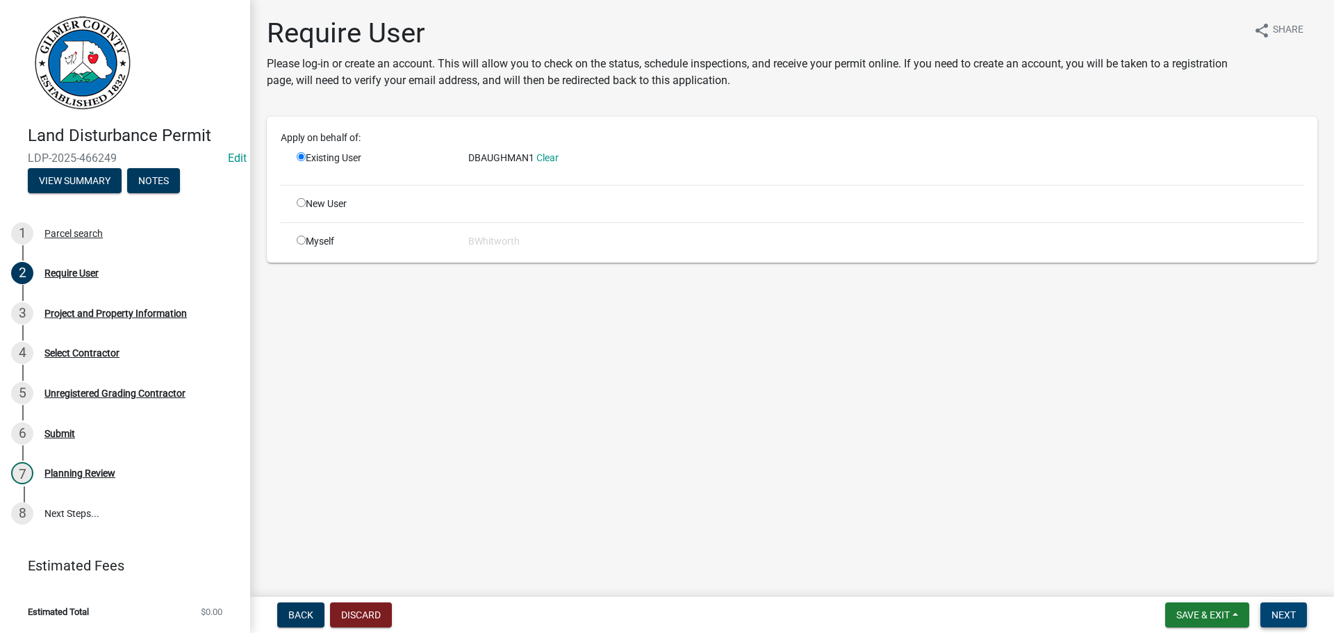
click at [1279, 610] on span "Next" at bounding box center [1284, 614] width 24 height 11
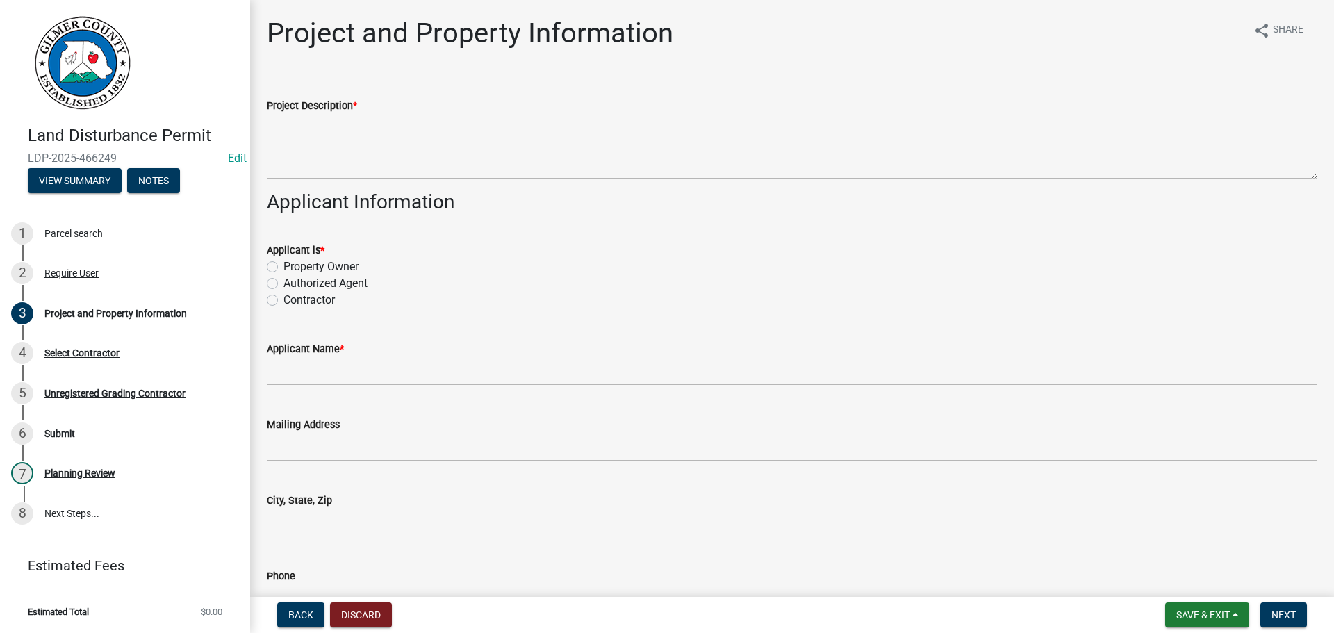
click at [284, 297] on label "Contractor" at bounding box center [309, 300] width 51 height 17
click at [284, 297] on input "Contractor" at bounding box center [288, 296] width 9 height 9
radio input "true"
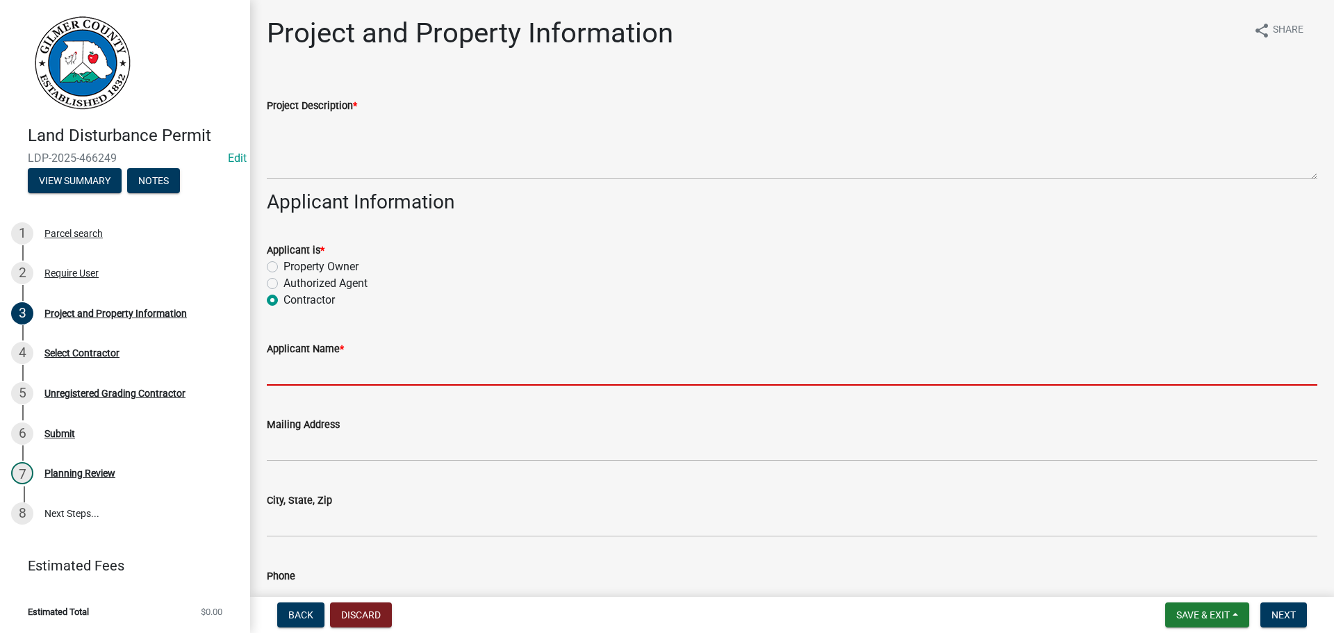
click at [324, 369] on input "Applicant Name *" at bounding box center [792, 371] width 1051 height 28
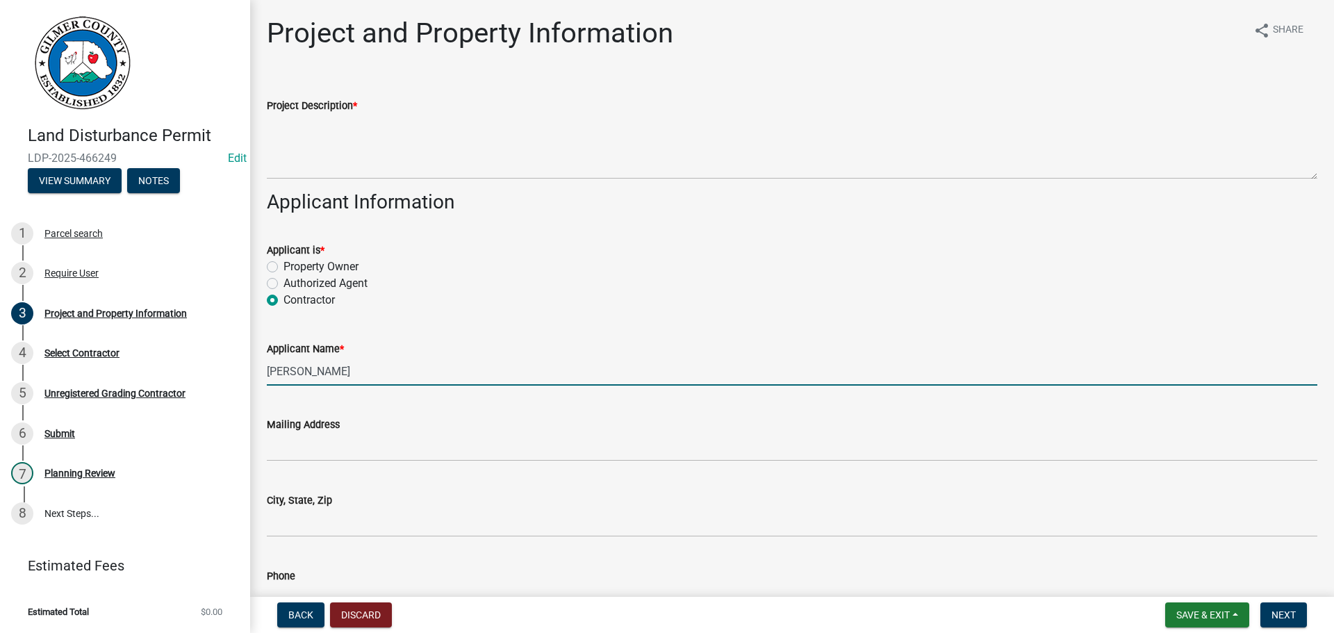
type input "[PERSON_NAME]"
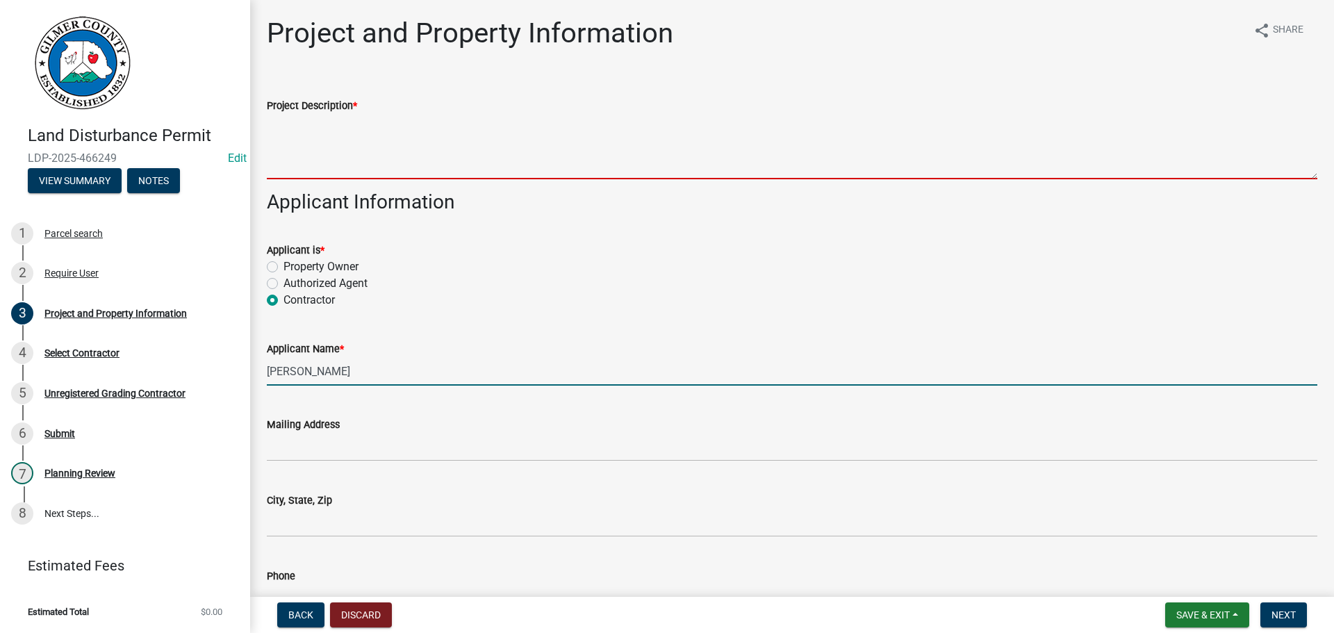
click at [311, 150] on textarea "Project Description *" at bounding box center [792, 146] width 1051 height 65
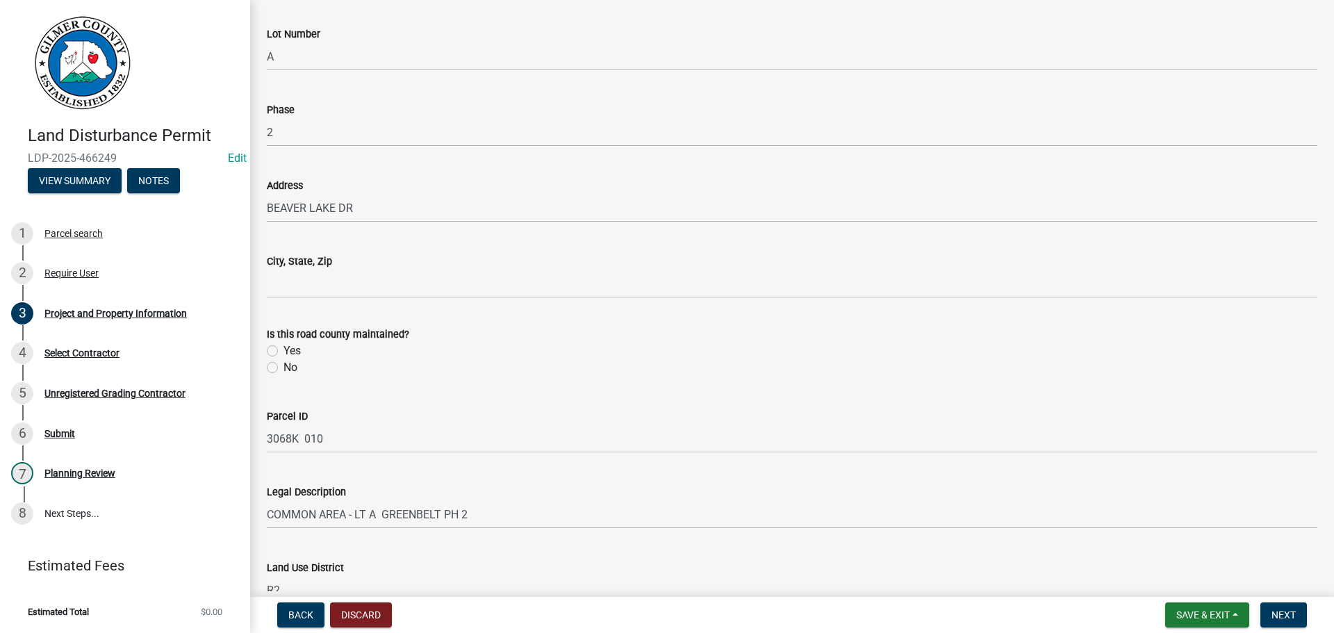
scroll to position [1112, 0]
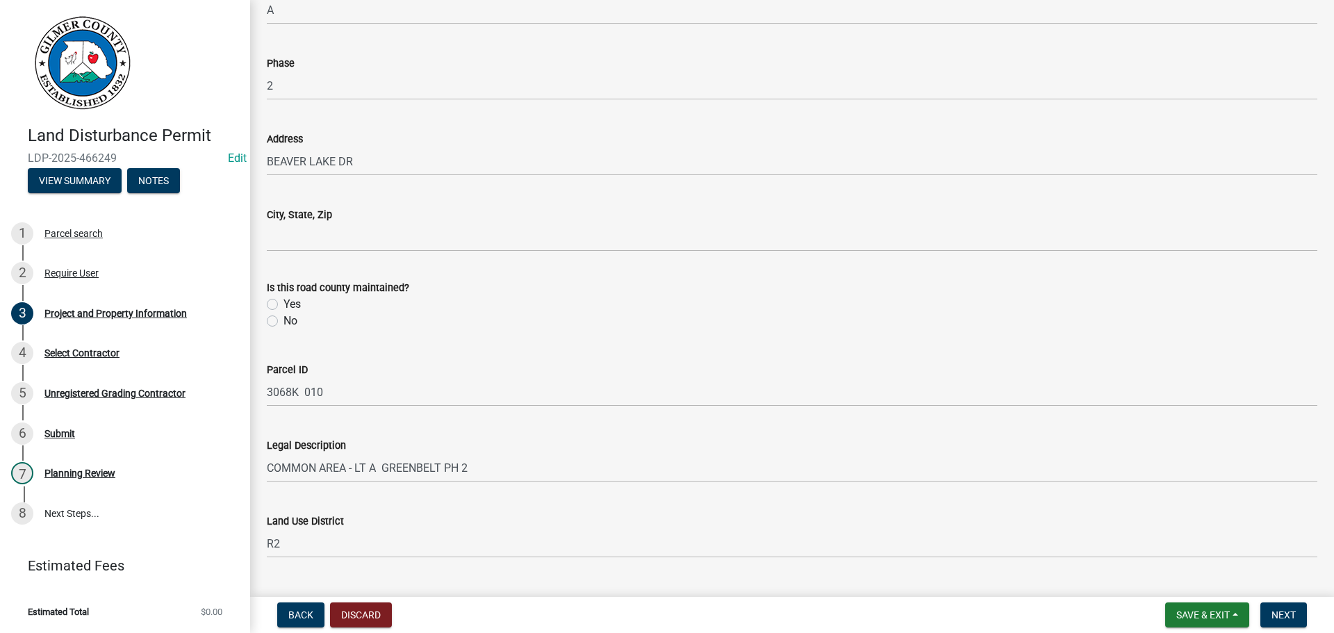
type textarea "BUILDING NEW ACCESS RD"
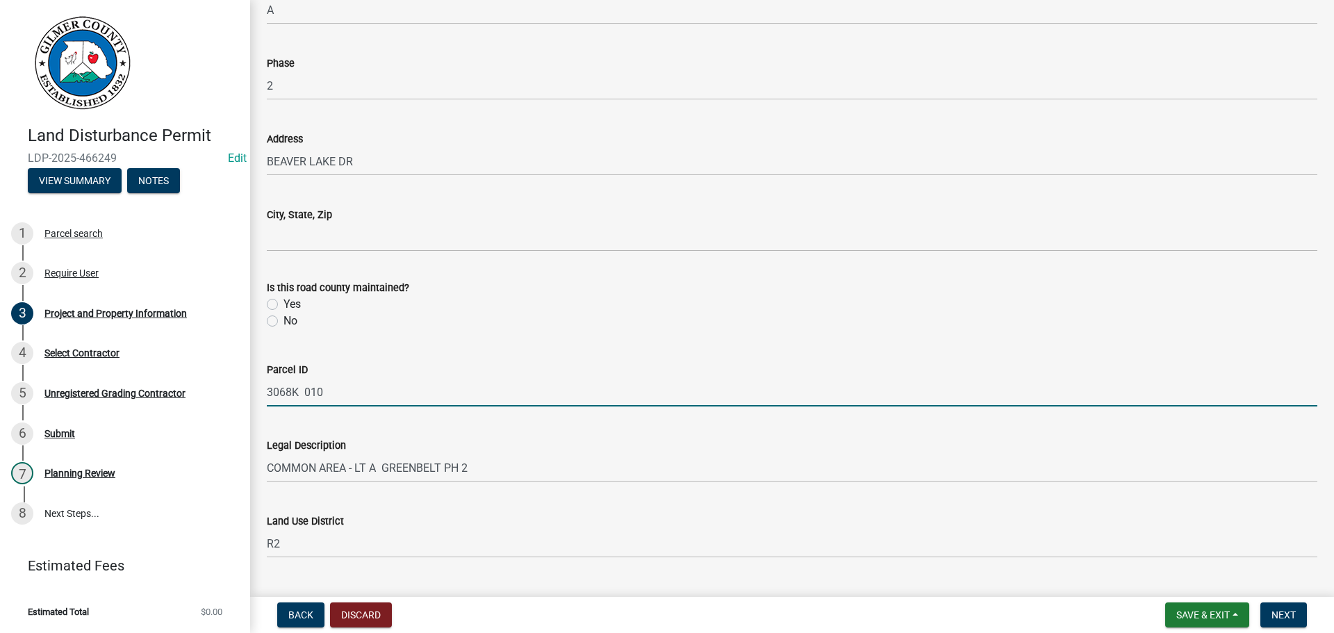
drag, startPoint x: 322, startPoint y: 395, endPoint x: 261, endPoint y: 390, distance: 61.4
click at [261, 390] on div "Parcel ID 3068K 010" at bounding box center [792, 374] width 1072 height 65
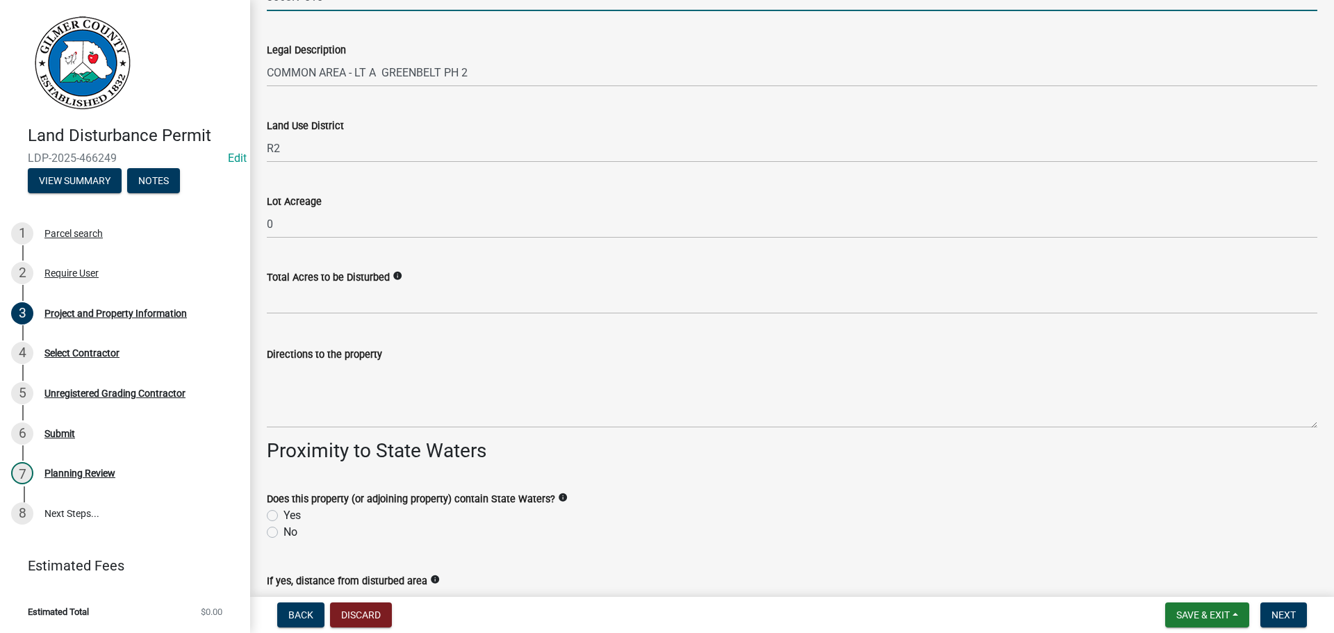
scroll to position [1529, 0]
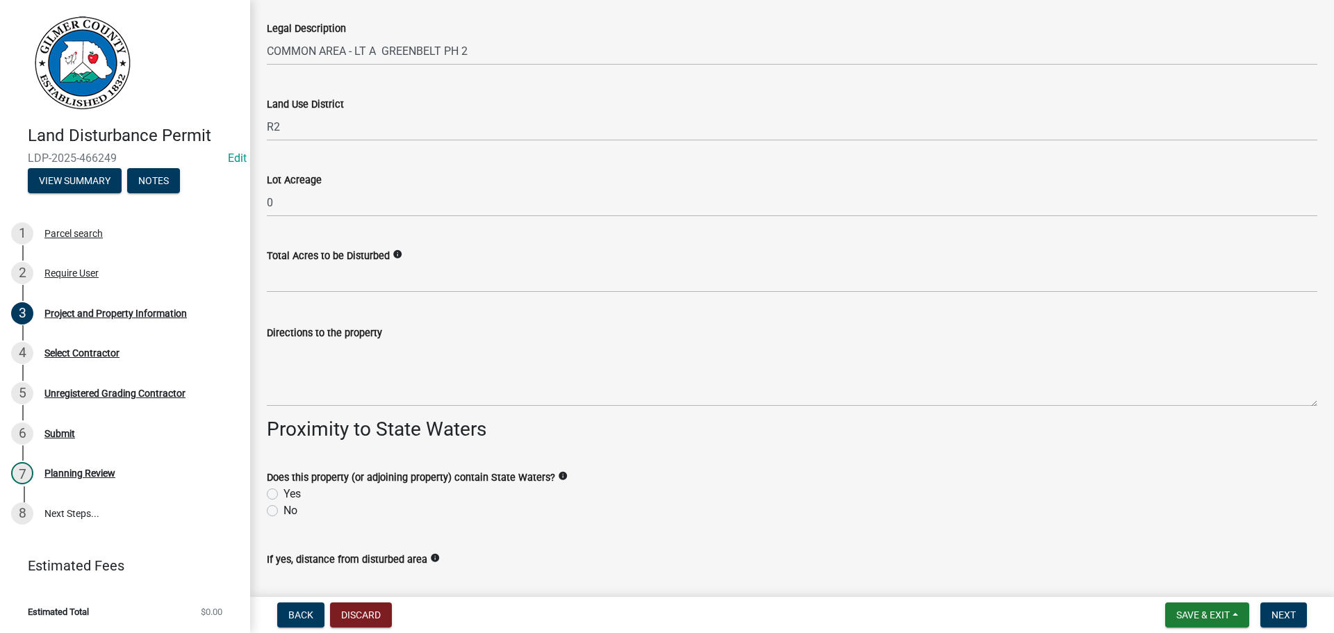
click at [357, 340] on div "Directions to the property" at bounding box center [792, 333] width 1051 height 17
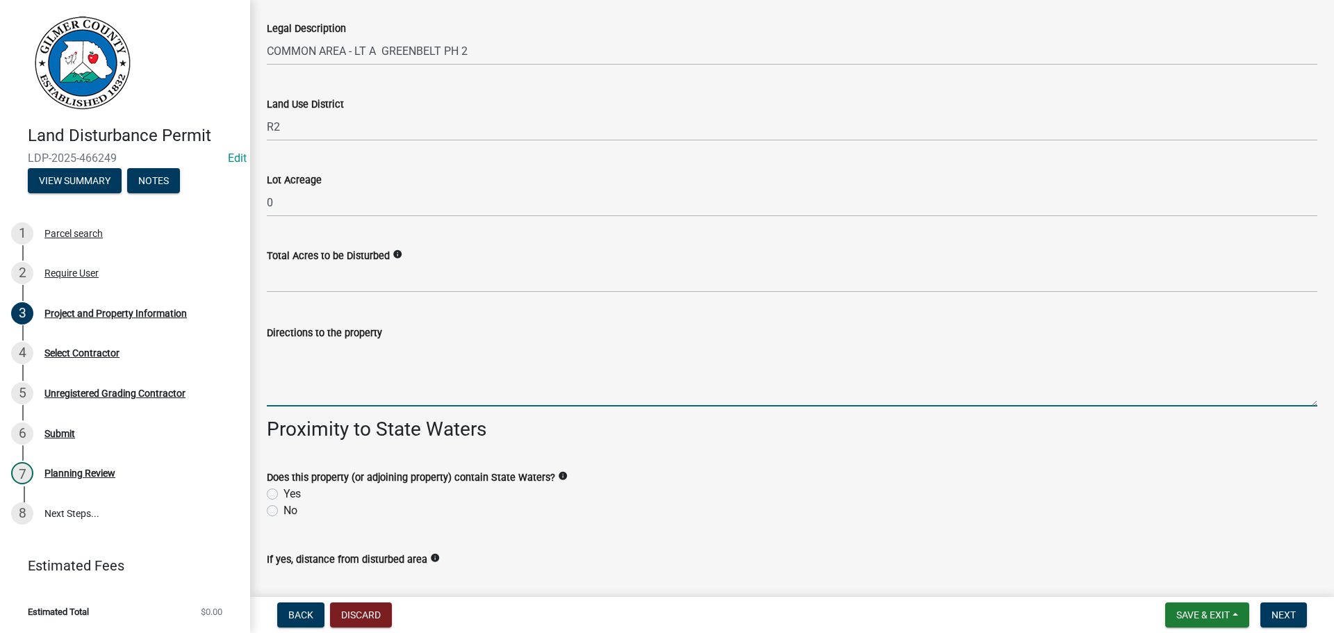
click at [344, 361] on textarea "Directions to the property" at bounding box center [792, 373] width 1051 height 65
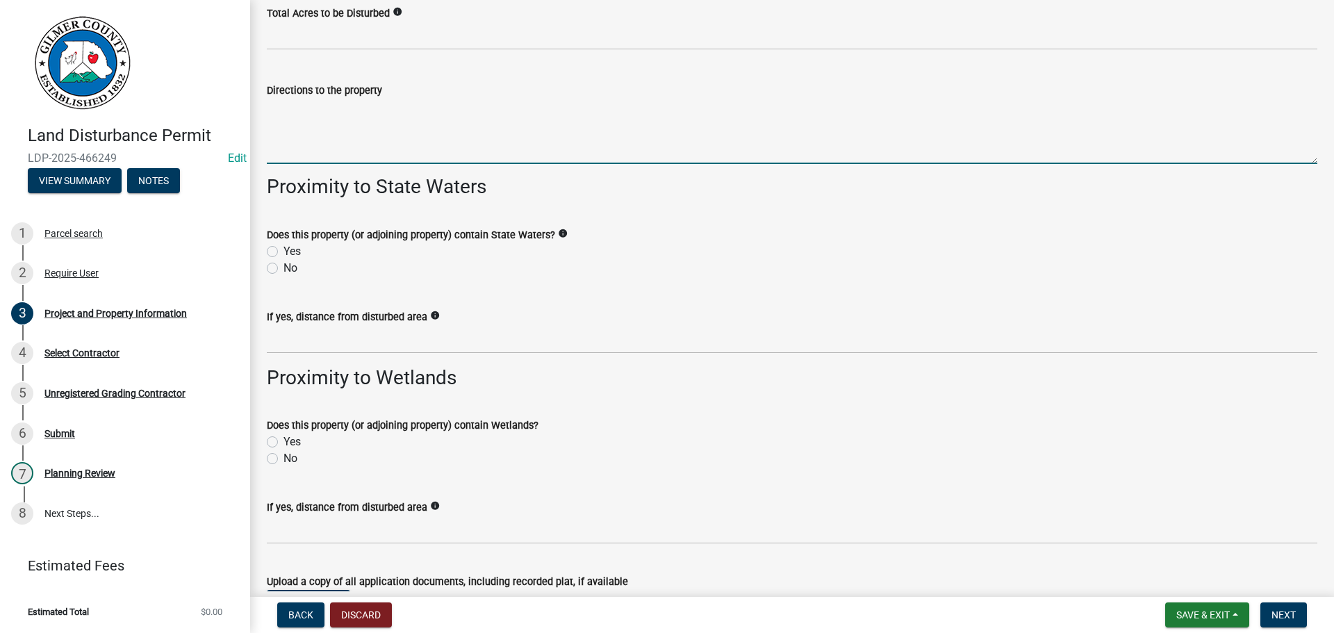
scroll to position [1807, 0]
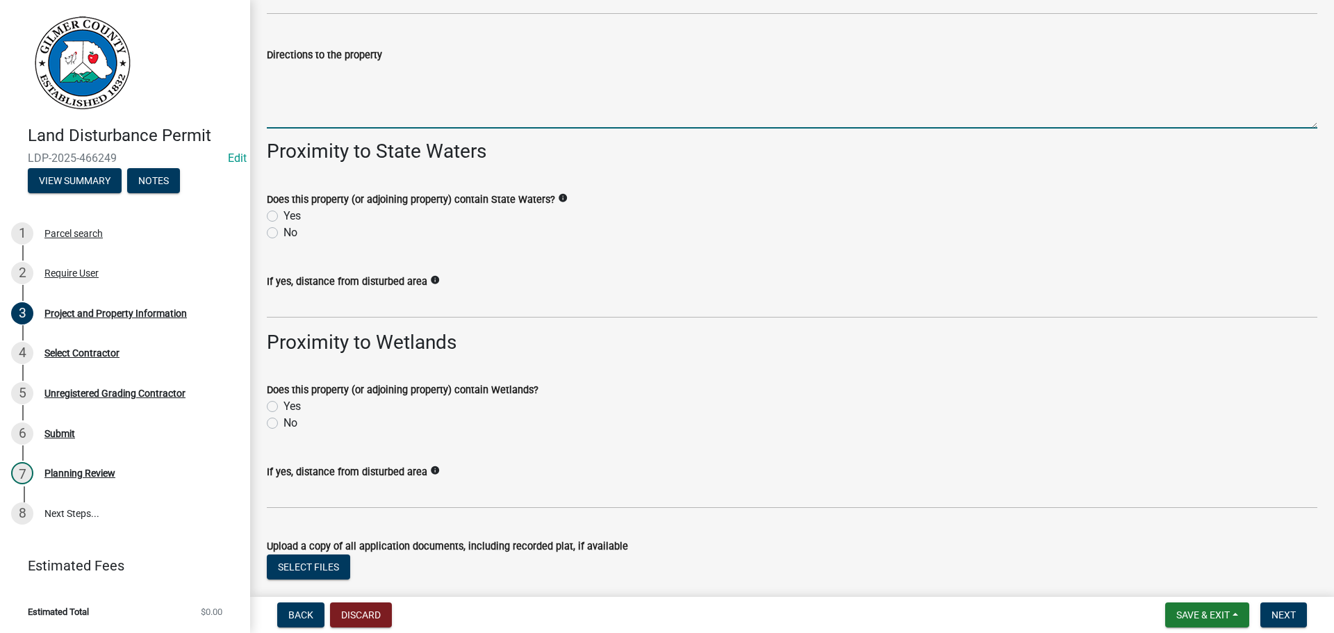
click at [349, 97] on textarea "Directions to the property" at bounding box center [792, 95] width 1051 height 65
type textarea "382, RT ON [GEOGRAPHIC_DATA], JOB ON CORNER OF [GEOGRAPHIC_DATA] AND [GEOGRAPHI…"
click at [284, 233] on label "No" at bounding box center [291, 232] width 14 height 17
click at [284, 233] on input "No" at bounding box center [288, 228] width 9 height 9
radio input "true"
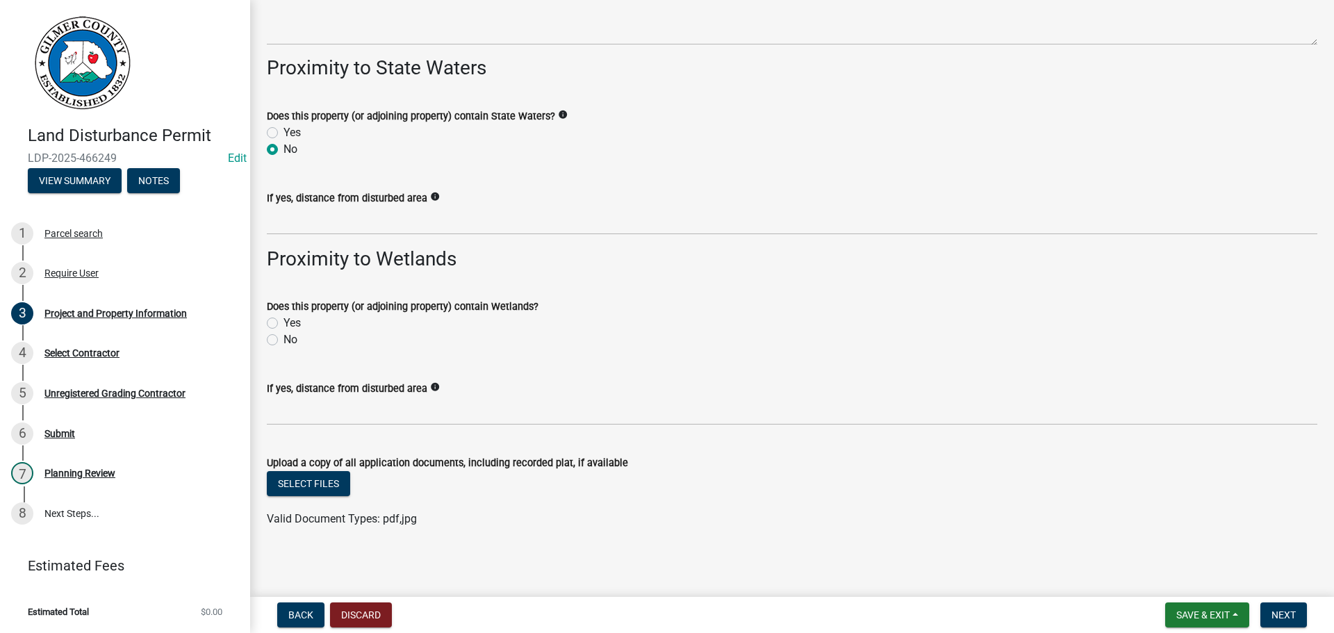
scroll to position [1893, 0]
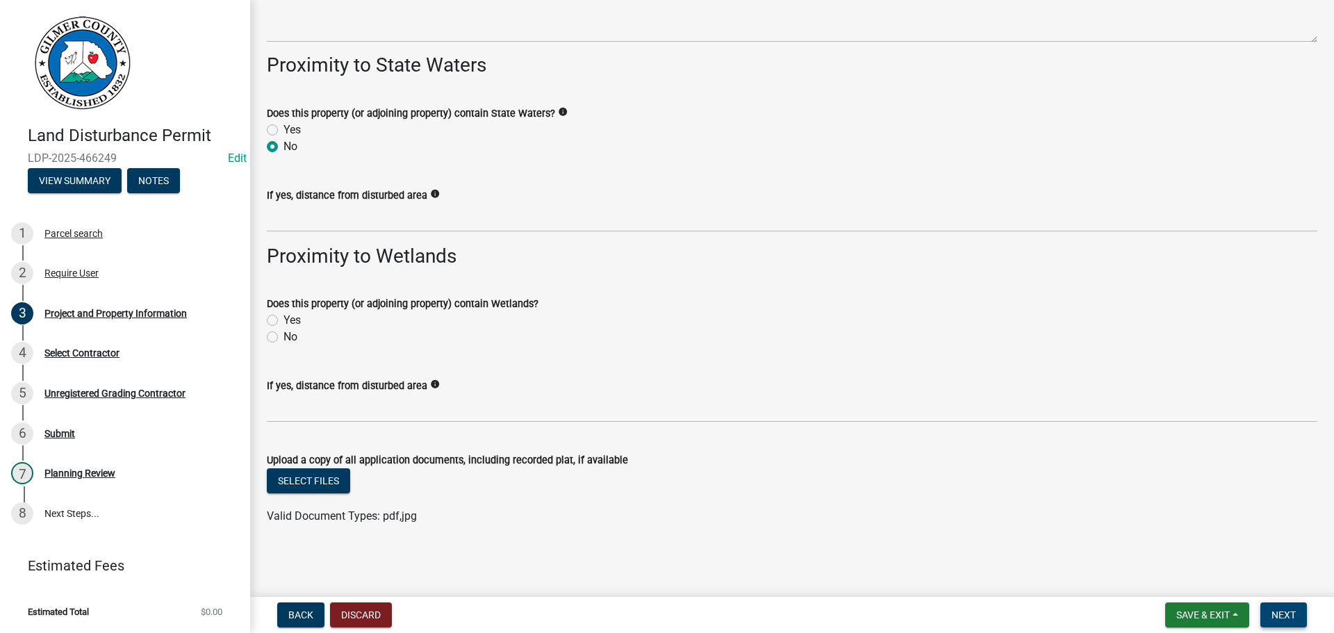
click at [1289, 613] on span "Next" at bounding box center [1284, 614] width 24 height 11
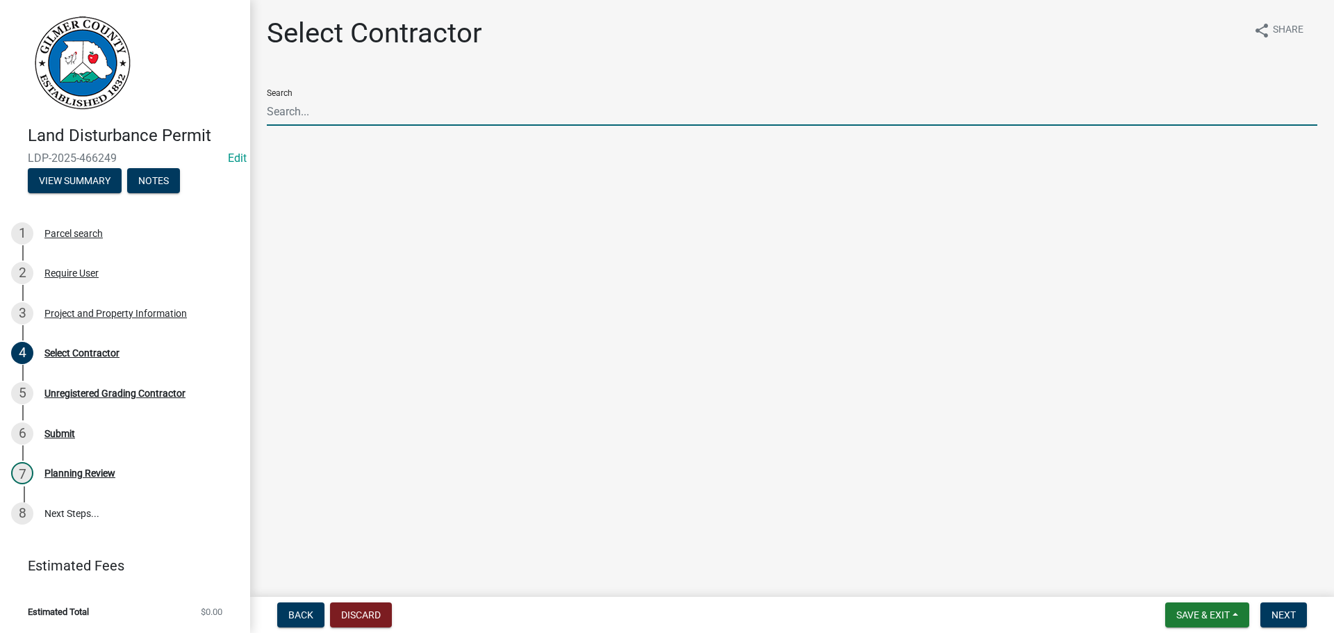
click at [343, 121] on input "Search" at bounding box center [792, 111] width 1051 height 28
click at [1272, 614] on span "Next" at bounding box center [1284, 614] width 24 height 11
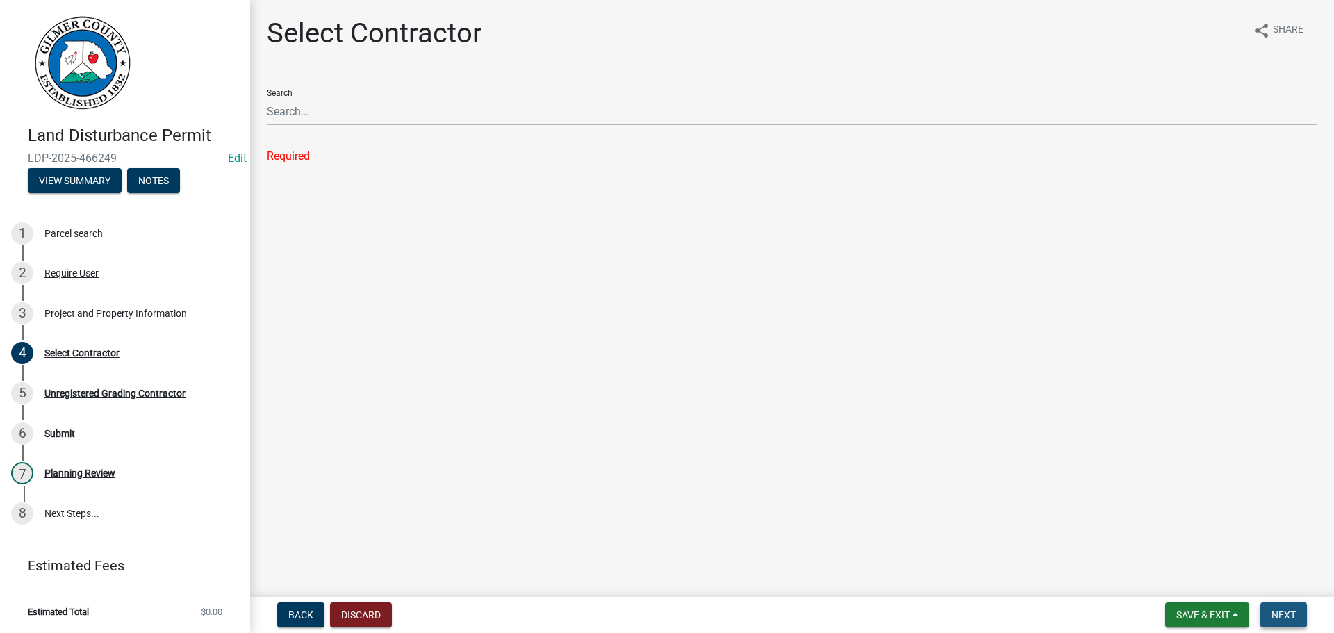
click at [1272, 614] on span "Next" at bounding box center [1284, 614] width 24 height 11
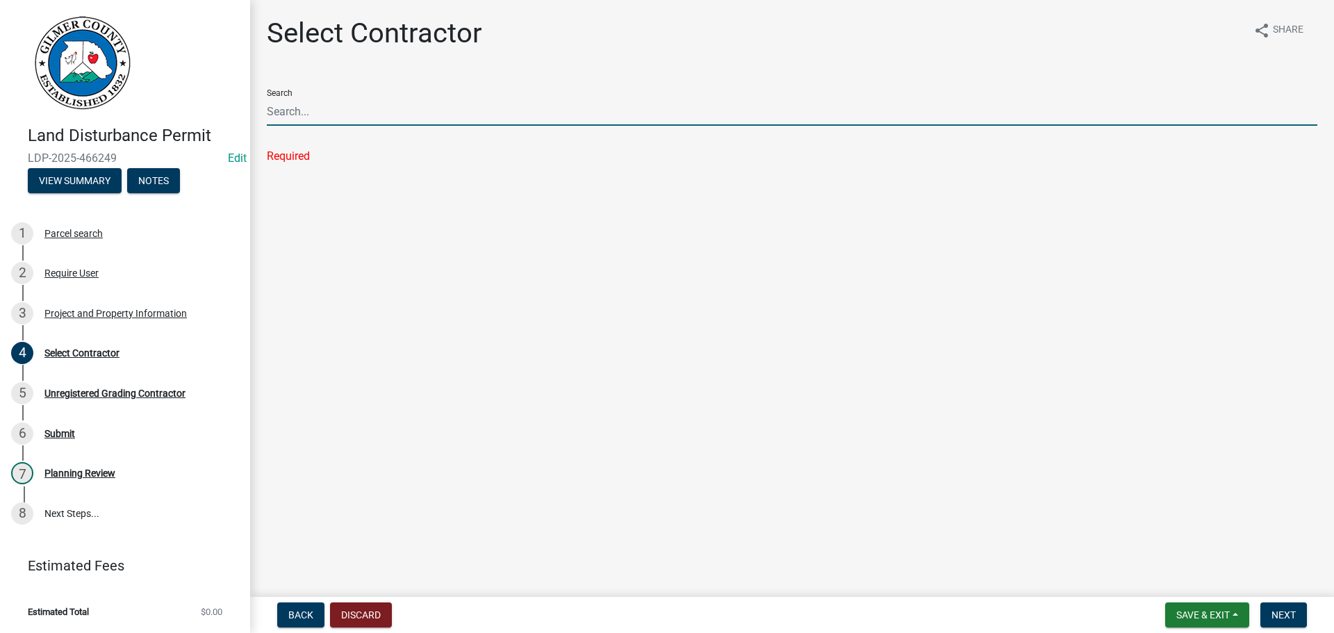
click at [340, 104] on input "Search" at bounding box center [792, 111] width 1051 height 28
type input "[PERSON_NAME]"
click at [270, 145] on ul at bounding box center [792, 142] width 1051 height 11
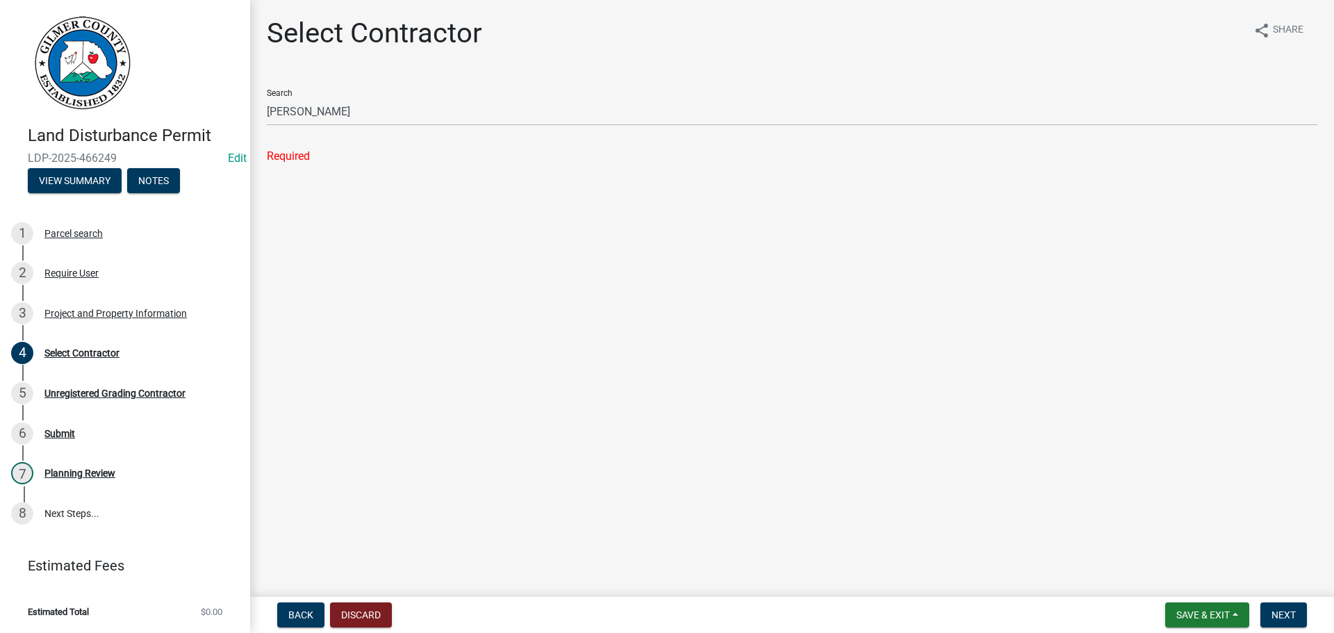
click at [274, 156] on div "Required" at bounding box center [792, 156] width 1051 height 17
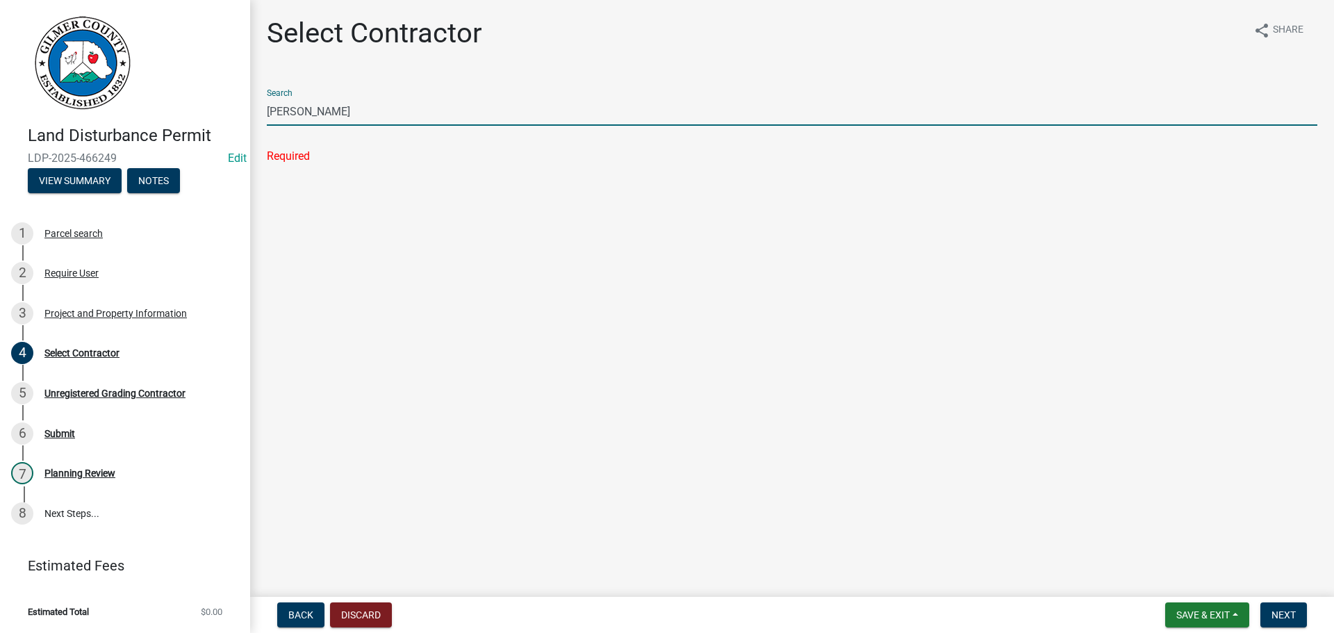
click at [399, 117] on input "[PERSON_NAME]" at bounding box center [792, 111] width 1051 height 28
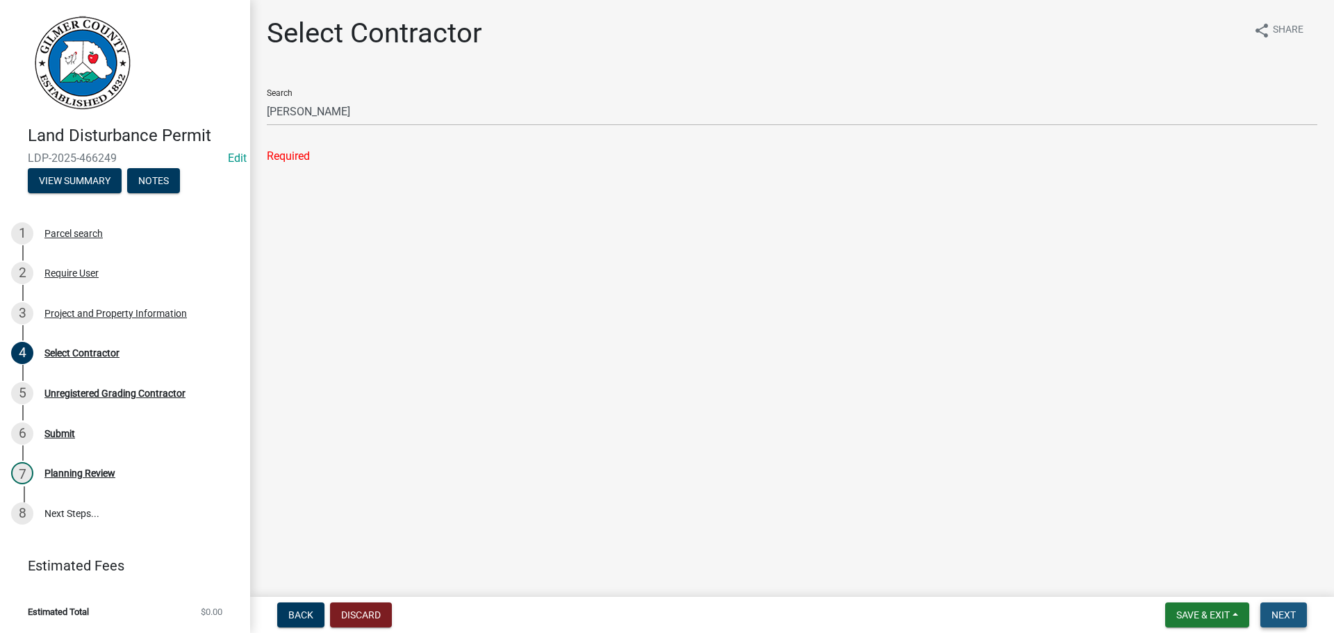
click at [1276, 618] on span "Next" at bounding box center [1284, 614] width 24 height 11
click at [1276, 617] on span "Next" at bounding box center [1284, 614] width 24 height 11
click at [1276, 616] on span "Next" at bounding box center [1284, 614] width 24 height 11
click at [113, 388] on div "Unregistered Grading Contractor" at bounding box center [114, 393] width 141 height 10
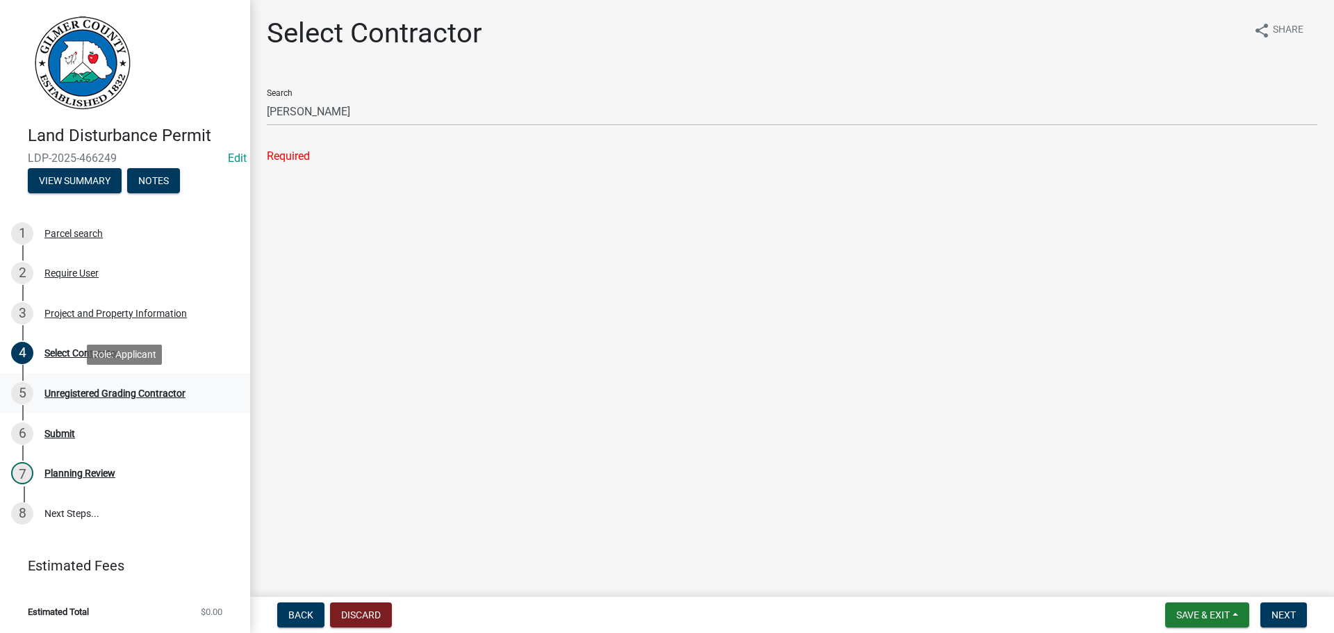
click at [55, 388] on div "Unregistered Grading Contractor" at bounding box center [114, 393] width 141 height 10
click at [365, 188] on main "Select Contractor share Share Search [PERSON_NAME] Required" at bounding box center [792, 295] width 1084 height 591
click at [1288, 616] on span "Next" at bounding box center [1284, 614] width 24 height 11
click at [1160, 492] on main "Select Contractor share Share Search [PERSON_NAME] Required" at bounding box center [792, 295] width 1084 height 591
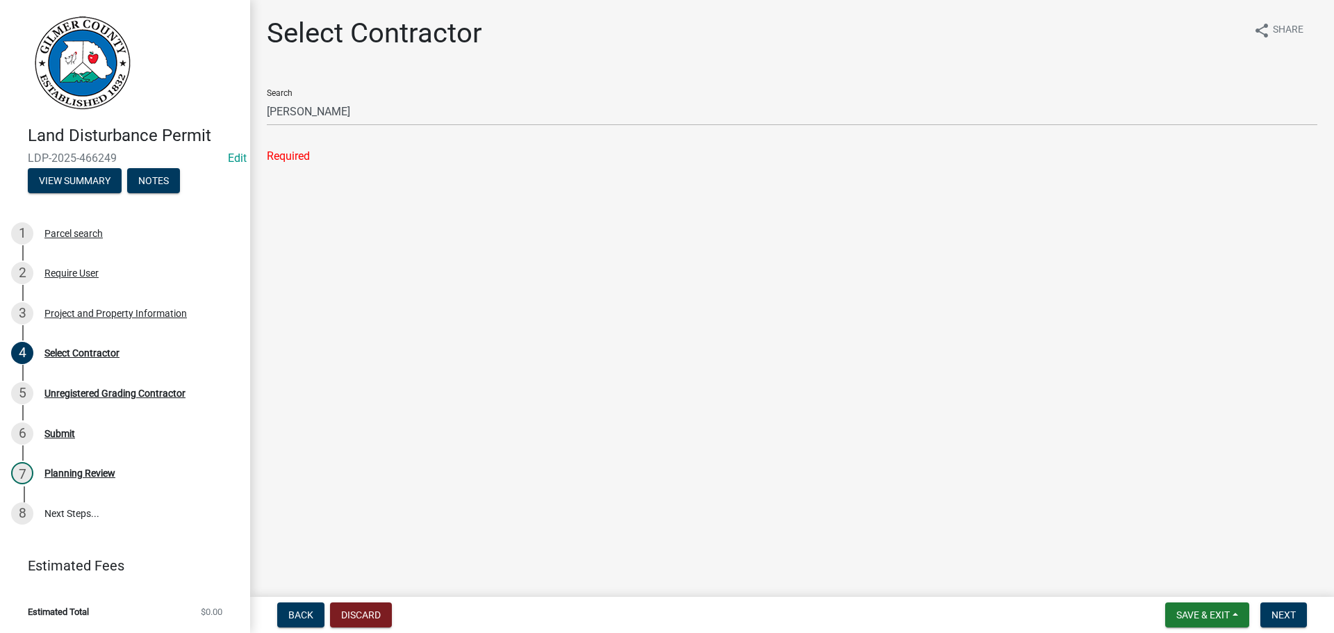
click at [1162, 486] on main "Select Contractor share Share Search [PERSON_NAME] Required" at bounding box center [792, 295] width 1084 height 591
drag, startPoint x: 1158, startPoint y: 486, endPoint x: 1140, endPoint y: 466, distance: 27.1
click at [1164, 485] on main "Select Contractor share Share Search [PERSON_NAME] Required" at bounding box center [792, 295] width 1084 height 591
click at [1149, 459] on main "Select Contractor share Share Search [PERSON_NAME] Required" at bounding box center [792, 295] width 1084 height 591
click at [1147, 432] on main "Select Contractor share Share Search [PERSON_NAME] Required" at bounding box center [792, 295] width 1084 height 591
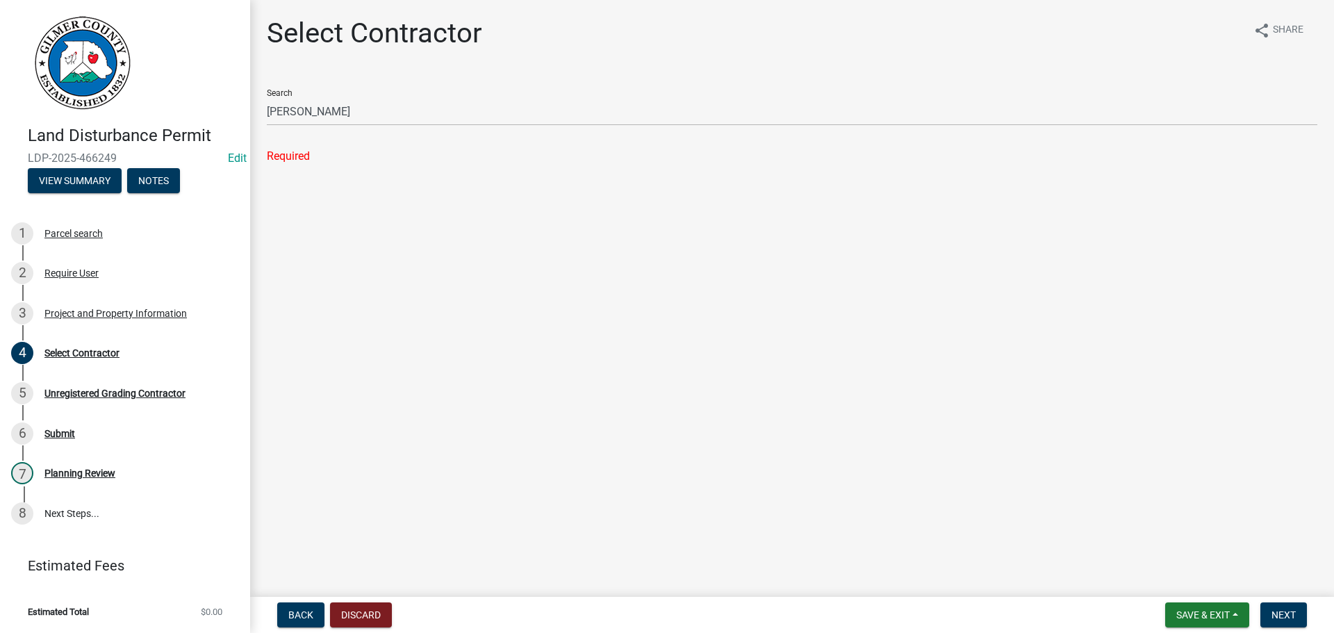
click at [340, 180] on div "Select Contractor share Share Search [PERSON_NAME] Required" at bounding box center [792, 103] width 1072 height 172
click at [1282, 611] on span "Next" at bounding box center [1284, 614] width 24 height 11
click at [1272, 454] on main "Select Contractor share Share Search [PERSON_NAME] Required" at bounding box center [792, 295] width 1084 height 591
click at [972, 456] on main "Select Contractor share Share Search [PERSON_NAME] Required" at bounding box center [792, 295] width 1084 height 591
click at [79, 232] on div "Parcel search" at bounding box center [73, 234] width 58 height 10
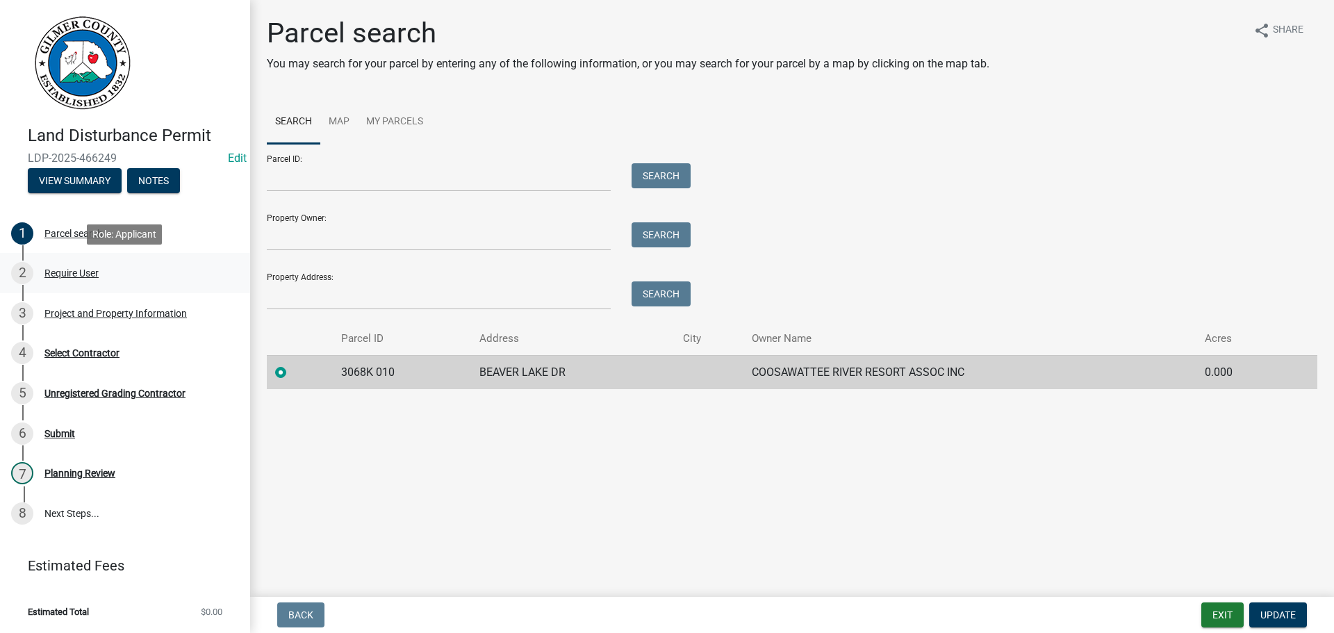
click at [54, 271] on div "Require User" at bounding box center [71, 273] width 54 height 10
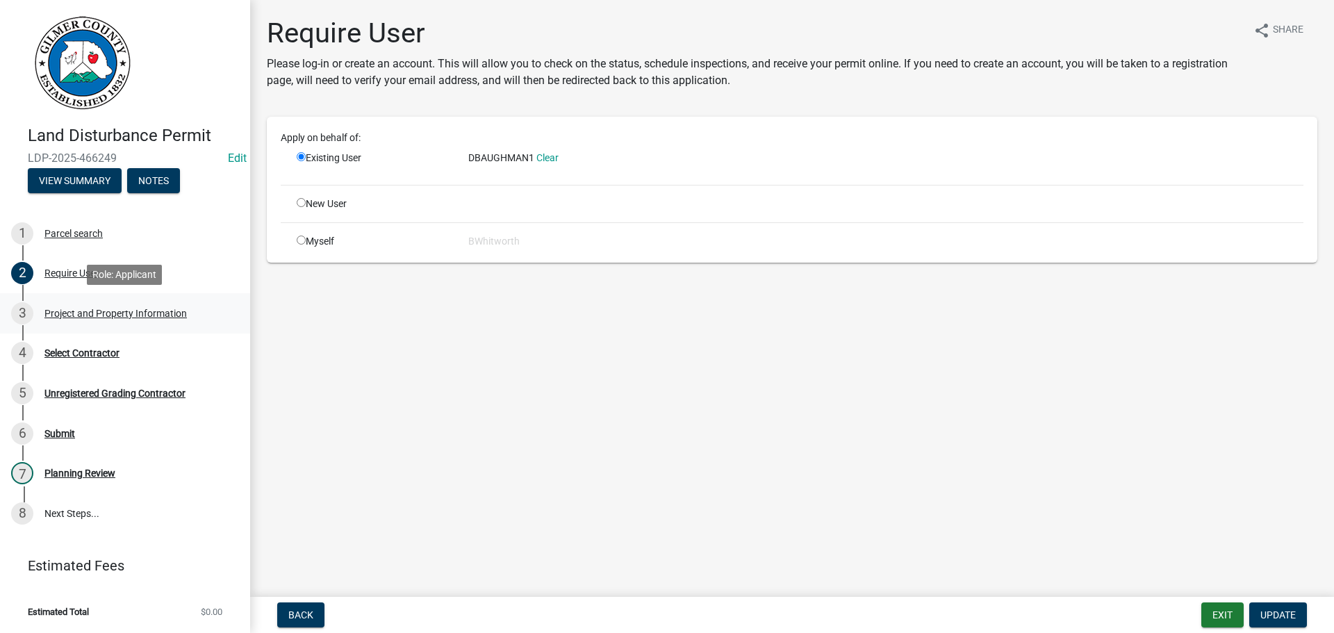
click at [104, 309] on div "Project and Property Information" at bounding box center [115, 314] width 142 height 10
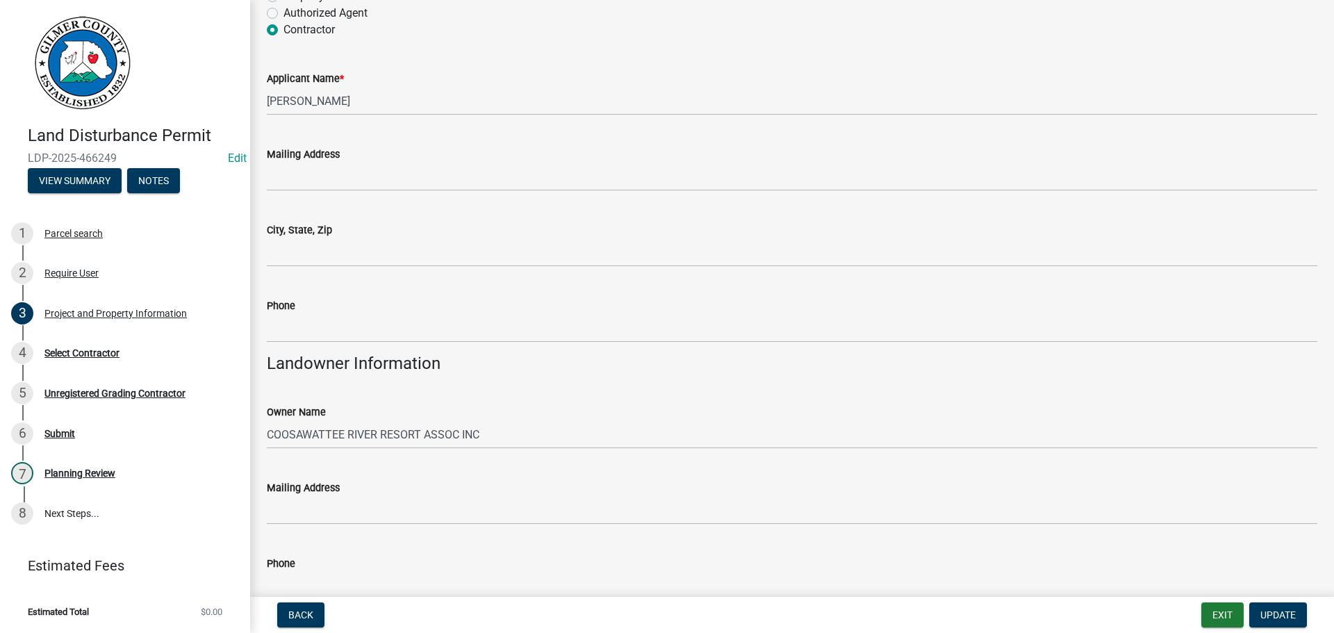
scroll to position [278, 0]
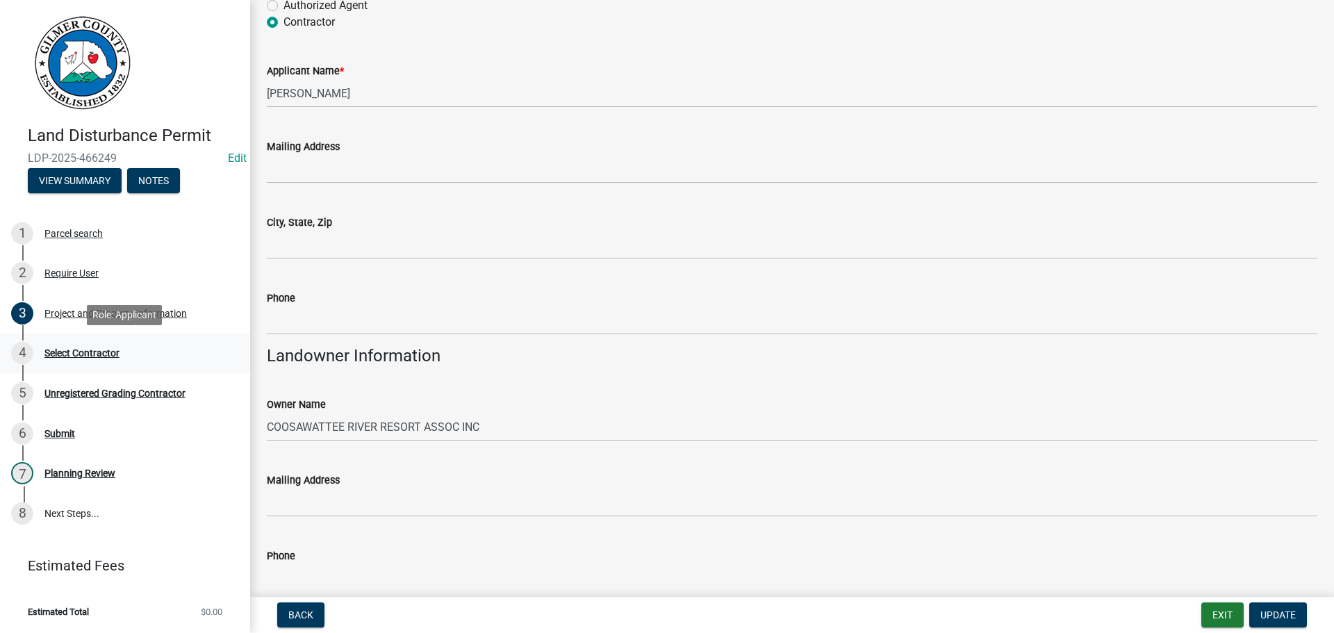
click at [92, 350] on div "Select Contractor" at bounding box center [81, 353] width 75 height 10
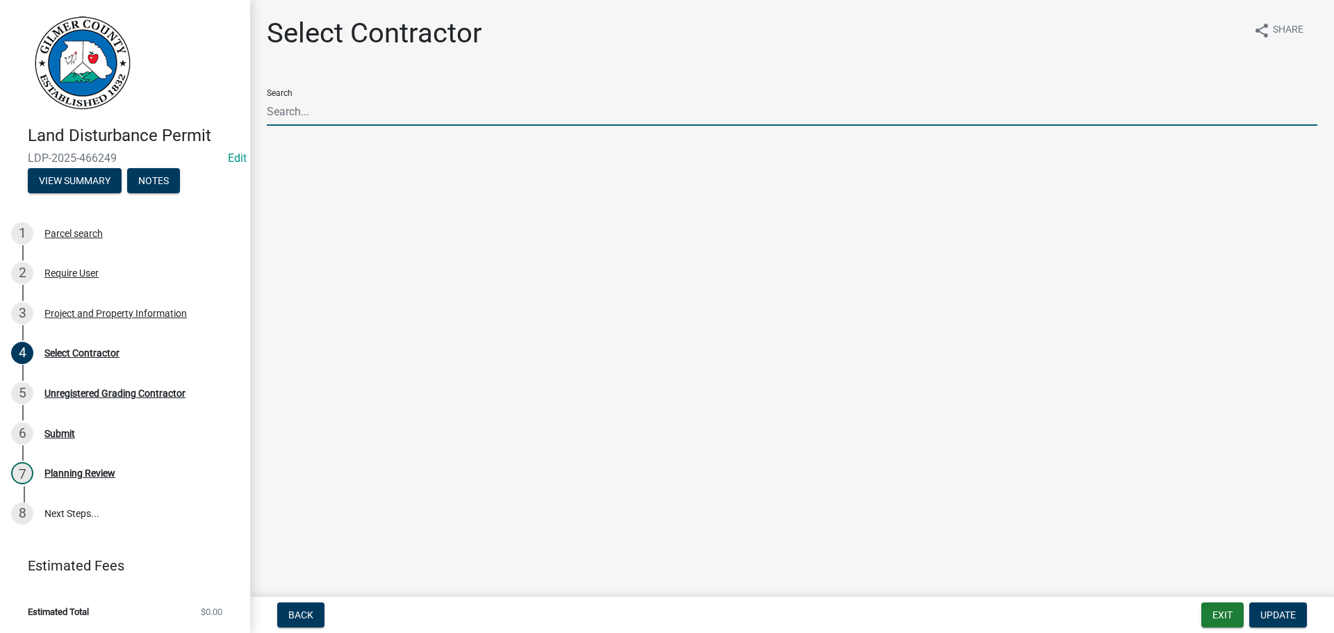
click at [333, 108] on input "Search" at bounding box center [792, 111] width 1051 height 28
click at [479, 482] on main "Select Contractor share Share Search" at bounding box center [792, 295] width 1084 height 591
